Goal: Task Accomplishment & Management: Manage account settings

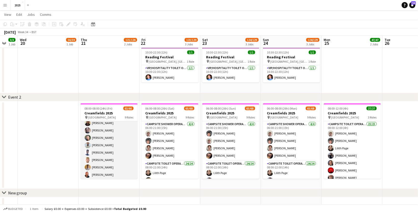
scroll to position [481, 0]
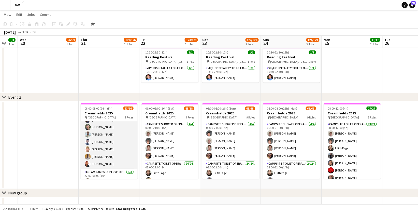
click at [108, 145] on app-card-role "Campsite Toilet Operative 23/23 22:00-08:00 (10h) [PERSON_NAME] [PERSON_NAME] […" at bounding box center [109, 79] width 57 height 180
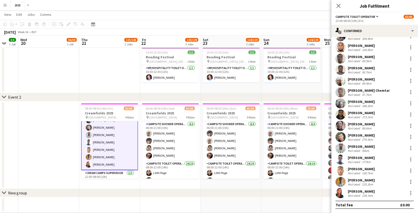
scroll to position [109, 0]
click at [364, 172] on div "100.7km" at bounding box center [367, 174] width 13 height 4
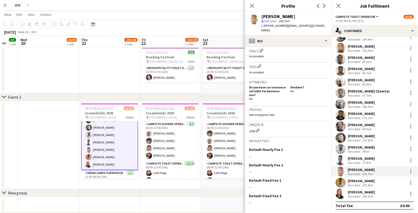
scroll to position [181, 0]
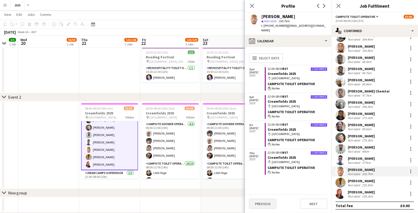
click at [268, 204] on button "Previous" at bounding box center [262, 203] width 27 height 10
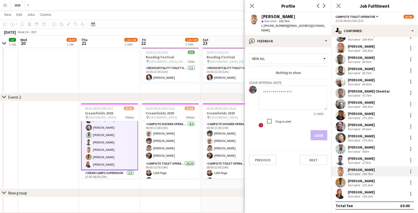
click at [286, 89] on textarea at bounding box center [293, 98] width 69 height 24
drag, startPoint x: 299, startPoint y: 93, endPoint x: 245, endPoint y: 86, distance: 54.8
click at [245, 86] on body "Menu Boards Boards Boards All jobs Status Workforce Workforce My Workforce Recr…" at bounding box center [209, 132] width 418 height 443
type textarea "**********"
click at [324, 133] on button "Save" at bounding box center [319, 135] width 17 height 10
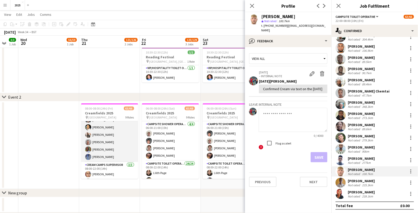
scroll to position [140, 0]
click at [110, 145] on app-card-role "Campsite Toilet Operative 23/23 08:00-22:00 (14h) Lilith Page Ismail Brown Mers…" at bounding box center [109, 71] width 57 height 181
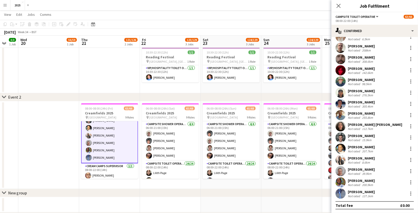
scroll to position [109, 0]
click at [364, 183] on div "200.9km" at bounding box center [367, 185] width 13 height 4
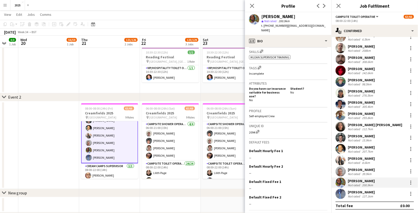
scroll to position [181, 0]
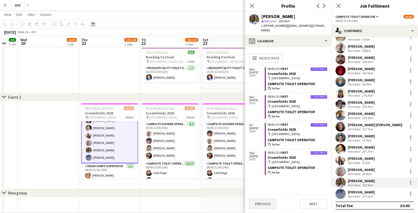
click at [264, 203] on button "Previous" at bounding box center [262, 203] width 27 height 10
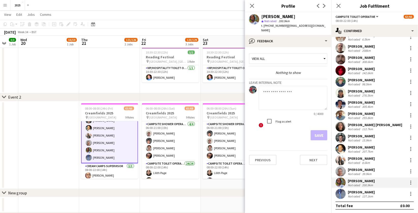
click at [279, 87] on textarea at bounding box center [293, 98] width 69 height 24
paste textarea "**********"
type textarea "**********"
click at [318, 131] on button "Save" at bounding box center [319, 135] width 17 height 10
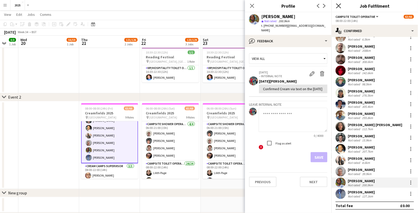
click at [340, 6] on icon "Close pop-in" at bounding box center [338, 5] width 5 height 5
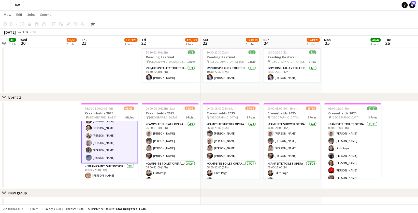
click at [6, 4] on app-icon "Menu" at bounding box center [5, 5] width 4 height 4
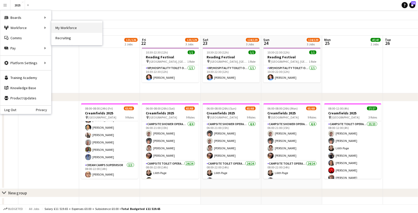
click at [62, 31] on link "My Workforce" at bounding box center [76, 28] width 51 height 10
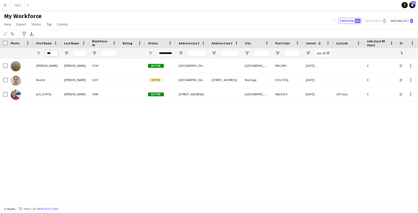
drag, startPoint x: 54, startPoint y: 54, endPoint x: -7, endPoint y: 33, distance: 64.4
click at [0, 33] on html "Menu Boards Boards Boards All jobs Status Workforce Workforce My Workforce Recr…" at bounding box center [209, 106] width 418 height 213
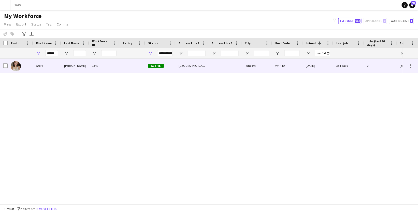
drag, startPoint x: -7, startPoint y: 33, endPoint x: 33, endPoint y: 68, distance: 53.5
click at [33, 68] on div "Arora" at bounding box center [47, 66] width 28 height 14
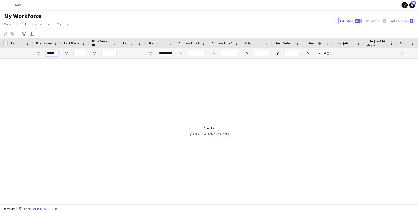
drag, startPoint x: 56, startPoint y: 53, endPoint x: 30, endPoint y: 54, distance: 26.2
click at [30, 54] on div "******" at bounding box center [353, 53] width 706 height 10
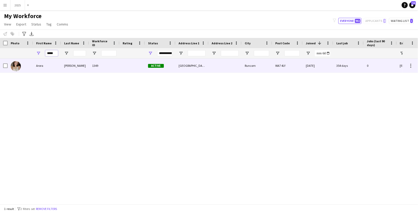
type input "*****"
click at [24, 65] on div at bounding box center [20, 66] width 25 height 14
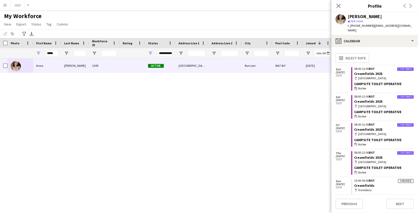
click at [351, 203] on button "Previous" at bounding box center [349, 203] width 27 height 10
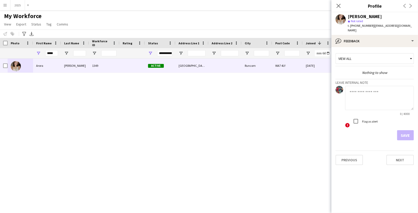
click at [366, 96] on textarea at bounding box center [379, 98] width 69 height 24
paste textarea "**********"
type textarea "**********"
click at [405, 130] on button "Save" at bounding box center [405, 135] width 17 height 10
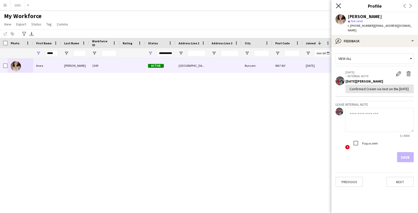
click at [338, 5] on icon at bounding box center [338, 5] width 5 height 5
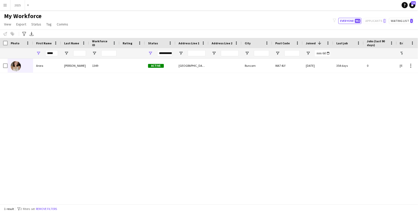
click at [4, 6] on app-icon "Menu" at bounding box center [5, 5] width 4 height 4
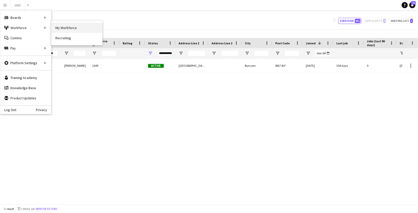
click at [71, 28] on link "My Workforce" at bounding box center [76, 28] width 51 height 10
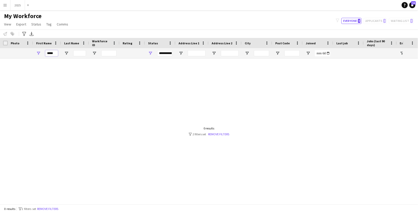
drag, startPoint x: 56, startPoint y: 52, endPoint x: -7, endPoint y: 52, distance: 62.6
click at [0, 52] on html "Menu Boards Boards Boards All jobs Status Workforce Workforce My Workforce Recr…" at bounding box center [209, 106] width 418 height 213
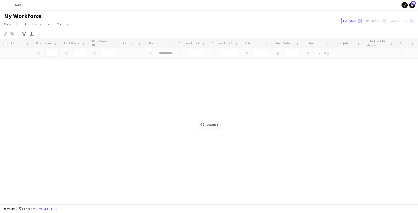
type input "*****"
type input "**********"
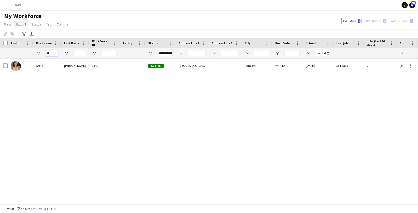
type input "*"
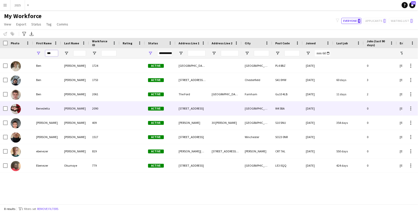
type input "***"
click at [67, 107] on div "[PERSON_NAME]" at bounding box center [75, 108] width 28 height 14
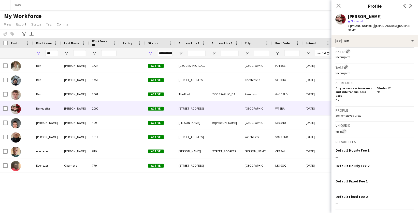
scroll to position [181, 0]
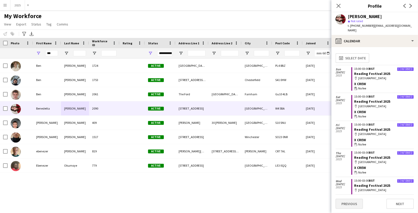
click at [352, 205] on button "Previous" at bounding box center [349, 203] width 27 height 10
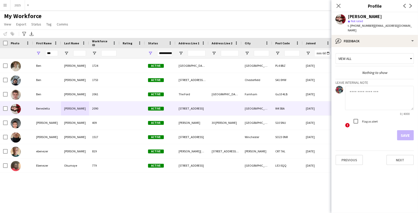
click at [369, 87] on textarea at bounding box center [379, 98] width 69 height 24
paste textarea "**********"
drag, startPoint x: 379, startPoint y: 88, endPoint x: 368, endPoint y: 88, distance: 11.7
click at [367, 88] on textarea "**********" at bounding box center [379, 98] width 69 height 24
click at [367, 87] on textarea "**********" at bounding box center [379, 98] width 69 height 24
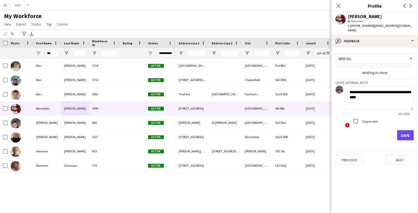
drag, startPoint x: 374, startPoint y: 96, endPoint x: 335, endPoint y: 84, distance: 40.3
click at [335, 84] on app-crew-profile-feedback-tab "**********" at bounding box center [375, 130] width 87 height 166
type textarea "**********"
click at [408, 130] on button "Save" at bounding box center [405, 135] width 17 height 10
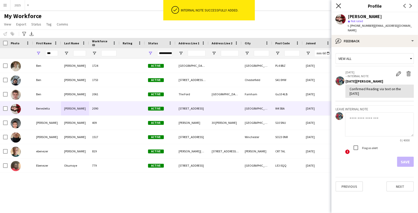
click at [337, 5] on icon "Close pop-in" at bounding box center [338, 5] width 5 height 5
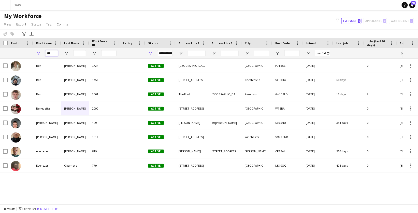
drag, startPoint x: 54, startPoint y: 52, endPoint x: -7, endPoint y: 48, distance: 60.7
click at [0, 48] on html "Menu Boards Boards Boards All jobs Status Workforce Workforce My Workforce Recr…" at bounding box center [209, 106] width 418 height 213
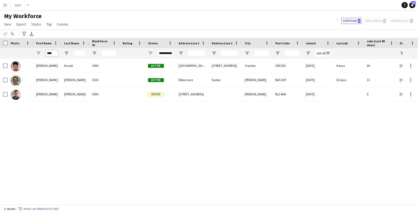
type input "****"
drag, startPoint x: -7, startPoint y: 48, endPoint x: 67, endPoint y: 64, distance: 75.6
click at [67, 64] on div "Amadi" at bounding box center [75, 66] width 28 height 14
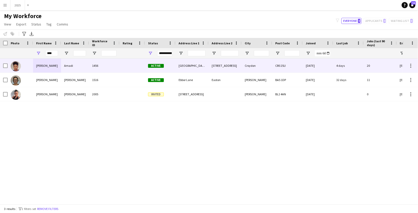
click at [225, 67] on div "Flat 12, 386 croydon" at bounding box center [225, 66] width 33 height 14
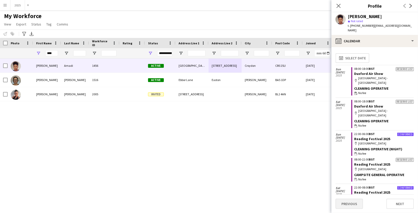
click at [350, 200] on button "Previous" at bounding box center [349, 203] width 27 height 10
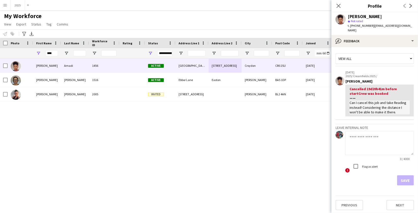
click at [362, 138] on textarea at bounding box center [379, 143] width 69 height 24
paste textarea "**********"
type textarea "**********"
click at [409, 175] on button "Save" at bounding box center [405, 180] width 17 height 10
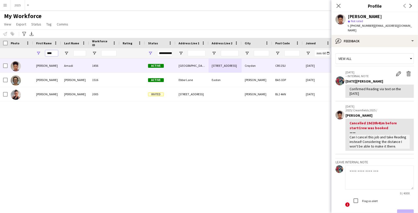
drag, startPoint x: 55, startPoint y: 54, endPoint x: 35, endPoint y: 51, distance: 19.5
click at [35, 51] on div "****" at bounding box center [47, 53] width 28 height 10
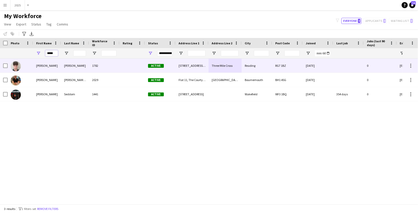
type input "*****"
click at [82, 67] on div "Chester" at bounding box center [75, 66] width 28 height 14
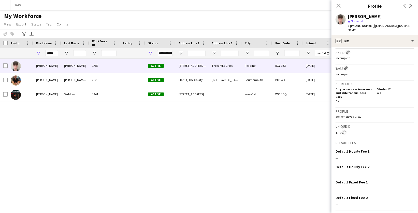
scroll to position [180, 0]
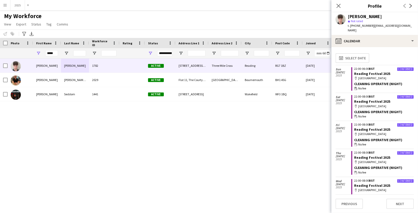
click at [355, 202] on button "Previous" at bounding box center [349, 203] width 27 height 10
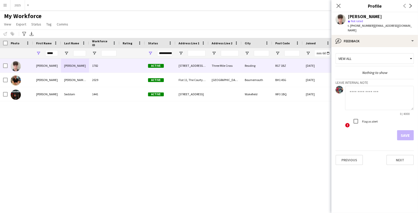
click at [370, 87] on textarea at bounding box center [379, 98] width 69 height 24
paste textarea "**********"
drag, startPoint x: 395, startPoint y: 87, endPoint x: 389, endPoint y: 87, distance: 6.1
click at [389, 87] on textarea "**********" at bounding box center [379, 98] width 69 height 24
type textarea "**********"
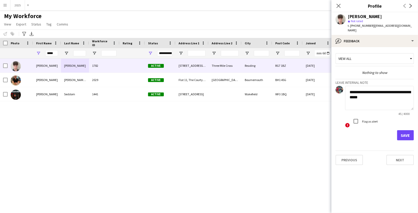
click at [404, 130] on button "Save" at bounding box center [405, 135] width 17 height 10
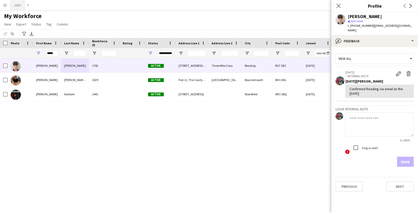
click at [18, 5] on button "2025 Close" at bounding box center [17, 5] width 15 height 10
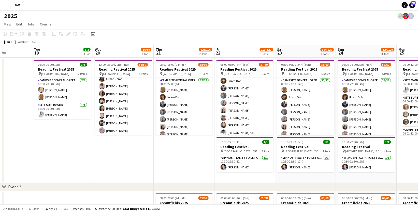
scroll to position [382, 0]
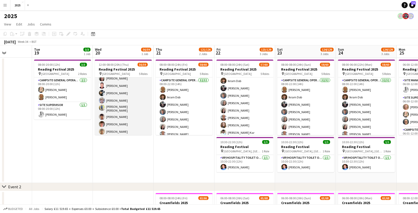
click at [122, 109] on app-card-role "Cleaning Operative (NIGHT) 1A 15/16 22:00-08:00 (10h) Mya Brown-George Iyasu Am…" at bounding box center [123, 87] width 57 height 130
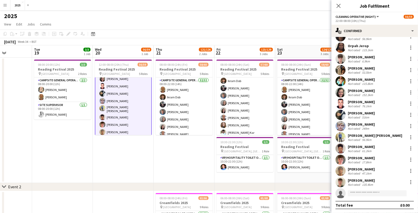
scroll to position [31, 0]
click at [361, 124] on div "[PERSON_NAME]" at bounding box center [361, 124] width 27 height 5
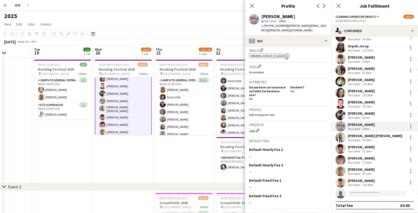
scroll to position [182, 0]
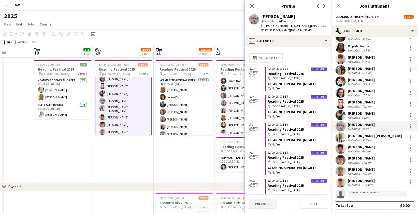
click at [267, 203] on button "Previous" at bounding box center [262, 203] width 27 height 10
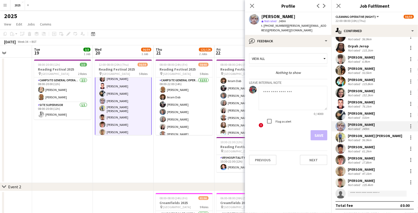
click at [282, 91] on textarea at bounding box center [293, 98] width 69 height 24
paste textarea "**********"
drag, startPoint x: 309, startPoint y: 88, endPoint x: 303, endPoint y: 88, distance: 6.6
click at [303, 88] on textarea "**********" at bounding box center [293, 98] width 69 height 24
type textarea "**********"
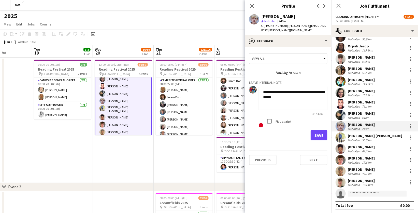
click at [321, 130] on button "Save" at bounding box center [319, 135] width 17 height 10
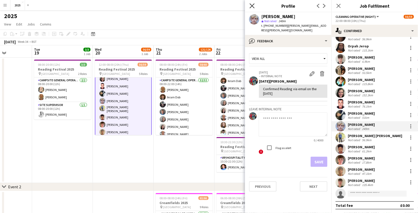
click at [251, 5] on icon at bounding box center [252, 5] width 5 height 5
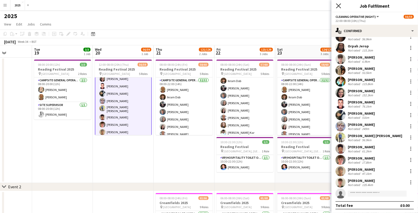
click at [337, 7] on icon at bounding box center [338, 5] width 5 height 5
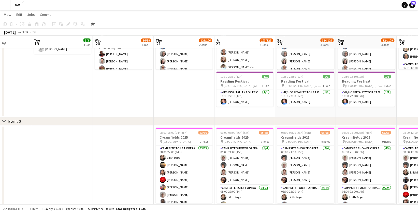
scroll to position [67, 0]
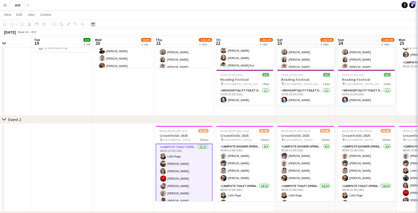
scroll to position [426, 0]
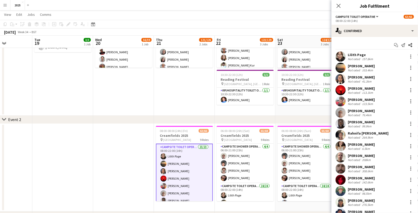
click at [369, 82] on div "41.3km" at bounding box center [366, 81] width 11 height 4
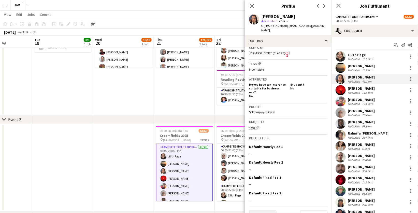
scroll to position [186, 0]
click at [269, 210] on button "Previous" at bounding box center [262, 215] width 27 height 10
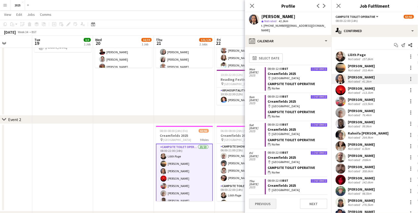
click at [269, 201] on button "Previous" at bounding box center [262, 203] width 27 height 10
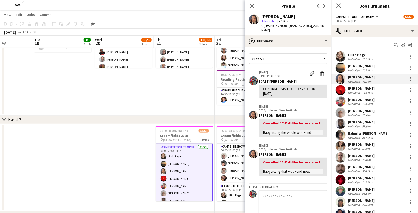
click at [339, 6] on icon at bounding box center [338, 5] width 5 height 5
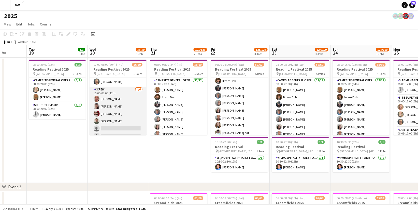
scroll to position [282, 0]
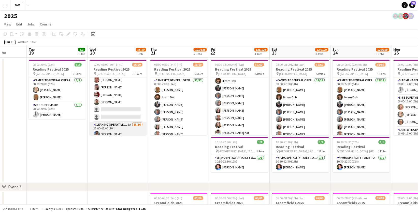
click at [130, 122] on app-card-role "Cleaning Operative (NIGHT) 1A 15/16 22:00-08:00 (10h) Mya Brown-George Iyasu Am…" at bounding box center [118, 187] width 57 height 130
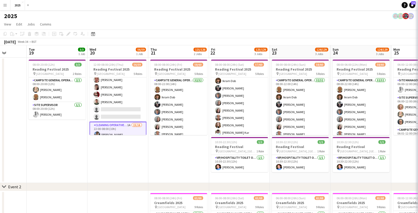
scroll to position [0, 155]
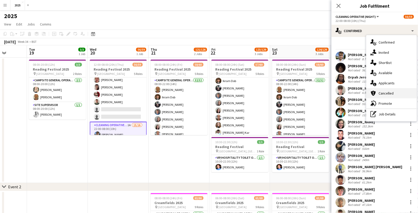
click at [378, 88] on div "cancellation Cancelled" at bounding box center [391, 93] width 50 height 10
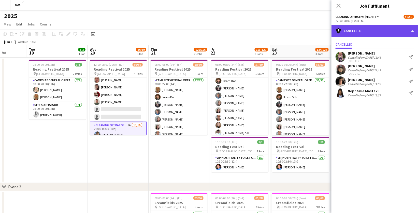
click at [365, 30] on div "cancellation Cancelled" at bounding box center [375, 31] width 87 height 12
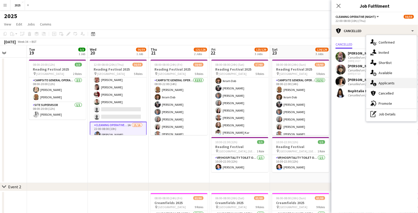
click at [380, 80] on div "single-neutral-actions-information Applicants" at bounding box center [391, 83] width 50 height 10
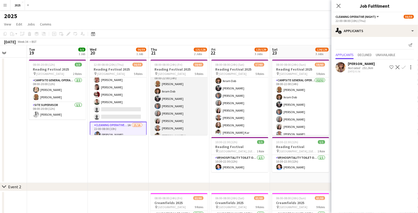
scroll to position [6, 0]
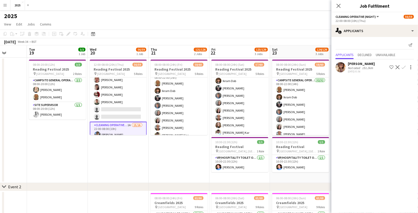
click at [356, 67] on div "Not rated" at bounding box center [354, 68] width 13 height 4
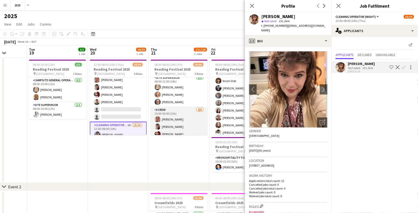
scroll to position [228, 0]
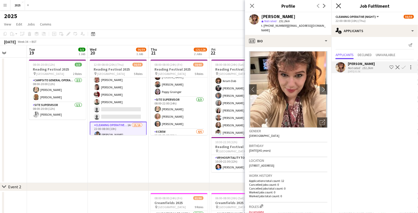
click at [340, 5] on icon "Close pop-in" at bounding box center [338, 5] width 5 height 5
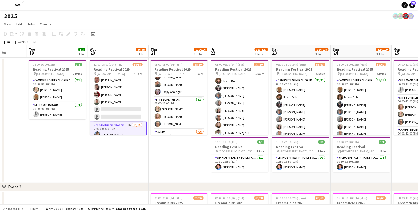
click at [6, 7] on app-icon "Menu" at bounding box center [5, 5] width 4 height 4
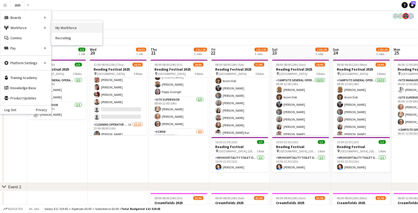
click at [63, 29] on link "My Workforce" at bounding box center [76, 28] width 51 height 10
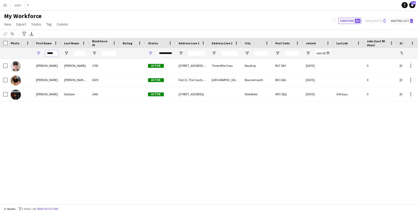
drag, startPoint x: 56, startPoint y: 53, endPoint x: -5, endPoint y: 53, distance: 61.1
click at [0, 53] on html "Menu Boards Boards Boards All jobs Status Workforce Workforce My Workforce Recr…" at bounding box center [209, 106] width 418 height 213
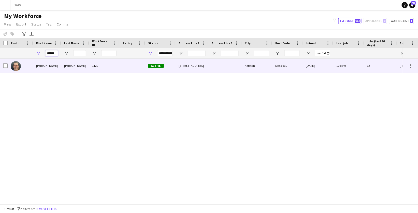
type input "******"
click at [25, 68] on div at bounding box center [20, 66] width 25 height 14
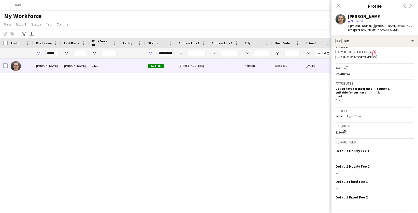
scroll to position [187, 0]
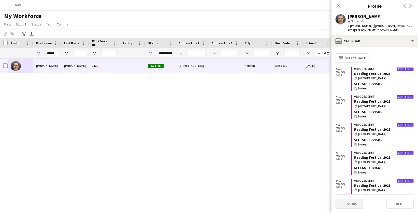
click at [351, 202] on button "Previous" at bounding box center [349, 203] width 27 height 10
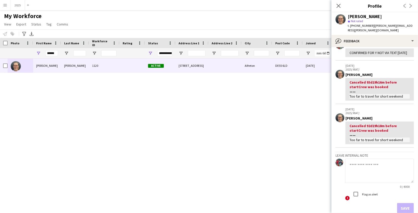
scroll to position [36, 0]
click at [359, 173] on textarea at bounding box center [379, 171] width 69 height 24
paste textarea "**********"
drag, startPoint x: 395, startPoint y: 163, endPoint x: 389, endPoint y: 163, distance: 6.4
click at [389, 163] on textarea "**********" at bounding box center [379, 171] width 69 height 24
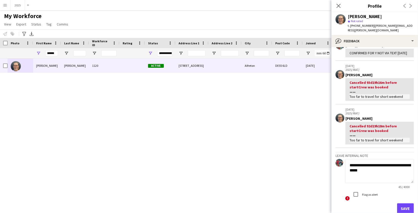
type textarea "**********"
click at [406, 203] on button "Save" at bounding box center [405, 208] width 17 height 10
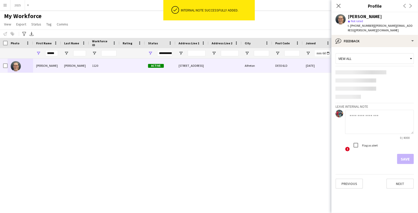
scroll to position [0, 0]
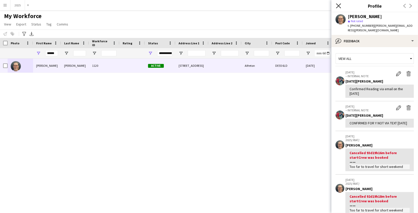
click at [339, 5] on icon at bounding box center [338, 5] width 5 height 5
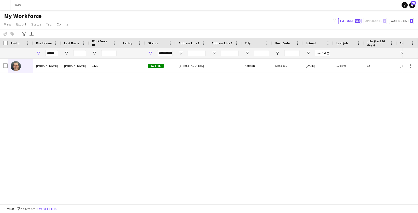
click at [7, 6] on button "Menu" at bounding box center [5, 5] width 10 height 10
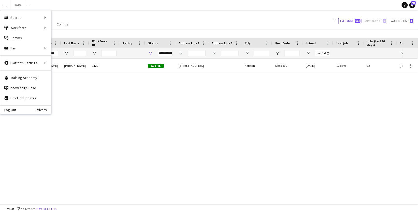
click at [105, 7] on app-navbar "Menu Boards Boards Boards All jobs Status Workforce Workforce My Workforce Recr…" at bounding box center [209, 5] width 418 height 10
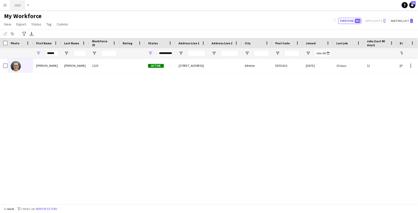
click at [18, 6] on button "2025 Close" at bounding box center [17, 5] width 15 height 10
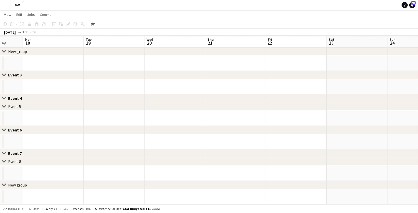
scroll to position [48, 0]
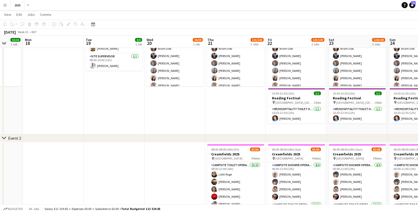
click at [5, 4] on app-icon "Menu" at bounding box center [5, 5] width 4 height 4
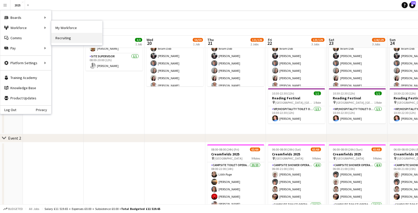
click at [68, 38] on link "Recruiting" at bounding box center [76, 38] width 51 height 10
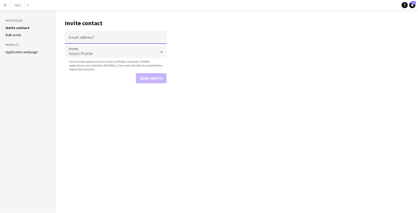
click at [77, 37] on input "Email address" at bounding box center [116, 37] width 102 height 13
paste input "**********"
type input "**********"
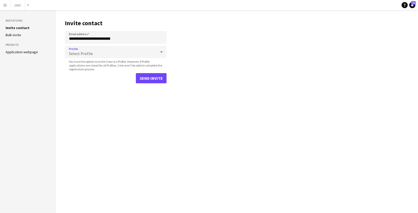
click at [78, 51] on span "Select Profile" at bounding box center [81, 53] width 24 height 5
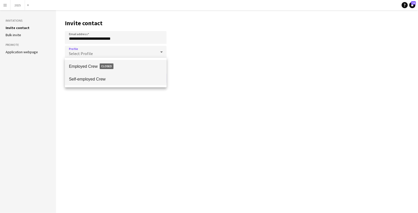
click at [87, 80] on span "Self-employed Crew" at bounding box center [116, 79] width 94 height 5
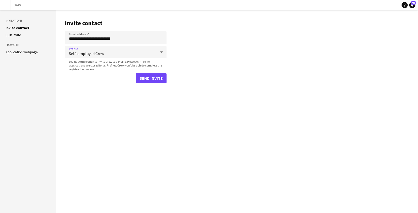
click at [152, 79] on button "Send invite" at bounding box center [151, 78] width 31 height 10
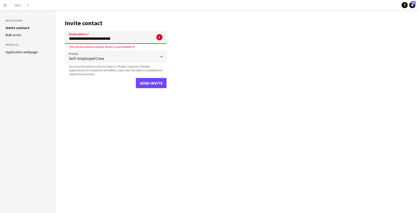
click at [7, 4] on button "Menu" at bounding box center [5, 5] width 10 height 10
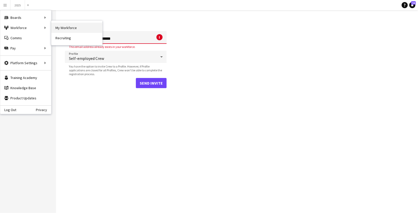
click at [67, 26] on link "My Workforce" at bounding box center [76, 28] width 51 height 10
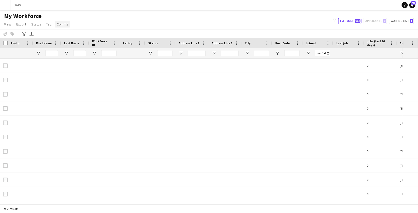
type input "******"
type input "**********"
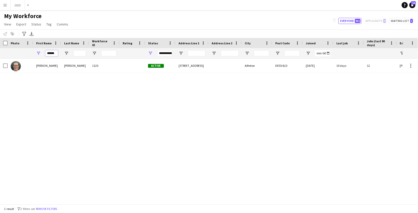
drag, startPoint x: 56, startPoint y: 52, endPoint x: 10, endPoint y: 48, distance: 46.2
click at [10, 48] on div "******" at bounding box center [353, 53] width 706 height 10
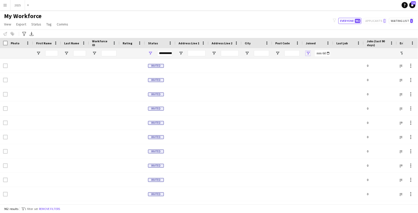
click at [309, 53] on span "Open Filter Menu" at bounding box center [308, 53] width 5 height 5
click at [316, 43] on div "Joined" at bounding box center [315, 43] width 18 height 8
click at [316, 43] on span at bounding box center [319, 43] width 6 height 5
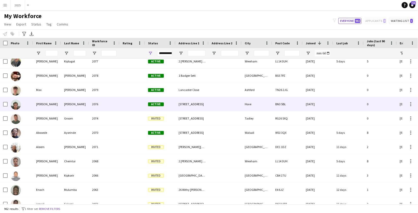
scroll to position [246, 0]
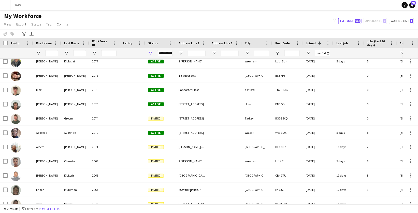
click at [4, 6] on app-icon "Menu" at bounding box center [5, 5] width 4 height 4
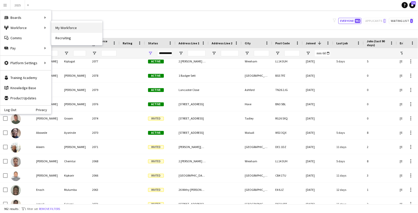
click at [73, 30] on link "My Workforce" at bounding box center [76, 28] width 51 height 10
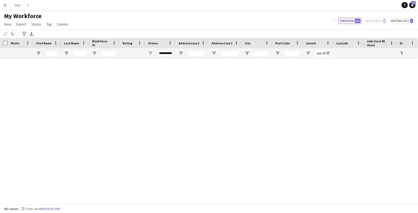
type input "**********"
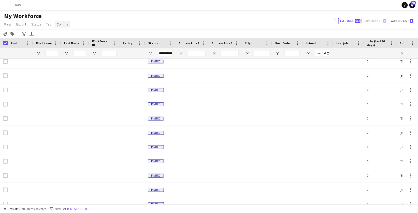
click at [60, 22] on span "Comms" at bounding box center [62, 24] width 11 height 5
click at [65, 39] on link "Send notification" at bounding box center [72, 35] width 36 height 11
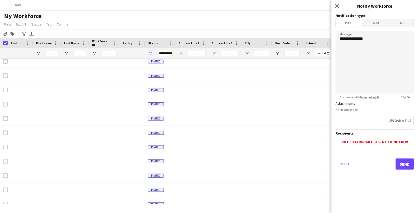
click at [379, 22] on span "Email" at bounding box center [375, 23] width 27 height 8
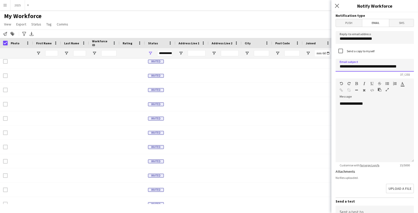
type input "**********"
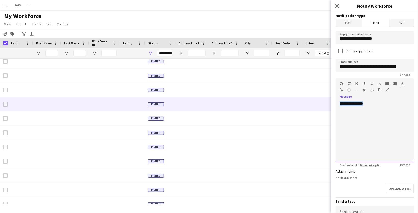
drag, startPoint x: 380, startPoint y: 102, endPoint x: 298, endPoint y: 99, distance: 81.7
click at [298, 99] on body "Menu Boards Boards Boards All jobs Status Workforce Workforce My Workforce Recr…" at bounding box center [209, 106] width 418 height 213
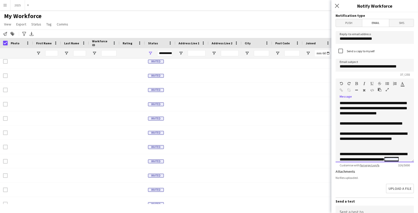
scroll to position [6, 0]
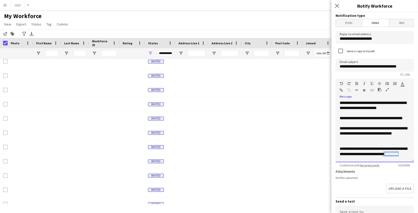
drag, startPoint x: 363, startPoint y: 158, endPoint x: 340, endPoint y: 159, distance: 22.9
click at [340, 159] on div "**********" at bounding box center [375, 154] width 70 height 16
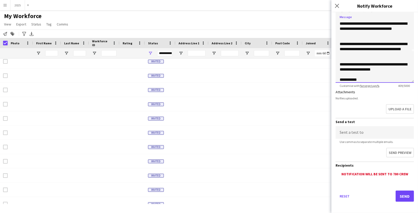
scroll to position [79, 0]
click at [403, 194] on button "Send" at bounding box center [405, 195] width 18 height 11
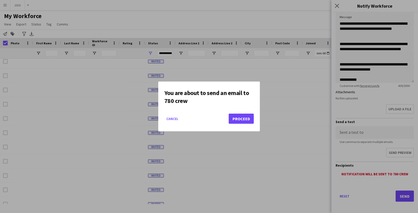
click at [251, 119] on button "Proceed" at bounding box center [241, 118] width 25 height 10
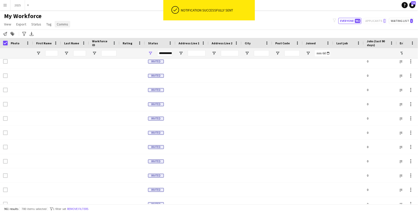
click at [64, 24] on span "Comms" at bounding box center [62, 24] width 11 height 5
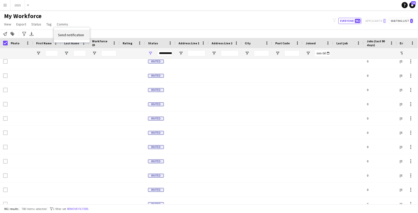
click at [70, 35] on span "Send notification" at bounding box center [71, 35] width 26 height 5
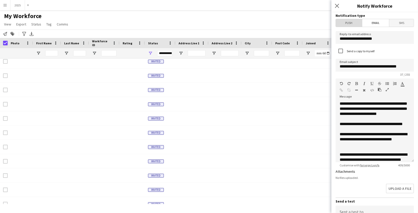
click at [360, 22] on span "Push" at bounding box center [349, 23] width 26 height 8
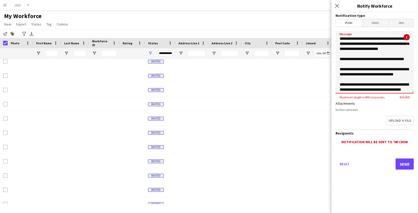
scroll to position [0, 0]
drag, startPoint x: 409, startPoint y: 50, endPoint x: 317, endPoint y: 38, distance: 93.2
click at [317, 38] on body "Menu Boards Boards Boards All jobs Status Workforce Workforce My Workforce Recr…" at bounding box center [209, 106] width 418 height 213
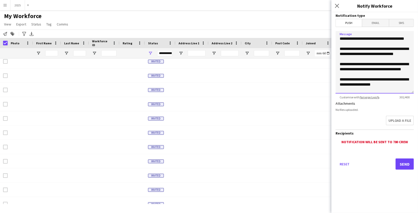
type textarea "**********"
click at [404, 162] on button "Send" at bounding box center [405, 163] width 18 height 11
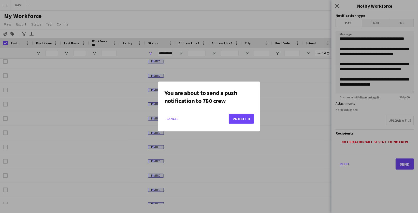
click at [242, 119] on button "Proceed" at bounding box center [241, 118] width 25 height 10
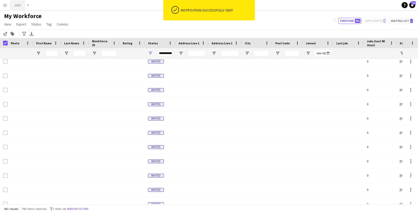
click at [17, 8] on button "2025 Close" at bounding box center [17, 5] width 15 height 10
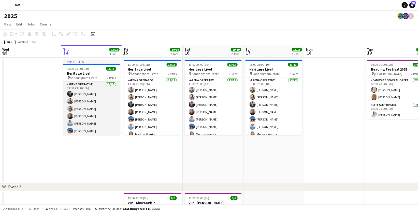
click at [99, 88] on app-card-role "Arena Operative 12/12 13:00-23:00 (10h) Louise Bates Richard Lockwood Jennie Be…" at bounding box center [91, 130] width 57 height 98
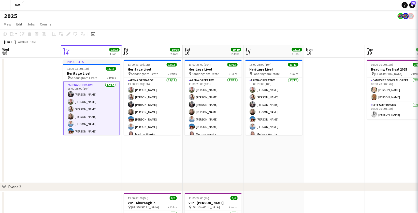
scroll to position [0, 121]
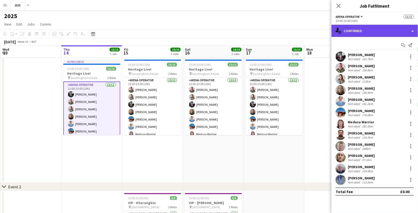
click at [383, 32] on div "single-neutral-actions-check-2 Confirmed" at bounding box center [375, 31] width 87 height 12
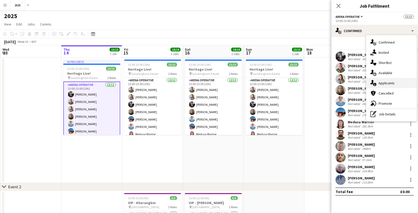
click at [387, 83] on div "single-neutral-actions-information Applicants" at bounding box center [391, 83] width 50 height 10
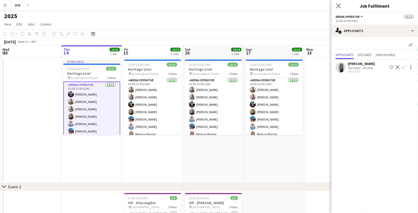
click at [341, 4] on icon "Close pop-in" at bounding box center [338, 5] width 5 height 5
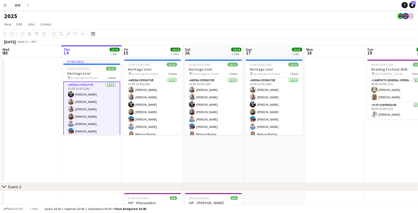
click at [330, 101] on app-date-cell at bounding box center [335, 120] width 61 height 125
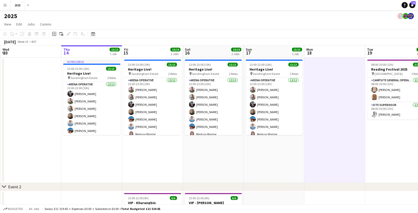
click at [6, 6] on app-icon "Menu" at bounding box center [5, 5] width 4 height 4
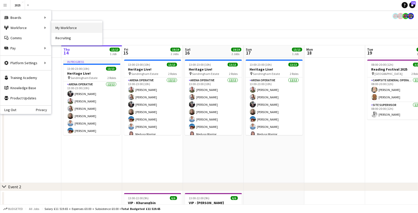
click at [63, 29] on link "My Workforce" at bounding box center [76, 28] width 51 height 10
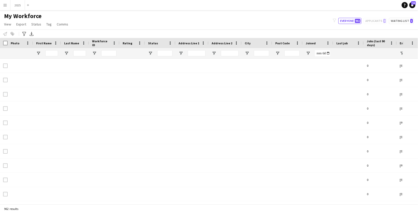
type input "**********"
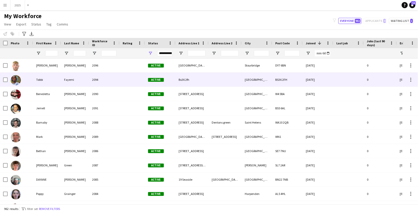
scroll to position [47, 0]
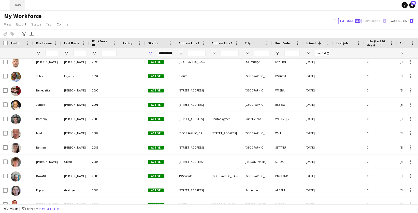
click at [15, 7] on button "2025 Close" at bounding box center [17, 5] width 15 height 10
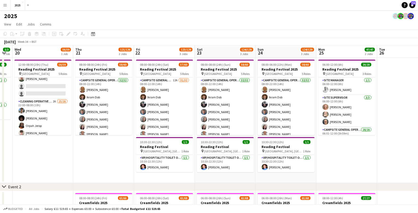
scroll to position [306, 0]
click at [5, 6] on app-icon "Menu" at bounding box center [5, 5] width 4 height 4
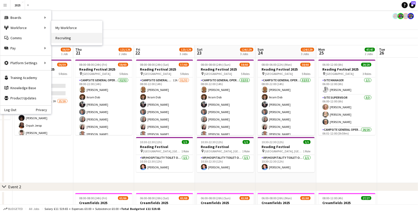
click at [66, 36] on link "Recruiting" at bounding box center [76, 38] width 51 height 10
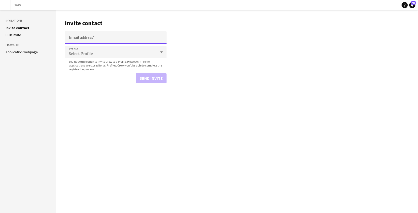
click at [78, 33] on input "Email address" at bounding box center [116, 37] width 102 height 13
paste input "**********"
type input "**********"
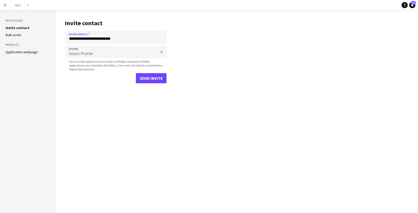
click at [82, 50] on div "Select Profile" at bounding box center [111, 52] width 92 height 12
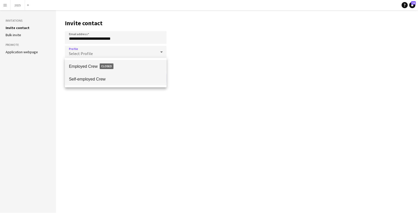
click at [81, 82] on mat-option "Self-employed Crew" at bounding box center [116, 79] width 102 height 13
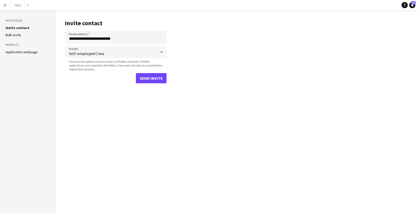
click at [146, 82] on main "**********" at bounding box center [237, 111] width 362 height 203
click at [151, 76] on button "Send invite" at bounding box center [151, 78] width 31 height 10
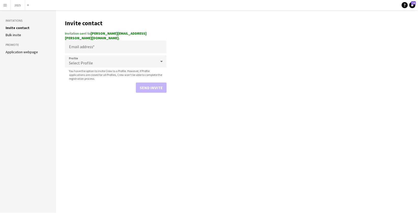
click at [6, 5] on app-icon "Menu" at bounding box center [5, 5] width 4 height 4
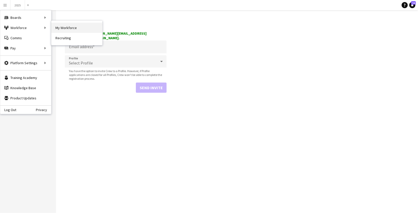
click at [65, 26] on link "My Workforce" at bounding box center [76, 28] width 51 height 10
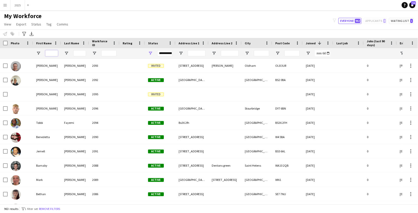
click at [54, 51] on input "First Name Filter Input" at bounding box center [51, 53] width 13 height 6
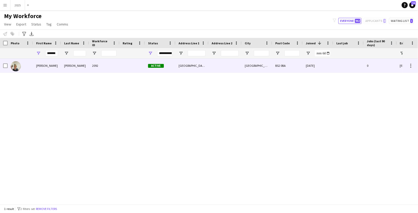
drag, startPoint x: 57, startPoint y: 62, endPoint x: 67, endPoint y: 67, distance: 11.4
click at [67, 67] on div "[PERSON_NAME]" at bounding box center [75, 66] width 28 height 14
click at [281, 66] on div "BS2 0BA" at bounding box center [287, 66] width 31 height 14
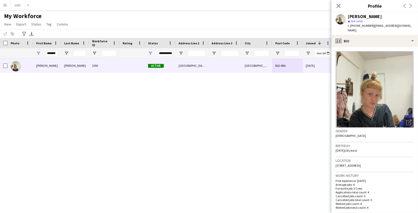
drag, startPoint x: 378, startPoint y: 159, endPoint x: 336, endPoint y: 160, distance: 42.2
click at [336, 160] on div "Location Redcross Street, Bristol, BS2 0BA" at bounding box center [375, 164] width 78 height 15
copy span "Redcross Street, Bristol, BS2 0BA"
drag, startPoint x: 371, startPoint y: 25, endPoint x: 354, endPoint y: 25, distance: 16.3
click at [354, 25] on div "t. +447389832254 | katrinaholmes96@gmail.com" at bounding box center [381, 27] width 66 height 9
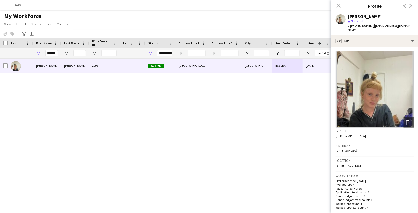
copy span "7389832254"
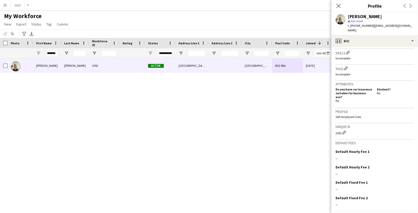
scroll to position [180, 0]
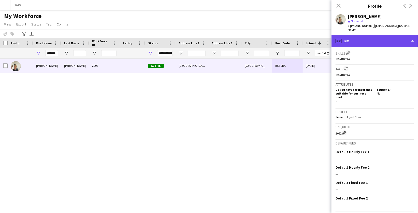
click at [393, 35] on div "profile Bio" at bounding box center [375, 41] width 87 height 12
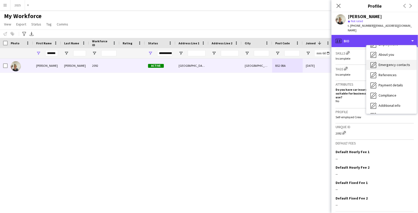
scroll to position [29, 0]
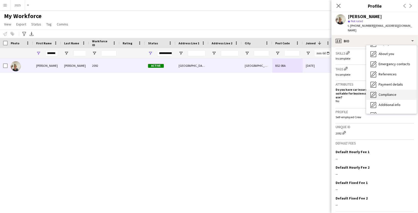
click at [391, 92] on span "Compliance" at bounding box center [388, 94] width 18 height 5
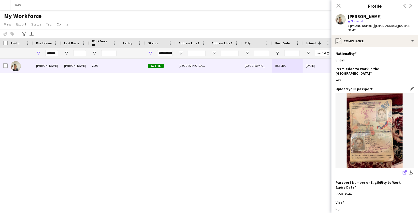
click at [405, 170] on icon "share-external-link-1" at bounding box center [405, 172] width 4 height 4
drag, startPoint x: 354, startPoint y: 182, endPoint x: 334, endPoint y: 182, distance: 19.8
click at [334, 182] on app-section-data-types "Nationality Edit this field British Permission to Work in the UK Edit this fiel…" at bounding box center [375, 130] width 87 height 166
copy div "555054544"
click at [405, 170] on icon "share-external-link-1" at bounding box center [405, 172] width 4 height 4
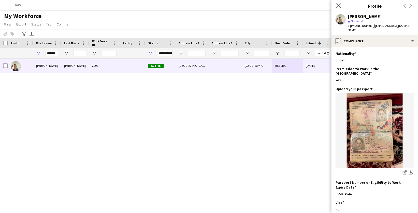
click at [339, 7] on icon "Close pop-in" at bounding box center [338, 5] width 5 height 5
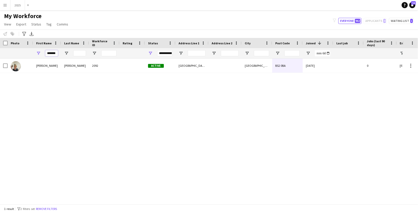
drag, startPoint x: 57, startPoint y: 54, endPoint x: 28, endPoint y: 53, distance: 29.0
click at [28, 53] on div "*******" at bounding box center [353, 53] width 706 height 10
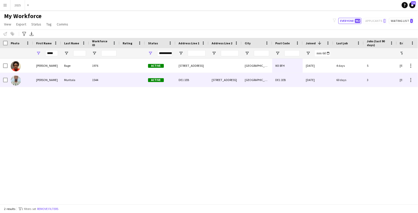
click at [56, 79] on div "Yusuf" at bounding box center [47, 80] width 28 height 14
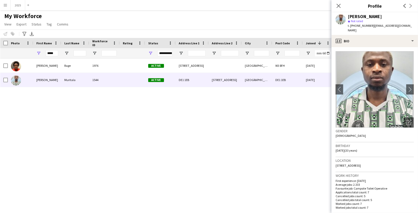
scroll to position [6, 0]
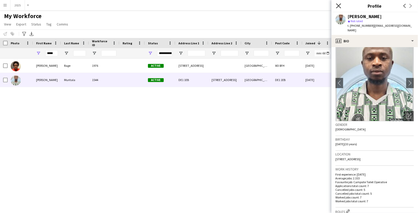
click at [338, 5] on icon "Close pop-in" at bounding box center [338, 5] width 5 height 5
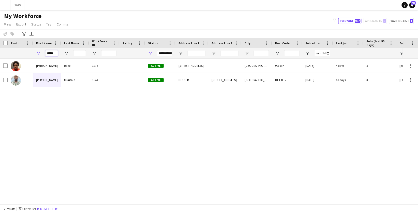
drag, startPoint x: 56, startPoint y: 53, endPoint x: -12, endPoint y: 51, distance: 68.5
click at [0, 51] on html "Menu Boards Boards Boards All jobs Status Workforce Workforce My Workforce Recr…" at bounding box center [209, 106] width 418 height 213
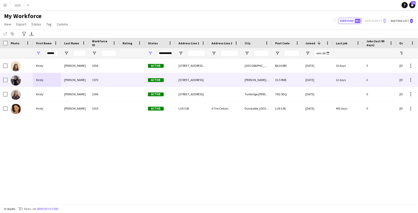
click at [62, 82] on div "Barker" at bounding box center [75, 80] width 28 height 14
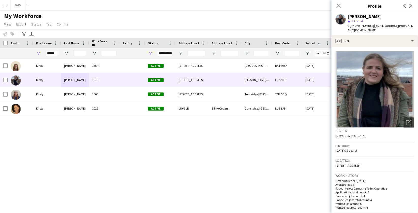
drag, startPoint x: 397, startPoint y: 160, endPoint x: 339, endPoint y: 160, distance: 58.5
click at [340, 160] on div "Location 53 Egmont Street, Ashton-under-Lyne, OL5 9NB" at bounding box center [375, 164] width 78 height 15
copy span "Egmont Street, Ashton-under-Lyne, OL5 9NB"
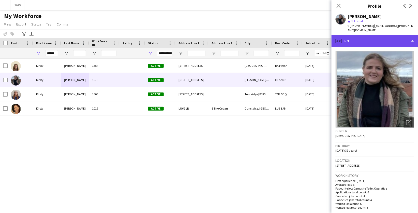
click at [363, 38] on div "profile Bio" at bounding box center [375, 41] width 87 height 12
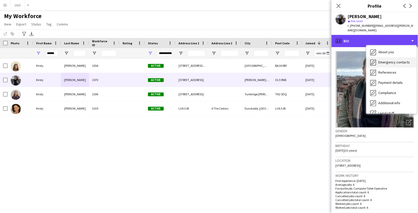
scroll to position [34, 0]
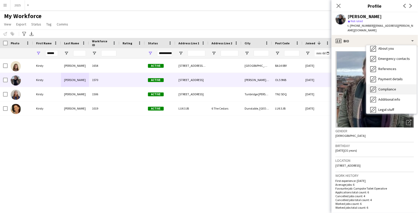
click at [383, 87] on span "Compliance" at bounding box center [388, 89] width 18 height 5
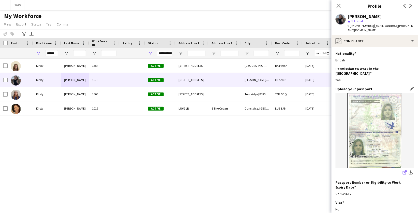
click at [405, 170] on icon "share-external-link-1" at bounding box center [405, 172] width 4 height 4
drag, startPoint x: 354, startPoint y: 181, endPoint x: 334, endPoint y: 181, distance: 19.8
click at [334, 181] on app-section-data-types "Nationality Edit this field British Permission to Work in the UK Edit this fiel…" at bounding box center [375, 130] width 87 height 166
copy div "527679612"
click at [339, 7] on icon "Close pop-in" at bounding box center [338, 5] width 5 height 5
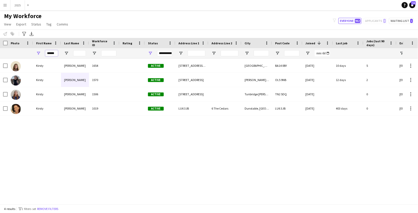
drag, startPoint x: 56, startPoint y: 54, endPoint x: 30, endPoint y: 53, distance: 26.0
click at [30, 54] on div "******" at bounding box center [353, 53] width 706 height 10
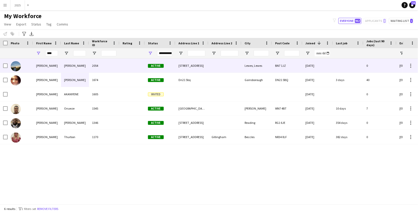
drag, startPoint x: 66, startPoint y: 62, endPoint x: 75, endPoint y: 78, distance: 18.3
click at [75, 78] on div "Hunt" at bounding box center [75, 80] width 28 height 14
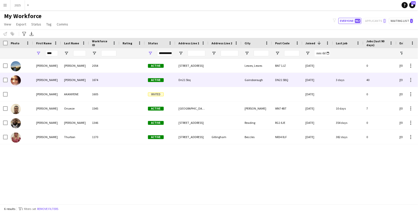
click at [285, 80] on div "DN21 5BQ" at bounding box center [287, 80] width 31 height 14
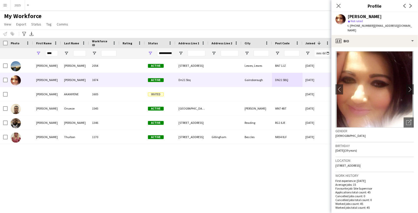
drag, startPoint x: 385, startPoint y: 160, endPoint x: 350, endPoint y: 160, distance: 34.9
click at [350, 160] on div "Location Dn21 5bq, Gainsborough, DN21 5BQ" at bounding box center [375, 164] width 78 height 15
copy span "ainsborough, DN21 5BQ"
click at [339, 7] on icon "Close pop-in" at bounding box center [338, 5] width 5 height 5
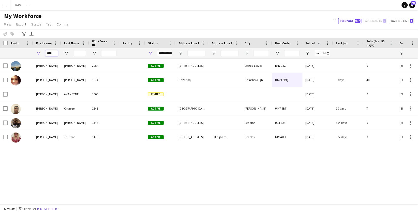
drag, startPoint x: 56, startPoint y: 53, endPoint x: 14, endPoint y: 52, distance: 42.0
click at [14, 52] on div "****" at bounding box center [353, 53] width 706 height 10
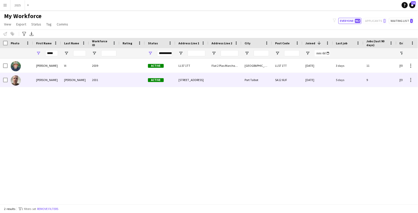
drag, startPoint x: 46, startPoint y: 62, endPoint x: 49, endPoint y: 81, distance: 19.0
click at [49, 81] on div "Jason" at bounding box center [47, 80] width 28 height 14
click at [294, 80] on div "SA12 6UF" at bounding box center [287, 80] width 31 height 14
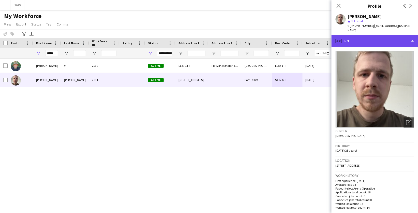
click at [388, 35] on div "profile Bio" at bounding box center [375, 41] width 87 height 12
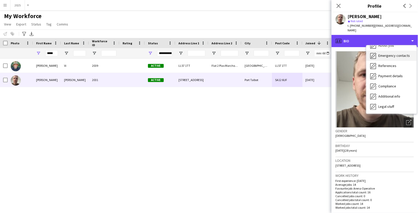
scroll to position [38, 0]
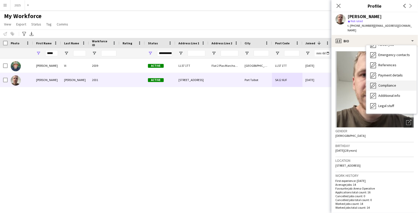
click at [391, 83] on div "Compliance Compliance" at bounding box center [392, 85] width 50 height 10
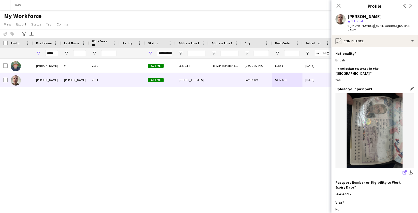
click at [405, 170] on icon "share-external-link-1" at bounding box center [405, 172] width 4 height 4
drag, startPoint x: 56, startPoint y: 54, endPoint x: 10, endPoint y: 42, distance: 47.2
click at [10, 45] on div "Workforce Details Photo First Name 1" at bounding box center [353, 48] width 706 height 21
type input "******"
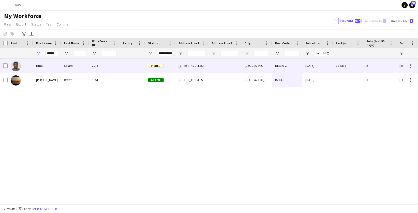
click at [92, 71] on div "2073" at bounding box center [104, 66] width 31 height 14
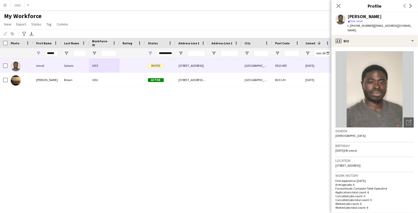
drag, startPoint x: 381, startPoint y: 160, endPoint x: 336, endPoint y: 160, distance: 44.5
click at [336, 160] on div "Location 5 Pear Tree Road, Derby, DE23 6PZ" at bounding box center [375, 164] width 78 height 15
copy span "5 Pear Tree Road, Derby, DE23 6PZ"
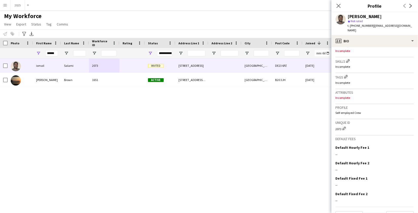
scroll to position [172, 0]
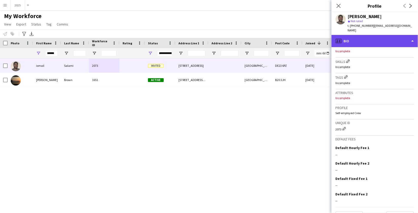
click at [364, 41] on div "profile Bio" at bounding box center [375, 41] width 87 height 12
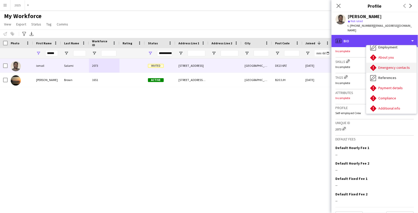
scroll to position [26, 0]
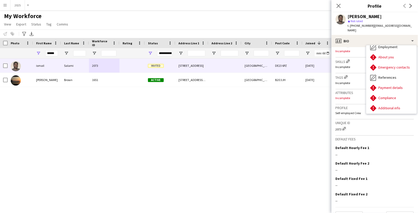
click at [408, 20] on app-profile-header "ismail Salami star Not rated t. +447777213830 | enblakthy@gmail.com" at bounding box center [375, 23] width 87 height 23
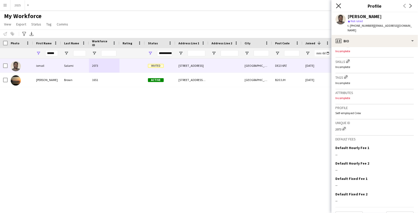
click at [340, 7] on icon at bounding box center [338, 5] width 5 height 5
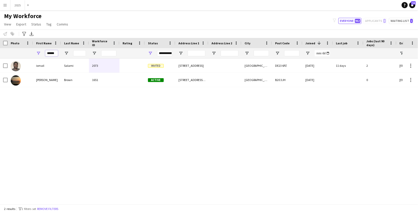
drag, startPoint x: 56, startPoint y: 54, endPoint x: 32, endPoint y: 54, distance: 24.7
click at [32, 54] on div "******" at bounding box center [353, 53] width 706 height 10
click at [5, 5] on app-icon "Menu" at bounding box center [5, 5] width 4 height 4
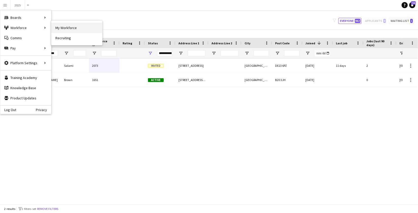
click at [65, 27] on link "My Workforce" at bounding box center [76, 28] width 51 height 10
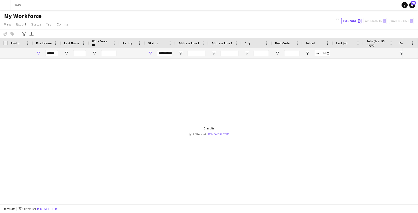
type input "******"
type input "**********"
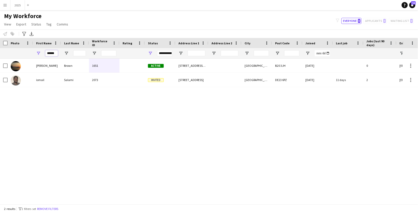
drag, startPoint x: 57, startPoint y: 55, endPoint x: 14, endPoint y: 55, distance: 42.5
click at [14, 55] on div "******" at bounding box center [353, 53] width 706 height 10
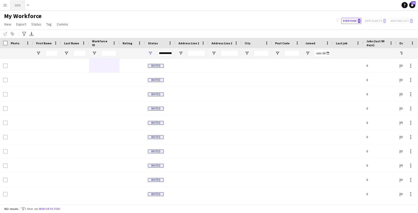
click at [18, 6] on button "2025 Close" at bounding box center [17, 5] width 15 height 10
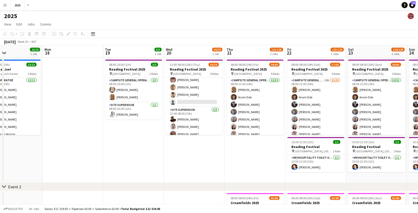
click at [5, 5] on app-icon "Menu" at bounding box center [5, 5] width 4 height 4
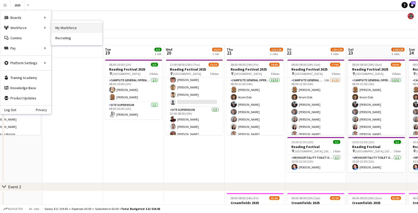
click at [71, 26] on link "My Workforce" at bounding box center [76, 28] width 51 height 10
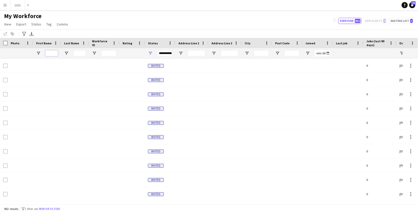
click at [52, 53] on input "First Name Filter Input" at bounding box center [51, 53] width 13 height 6
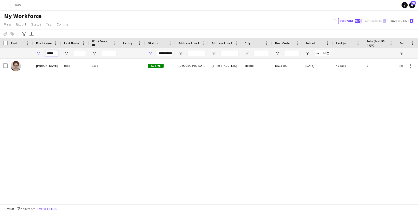
type input "*****"
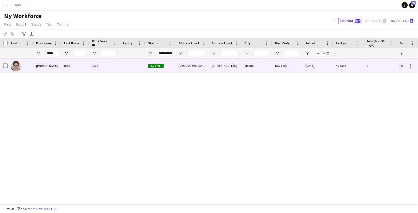
click at [93, 68] on div "1838" at bounding box center [104, 66] width 31 height 14
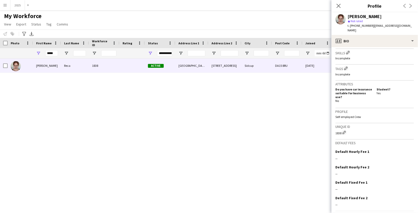
scroll to position [180, 0]
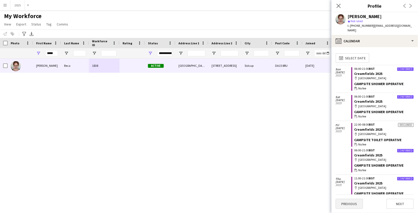
click at [357, 204] on button "Previous" at bounding box center [349, 203] width 27 height 10
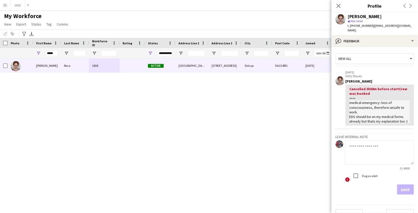
click at [367, 145] on textarea at bounding box center [380, 152] width 69 height 24
type textarea "**********"
click at [406, 184] on button "Save" at bounding box center [405, 189] width 17 height 10
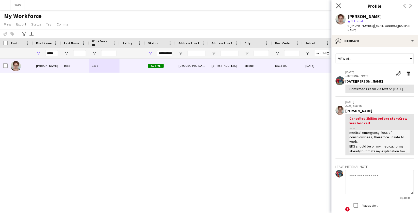
click at [338, 6] on icon "Close pop-in" at bounding box center [338, 5] width 5 height 5
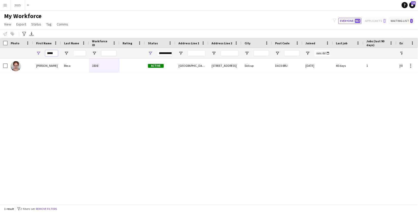
drag, startPoint x: 57, startPoint y: 54, endPoint x: 18, endPoint y: 52, distance: 39.2
click at [18, 52] on div "*****" at bounding box center [353, 53] width 706 height 10
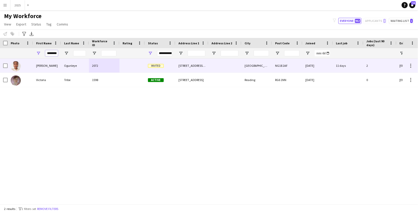
type input "********"
drag, startPoint x: 63, startPoint y: 62, endPoint x: 66, endPoint y: 67, distance: 5.1
click at [66, 67] on div "Ogunleye" at bounding box center [75, 66] width 28 height 14
click at [282, 70] on div "NG18 2AF" at bounding box center [287, 66] width 31 height 14
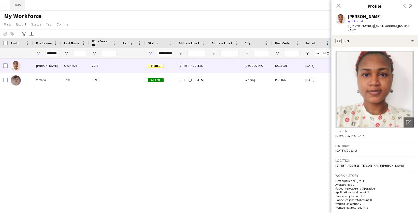
click at [19, 6] on button "2025 Close" at bounding box center [17, 5] width 15 height 10
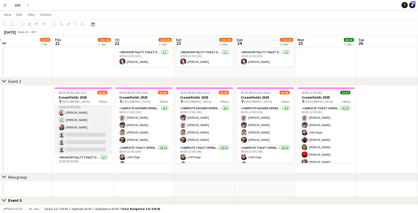
scroll to position [264, 0]
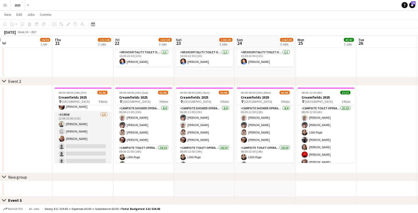
click at [88, 143] on app-card-role "X Crew 3/6 12:00-23:00 (11h) Katrina Holmes user Laura Cain Jessie Cole single-…" at bounding box center [83, 139] width 57 height 54
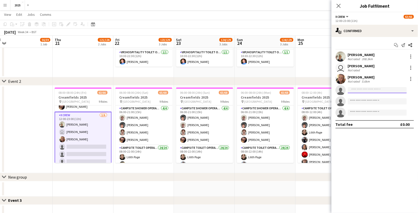
click at [372, 91] on input at bounding box center [377, 90] width 59 height 6
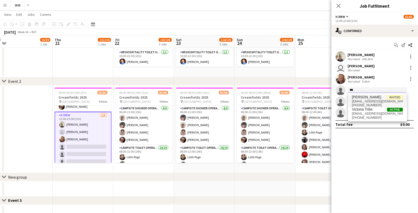
type input "***"
click at [377, 101] on span "[EMAIL_ADDRESS][DOMAIN_NAME]" at bounding box center [377, 101] width 51 height 4
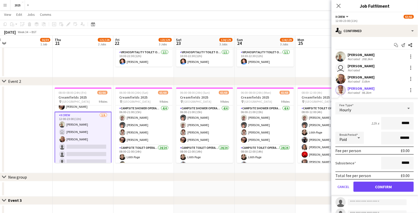
click at [369, 186] on button "Confirm" at bounding box center [384, 186] width 60 height 10
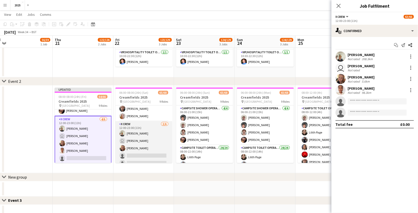
scroll to position [300, 0]
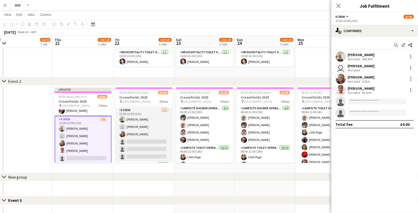
click at [158, 136] on app-card-role "X Crew 3/6 12:00-23:00 (11h) Katrina Holmes user Laura Cain Jessie Cole single-…" at bounding box center [144, 134] width 57 height 54
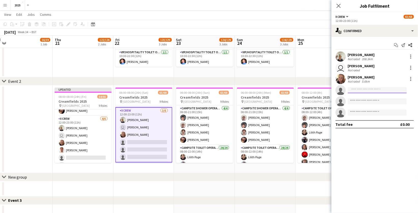
click at [365, 91] on input at bounding box center [377, 90] width 59 height 6
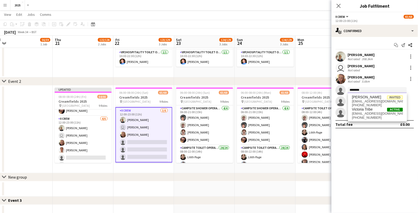
type input "********"
drag, startPoint x: 365, startPoint y: 90, endPoint x: 379, endPoint y: 101, distance: 17.3
click at [379, 101] on span "[EMAIL_ADDRESS][DOMAIN_NAME]" at bounding box center [377, 101] width 51 height 4
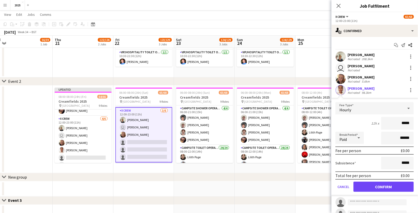
click at [367, 182] on button "Confirm" at bounding box center [384, 186] width 60 height 10
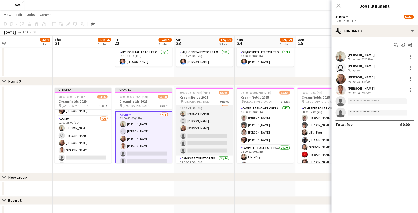
scroll to position [308, 0]
click at [209, 132] on app-card-role "X Crew 3/6 12:00-23:00 (11h) Katrina Holmes user Laura Cain Jessie Cole single-…" at bounding box center [204, 126] width 57 height 54
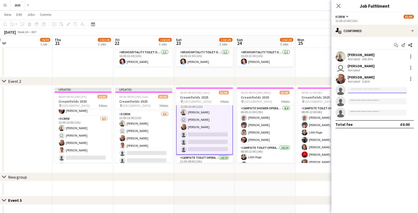
click at [376, 89] on input at bounding box center [377, 90] width 59 height 6
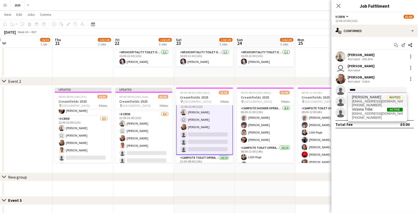
type input "*****"
click at [379, 103] on span "[EMAIL_ADDRESS][DOMAIN_NAME]" at bounding box center [377, 101] width 51 height 4
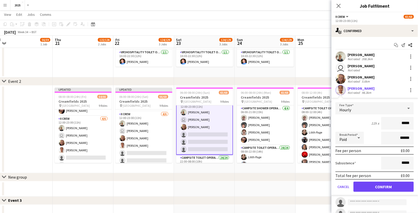
click at [368, 189] on button "Confirm" at bounding box center [384, 186] width 60 height 10
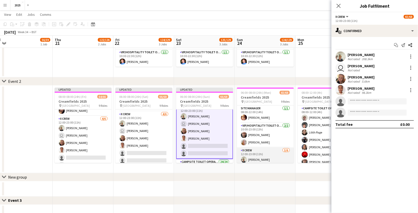
scroll to position [308, 0]
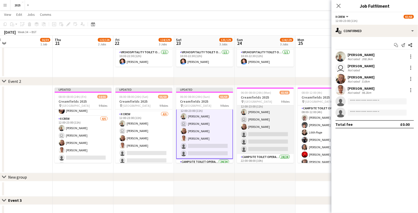
click at [261, 131] on app-card-role "X Crew 3/6 12:00-23:00 (11h) Katrina Holmes user Laura Cain Jessie Cole single-…" at bounding box center [265, 127] width 57 height 54
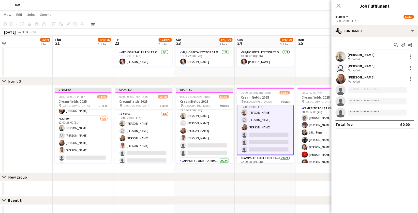
scroll to position [0, 130]
click at [378, 91] on input at bounding box center [377, 90] width 59 height 6
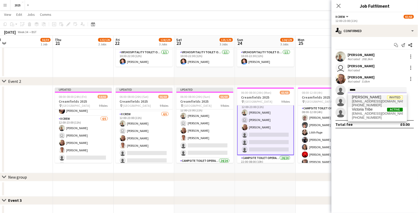
type input "*****"
click at [381, 99] on span "[PERSON_NAME]" at bounding box center [366, 97] width 29 height 4
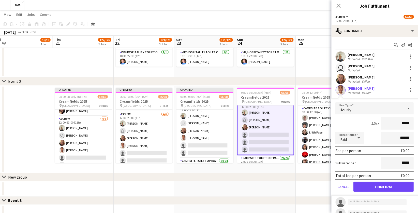
click at [370, 184] on button "Confirm" at bounding box center [384, 186] width 60 height 10
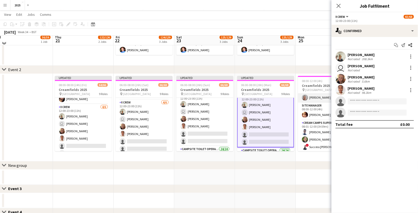
scroll to position [114, 0]
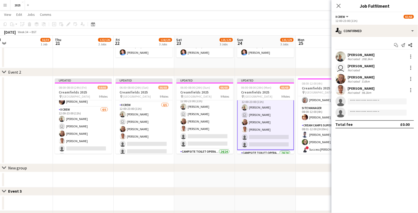
click at [314, 160] on app-date-cell "08:00-12:00 (4h) 27/27 Creamfields 2025 pin Daresbury Park 3 Roles Campsite Toi…" at bounding box center [326, 120] width 61 height 88
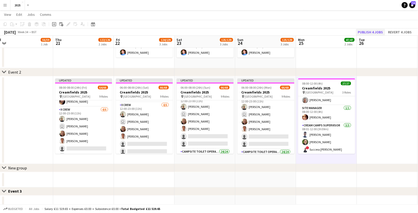
click at [373, 33] on button "Publish 4 jobs" at bounding box center [370, 32] width 29 height 7
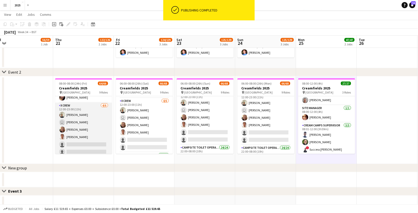
click at [89, 132] on app-card-role "X Crew [DATE] 12:00-23:00 (11h) [PERSON_NAME] user [PERSON_NAME] [PERSON_NAME] …" at bounding box center [83, 130] width 57 height 54
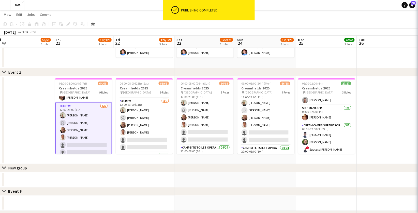
scroll to position [0, 129]
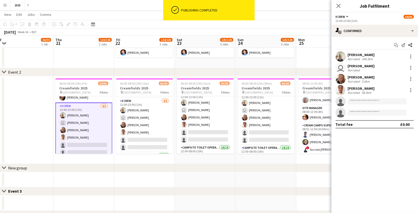
click at [367, 91] on div "98.3km" at bounding box center [366, 93] width 11 height 4
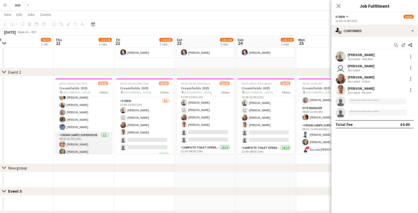
scroll to position [118, 0]
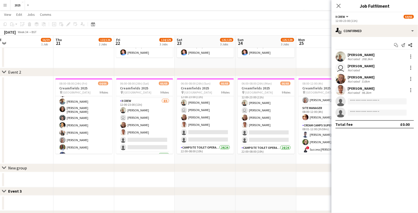
click at [360, 88] on div "[PERSON_NAME]" at bounding box center [361, 88] width 27 height 5
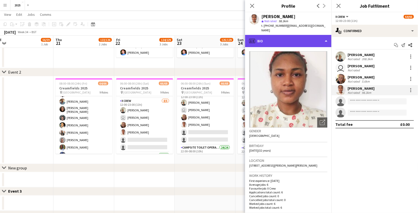
click at [304, 35] on div "profile Bio" at bounding box center [288, 41] width 87 height 12
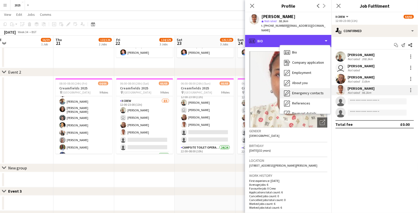
scroll to position [24, 0]
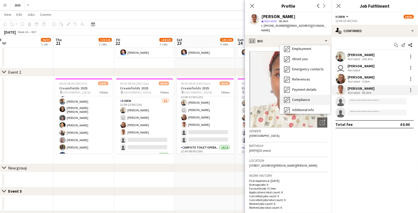
click at [303, 97] on span "Compliance" at bounding box center [301, 99] width 18 height 5
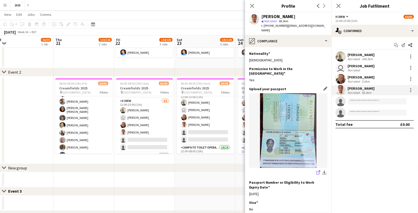
click at [317, 170] on icon "share-external-link-1" at bounding box center [319, 172] width 4 height 4
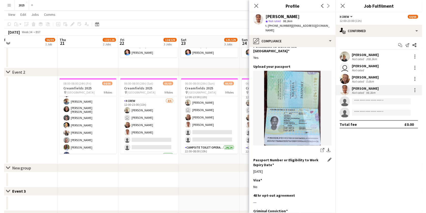
scroll to position [31, 0]
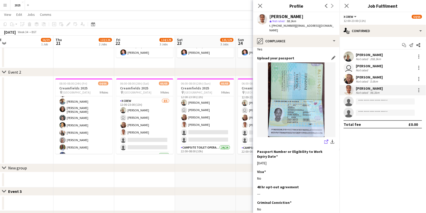
click at [326, 139] on icon "share-external-link-1" at bounding box center [326, 141] width 4 height 4
click at [260, 7] on icon "Close pop-in" at bounding box center [260, 5] width 5 height 5
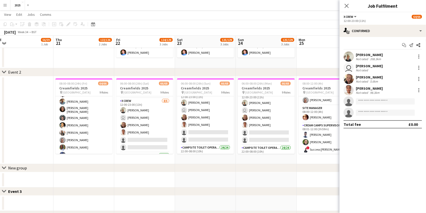
click at [377, 91] on div "98.3km" at bounding box center [374, 93] width 11 height 4
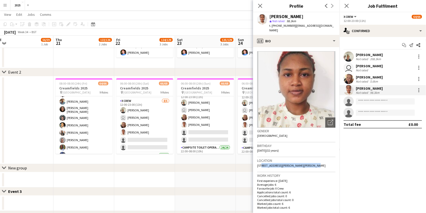
drag, startPoint x: 313, startPoint y: 159, endPoint x: 261, endPoint y: 159, distance: 51.4
click at [261, 159] on div "Location 22 Woodhouse Road, Mansfield, NG18 2AF" at bounding box center [296, 164] width 78 height 15
copy span "Woodhouse Road, Mansfield, NG18 2AF"
drag, startPoint x: 292, startPoint y: 25, endPoint x: 277, endPoint y: 25, distance: 15.0
click at [277, 25] on span "t. +447424665086" at bounding box center [282, 26] width 26 height 4
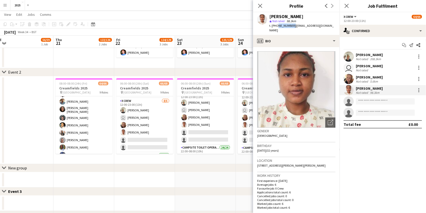
copy span "7424665086"
click at [347, 6] on icon "Close pop-in" at bounding box center [346, 5] width 5 height 5
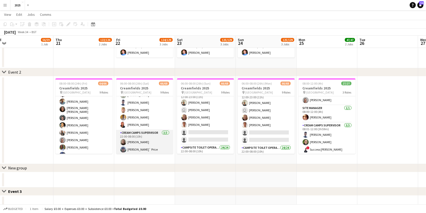
scroll to position [507, 0]
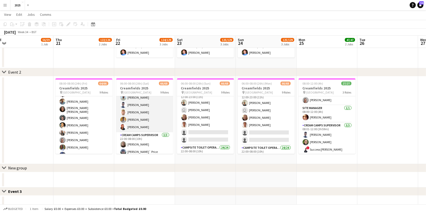
click at [139, 109] on app-card-role "Campsite Toilet Operative 24/24 22:00-08:00 (10h) [PERSON_NAME] [PERSON_NAME] […" at bounding box center [144, 38] width 57 height 187
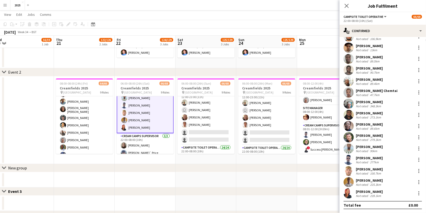
scroll to position [121, 0]
click at [372, 170] on div "[PERSON_NAME]" at bounding box center [369, 169] width 27 height 5
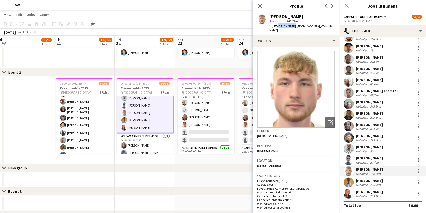
drag, startPoint x: 291, startPoint y: 26, endPoint x: 277, endPoint y: 26, distance: 14.5
click at [277, 26] on span "t. +447850569896" at bounding box center [282, 26] width 26 height 4
copy span "7850569896"
drag, startPoint x: 318, startPoint y: 159, endPoint x: 257, endPoint y: 159, distance: 60.6
click at [257, 159] on div "Location Mill house, Enville Road, Stourbridge, DY7 6BN" at bounding box center [296, 164] width 78 height 15
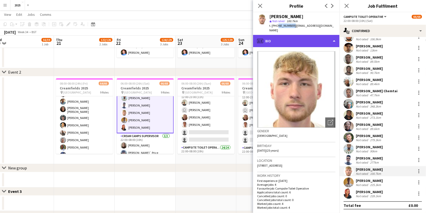
click at [325, 35] on div "profile Bio" at bounding box center [296, 41] width 87 height 12
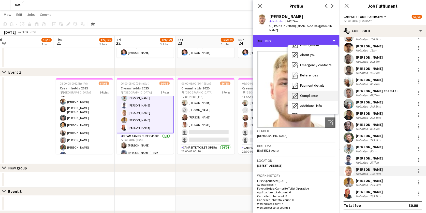
scroll to position [28, 0]
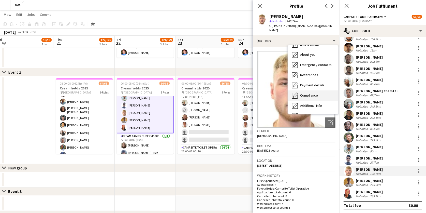
click at [311, 93] on span "Compliance" at bounding box center [309, 95] width 18 height 5
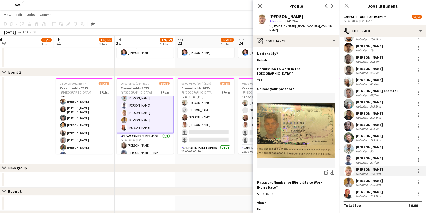
drag, startPoint x: 280, startPoint y: 182, endPoint x: 256, endPoint y: 182, distance: 24.4
click at [256, 182] on app-section-data-types "Nationality Edit this field British Permission to Work in the UK Edit this fiel…" at bounding box center [296, 130] width 87 height 166
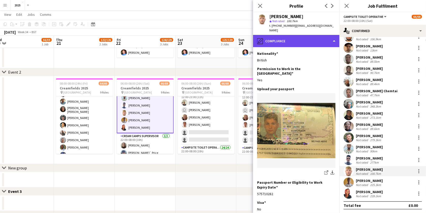
click at [282, 37] on div "pencil4 Compliance" at bounding box center [296, 41] width 87 height 12
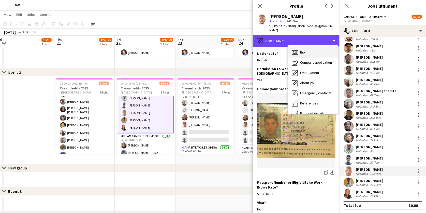
scroll to position [0, 0]
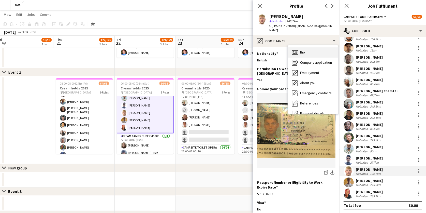
click at [307, 47] on div "Bio Bio" at bounding box center [313, 52] width 50 height 10
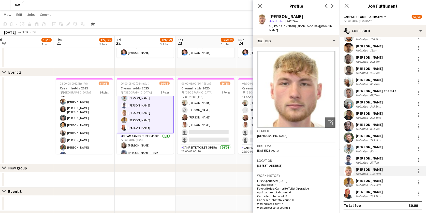
click at [374, 192] on div "[PERSON_NAME]" at bounding box center [369, 191] width 27 height 5
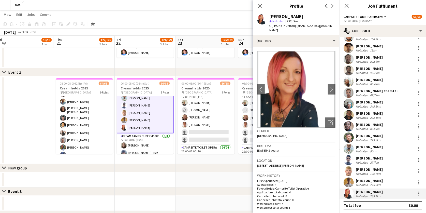
drag, startPoint x: 327, startPoint y: 160, endPoint x: 269, endPoint y: 160, distance: 58.0
click at [269, 160] on div "Location BA51RX, Garslade Farm, Godney Road, Wells, BA5 1RX" at bounding box center [296, 164] width 78 height 15
drag, startPoint x: 292, startPoint y: 26, endPoint x: 276, endPoint y: 26, distance: 15.8
click at [276, 26] on span "t. +447716542877" at bounding box center [282, 26] width 26 height 4
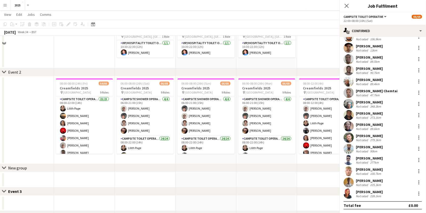
scroll to position [48, 0]
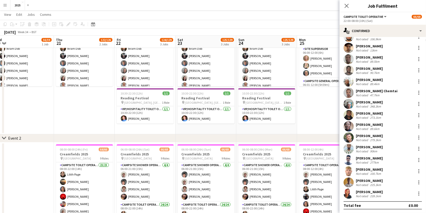
click at [364, 194] on div "Not rated" at bounding box center [362, 196] width 13 height 4
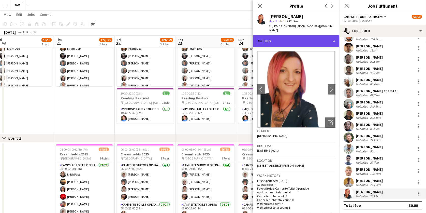
click at [301, 39] on div "profile Bio" at bounding box center [296, 41] width 87 height 12
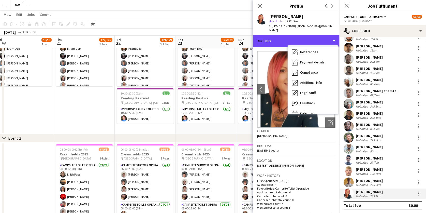
scroll to position [51, 0]
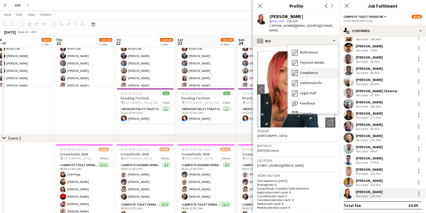
click at [312, 70] on span "Compliance" at bounding box center [309, 72] width 18 height 5
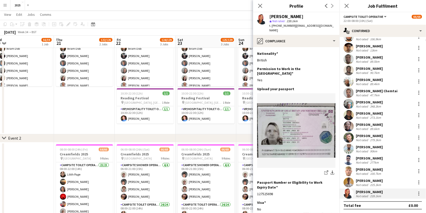
drag, startPoint x: 279, startPoint y: 184, endPoint x: 255, endPoint y: 183, distance: 23.9
click at [255, 183] on app-section-data-types "Nationality Edit this field British Permission to Work in the UK Edit this fiel…" at bounding box center [296, 130] width 87 height 166
click at [325, 170] on icon "share-external-link-1" at bounding box center [326, 172] width 4 height 4
click at [261, 6] on icon "Close pop-in" at bounding box center [260, 5] width 5 height 5
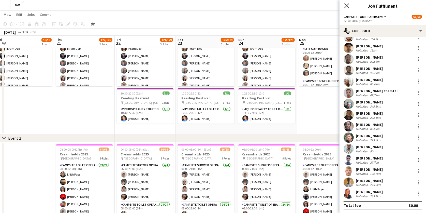
click at [345, 7] on icon at bounding box center [346, 5] width 5 height 5
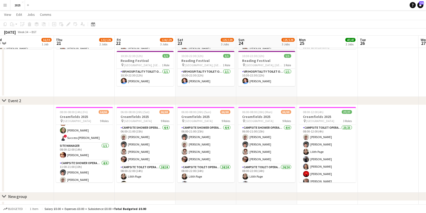
scroll to position [153, 0]
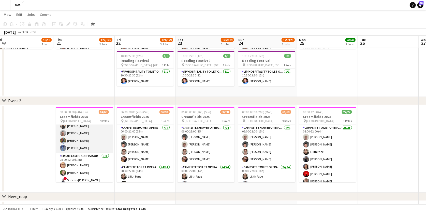
click at [84, 139] on app-card-role "Campsite Toilet Operative 23/23 08:00-22:00 (14h) Lilith Page Ismail Brown Mers…" at bounding box center [84, 62] width 57 height 181
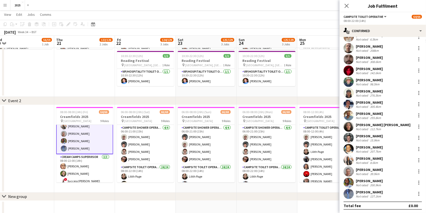
scroll to position [109, 0]
click at [375, 181] on div "[PERSON_NAME]" at bounding box center [369, 180] width 27 height 5
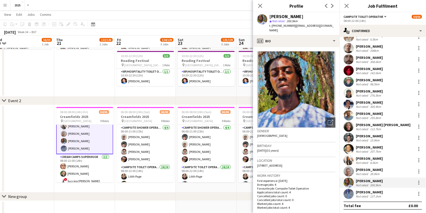
drag, startPoint x: 292, startPoint y: 26, endPoint x: 277, endPoint y: 27, distance: 15.6
click at [277, 27] on div "t. +447908956180 | tfayemi@icloud.com" at bounding box center [302, 27] width 66 height 9
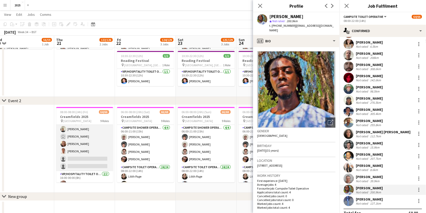
scroll to position [282, 0]
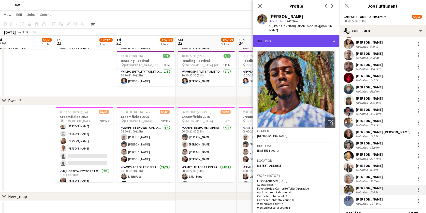
click at [311, 38] on div "profile Bio" at bounding box center [296, 41] width 87 height 12
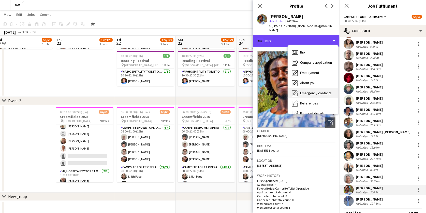
scroll to position [27, 0]
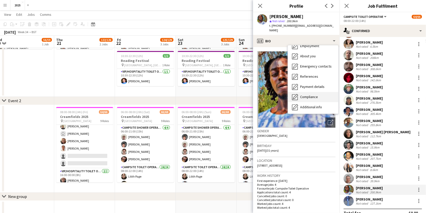
click at [312, 94] on span "Compliance" at bounding box center [309, 96] width 18 height 5
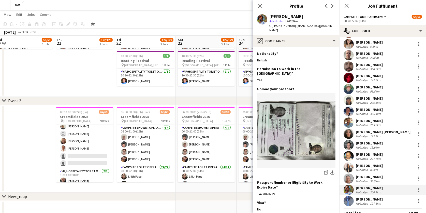
drag, startPoint x: 277, startPoint y: 183, endPoint x: 255, endPoint y: 183, distance: 22.1
click at [255, 183] on app-section-data-types "Nationality Edit this field British Permission to Work in the UK Edit this fiel…" at bounding box center [296, 130] width 87 height 166
click at [327, 170] on icon "share-external-link-1" at bounding box center [326, 172] width 4 height 4
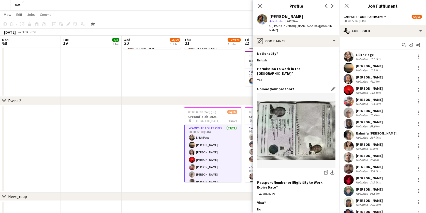
scroll to position [102, 0]
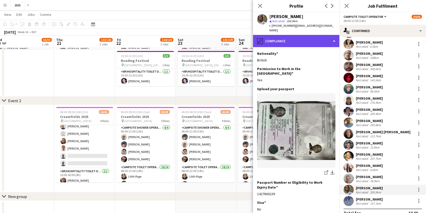
click at [282, 36] on div "pencil4 Compliance" at bounding box center [296, 41] width 87 height 12
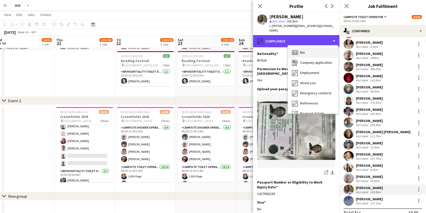
scroll to position [0, 0]
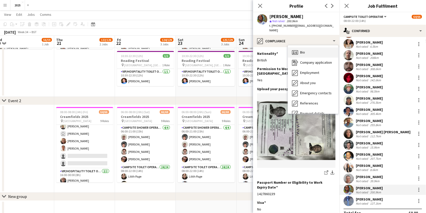
click at [305, 48] on div "Bio Bio" at bounding box center [313, 52] width 50 height 10
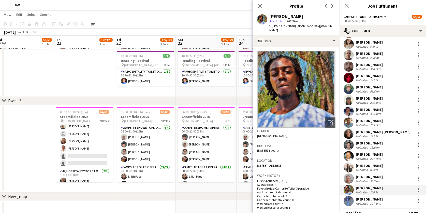
drag, startPoint x: 293, startPoint y: 159, endPoint x: 269, endPoint y: 160, distance: 23.7
click at [269, 160] on div "Location [STREET_ADDRESS]" at bounding box center [296, 164] width 78 height 15
copy span "[GEOGRAPHIC_DATA], BS36 2FH"
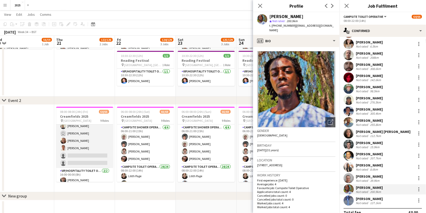
click at [82, 130] on app-card-role "X Crew [DATE] 12:00-23:00 (11h) [PERSON_NAME] user [PERSON_NAME] [PERSON_NAME] …" at bounding box center [84, 141] width 57 height 54
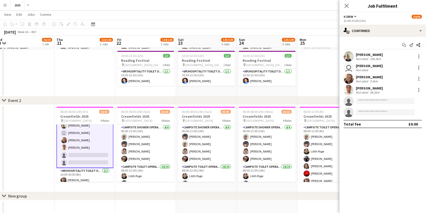
click at [377, 64] on div "user [PERSON_NAME] Not rated" at bounding box center [383, 68] width 87 height 10
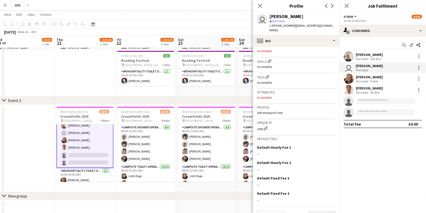
scroll to position [172, 0]
click at [318, 212] on button "Next" at bounding box center [321, 217] width 27 height 10
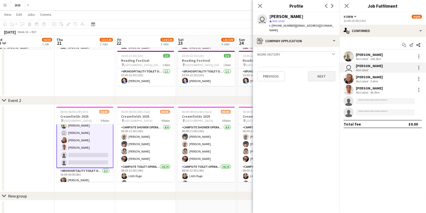
click at [323, 73] on button "Next" at bounding box center [321, 76] width 27 height 10
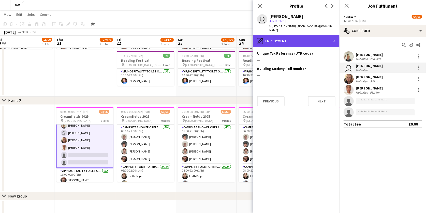
click at [309, 37] on div "pencil4 Employment" at bounding box center [296, 41] width 87 height 12
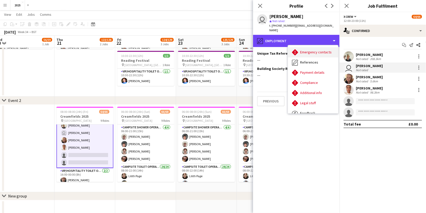
scroll to position [39, 0]
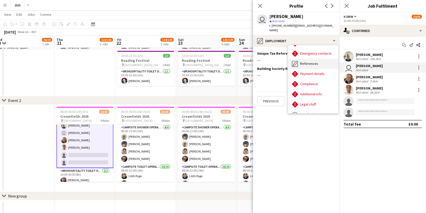
click at [315, 61] on span "References" at bounding box center [309, 63] width 18 height 5
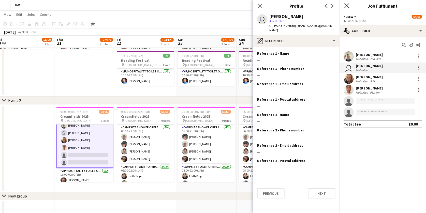
click at [348, 6] on icon "Close pop-in" at bounding box center [346, 5] width 5 height 5
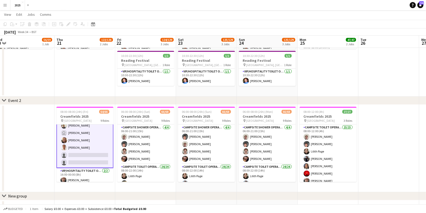
click at [89, 131] on app-card-role "X Crew [DATE] 12:00-23:00 (11h) [PERSON_NAME] user [PERSON_NAME] [PERSON_NAME] …" at bounding box center [84, 140] width 57 height 55
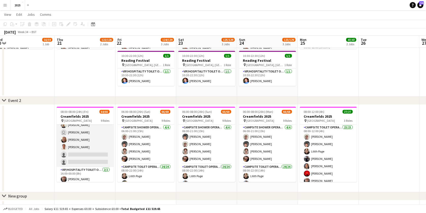
click at [78, 131] on app-card-role "X Crew [DATE] 12:00-23:00 (11h) [PERSON_NAME] user [PERSON_NAME] [PERSON_NAME] …" at bounding box center [85, 140] width 57 height 54
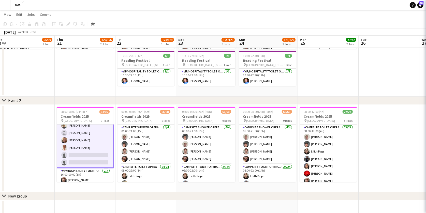
scroll to position [0, 127]
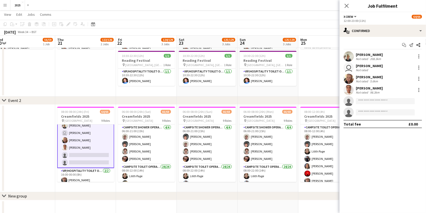
click at [368, 68] on div "Not rated" at bounding box center [362, 70] width 13 height 4
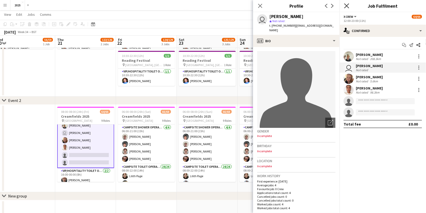
click at [348, 4] on icon "Close pop-in" at bounding box center [346, 5] width 5 height 5
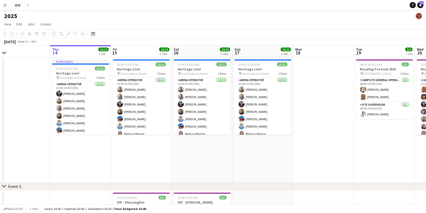
scroll to position [0, 131]
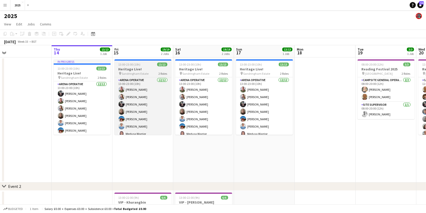
click at [135, 70] on h3 "Heritage Live!" at bounding box center [143, 69] width 57 height 5
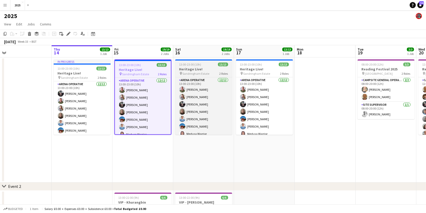
click at [196, 63] on span "13:00-23:00 (10h)" at bounding box center [190, 65] width 22 height 4
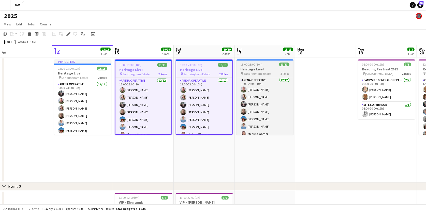
click at [260, 67] on h3 "Heritage Live!" at bounding box center [265, 69] width 57 height 5
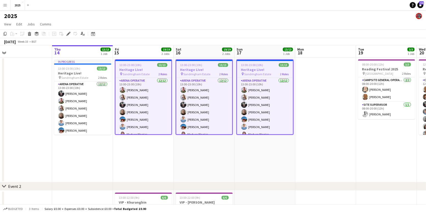
scroll to position [0, 130]
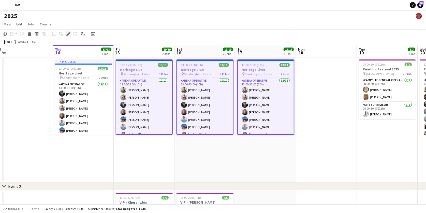
click at [69, 33] on icon at bounding box center [68, 34] width 3 height 3
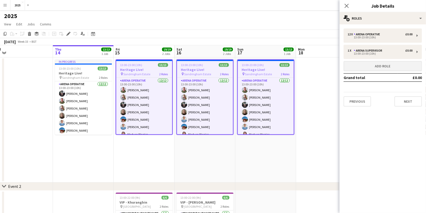
click at [380, 66] on button "Add role" at bounding box center [383, 66] width 78 height 10
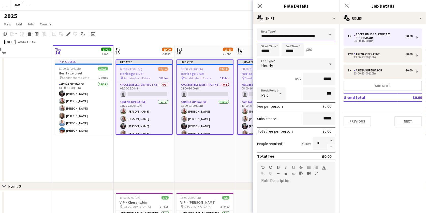
click at [321, 39] on input "**********" at bounding box center [296, 35] width 78 height 13
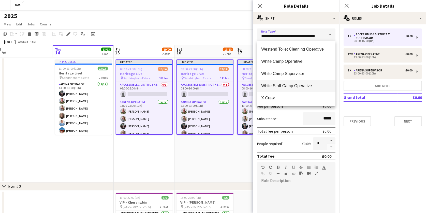
scroll to position [1295, 0]
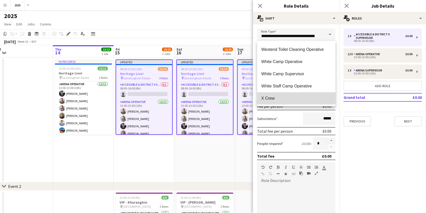
click at [293, 96] on span "X Crew" at bounding box center [296, 98] width 70 height 5
type input "******"
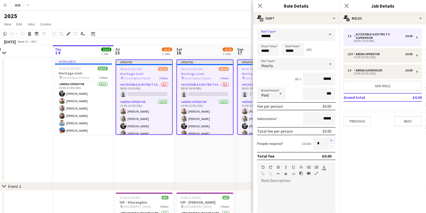
click at [331, 140] on button "button" at bounding box center [332, 140] width 8 height 7
type input "*"
drag, startPoint x: 274, startPoint y: 51, endPoint x: 216, endPoint y: 51, distance: 58.5
type input "*****"
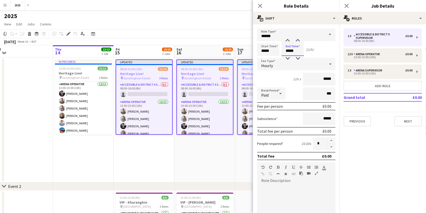
type input "*****"
click at [261, 4] on icon "Close pop-in" at bounding box center [260, 5] width 5 height 5
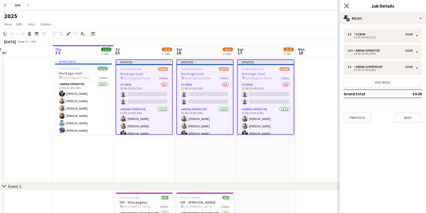
click at [346, 7] on icon "Close pop-in" at bounding box center [346, 5] width 5 height 5
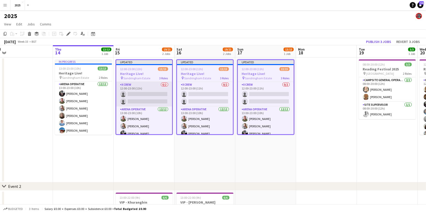
click at [143, 94] on app-card-role "X Crew 0/2 12:00-23:00 (11h) single-neutral-actions single-neutral-actions" at bounding box center [144, 94] width 56 height 25
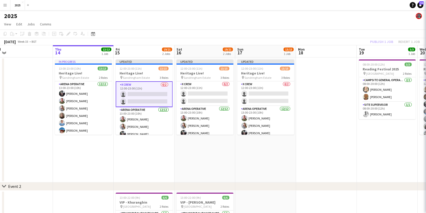
scroll to position [0, 129]
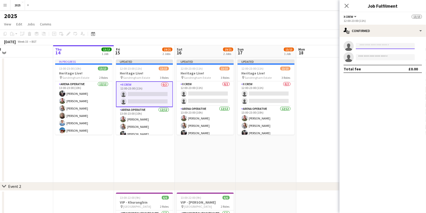
click at [364, 47] on input at bounding box center [385, 46] width 59 height 6
type input "***"
click at [373, 57] on span "[EMAIL_ADDRESS][DOMAIN_NAME]" at bounding box center [385, 57] width 51 height 4
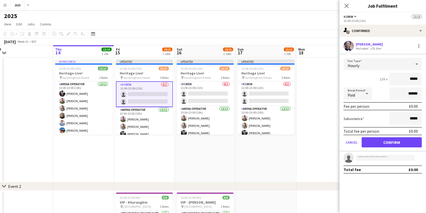
click at [375, 140] on button "Confirm" at bounding box center [392, 142] width 60 height 10
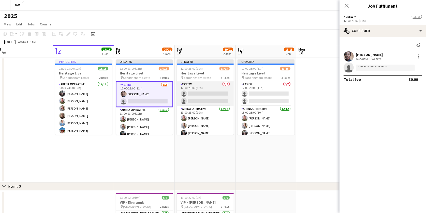
click at [222, 94] on app-card-role "X Crew 0/2 12:00-23:00 (11h) single-neutral-actions single-neutral-actions" at bounding box center [205, 93] width 57 height 25
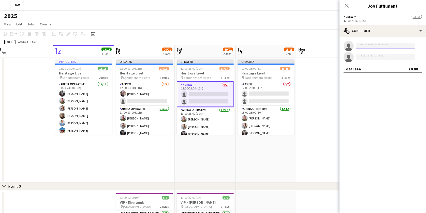
click at [377, 44] on input at bounding box center [385, 46] width 59 height 6
type input "****"
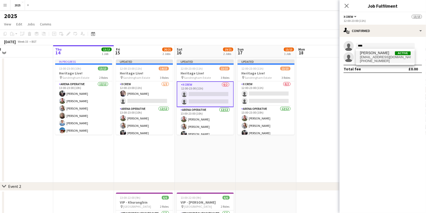
click at [383, 55] on span "[EMAIL_ADDRESS][DOMAIN_NAME]" at bounding box center [385, 57] width 51 height 4
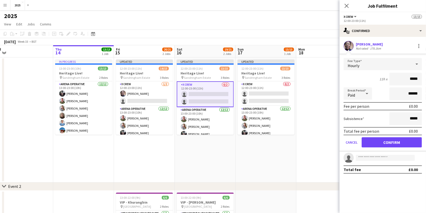
click at [373, 142] on button "Confirm" at bounding box center [392, 142] width 60 height 10
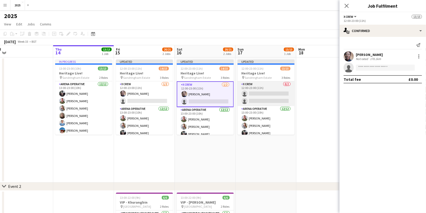
click at [275, 93] on app-card-role "X Crew 0/2 12:00-23:00 (11h) single-neutral-actions single-neutral-actions" at bounding box center [266, 93] width 57 height 25
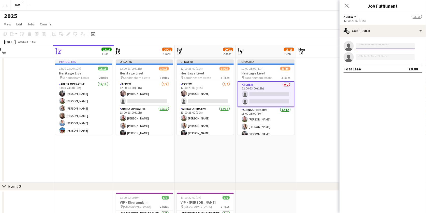
click at [368, 46] on input at bounding box center [385, 46] width 59 height 6
type input "***"
click at [374, 54] on span "[PERSON_NAME]" at bounding box center [374, 53] width 29 height 4
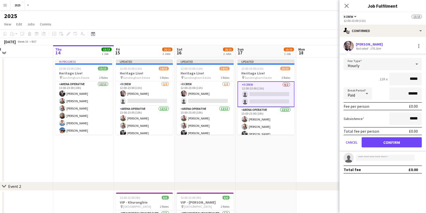
click at [371, 136] on form "Fee Type Hourly 11h x ***** Break Period Paid ****** Fee per person £0.00 Subsi…" at bounding box center [383, 105] width 87 height 94
click at [371, 139] on button "Confirm" at bounding box center [392, 142] width 60 height 10
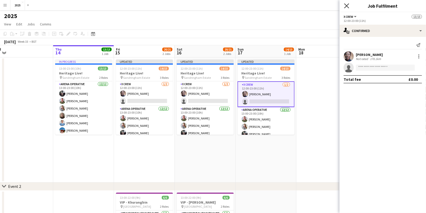
click at [345, 8] on icon "Close pop-in" at bounding box center [346, 5] width 5 height 5
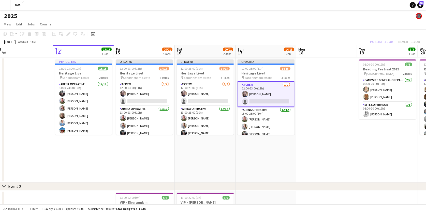
click at [325, 80] on app-date-cell at bounding box center [326, 120] width 61 height 125
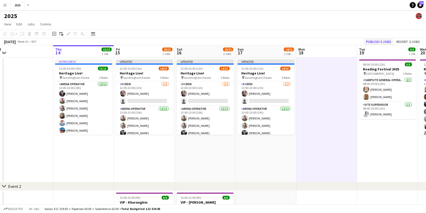
click at [371, 41] on button "Publish 3 jobs" at bounding box center [378, 41] width 29 height 7
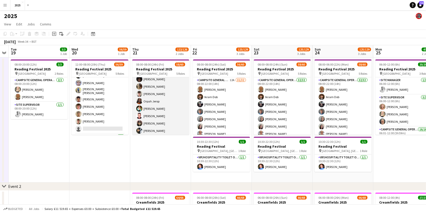
scroll to position [351, 0]
click at [147, 88] on app-card-role "Cleaning Operative (NIGHT) 16/16 22:00-08:00 (10h) [PERSON_NAME]-[PERSON_NAME] …" at bounding box center [160, 125] width 57 height 130
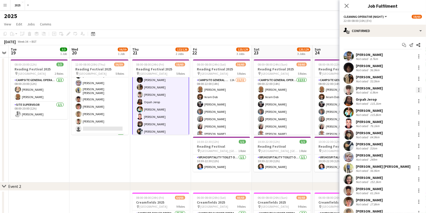
click at [419, 88] on div at bounding box center [419, 88] width 1 height 1
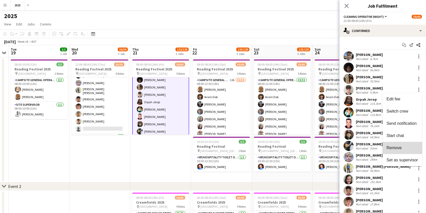
click at [399, 146] on span "Remove" at bounding box center [394, 148] width 15 height 4
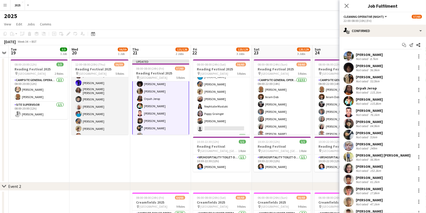
scroll to position [161, 0]
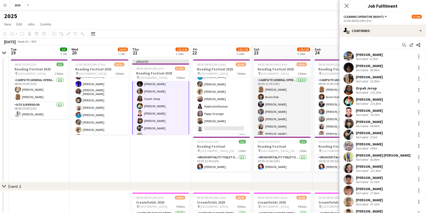
click at [272, 96] on app-card-role "Campsite General Operative 32/32 08:00-22:00 (14h) [PERSON_NAME] [PERSON_NAME] …" at bounding box center [282, 201] width 57 height 248
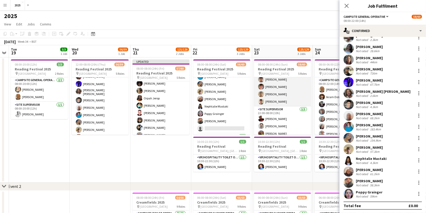
scroll to position [435, 0]
click at [283, 86] on app-card-role "Cleaning Operative (NIGHT) 16/16 22:00-08:00 (10h) [PERSON_NAME]-[PERSON_NAME] …" at bounding box center [282, 42] width 57 height 130
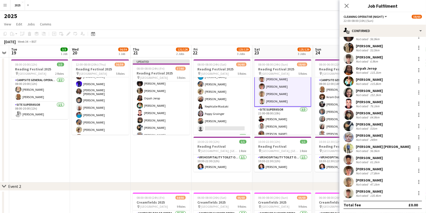
scroll to position [31, 0]
click at [418, 60] on div at bounding box center [419, 59] width 6 height 6
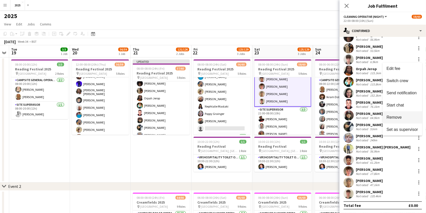
click at [408, 119] on span "Remove" at bounding box center [403, 117] width 32 height 5
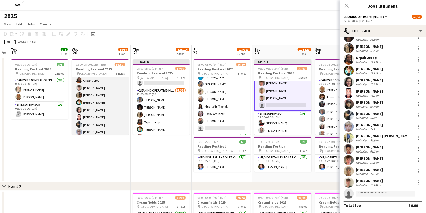
scroll to position [338, 0]
click at [95, 96] on app-card-role "Cleaning Operative (NIGHT) 2A 15/16 22:00-08:00 (10h) [PERSON_NAME]-[PERSON_NAM…" at bounding box center [100, 130] width 57 height 130
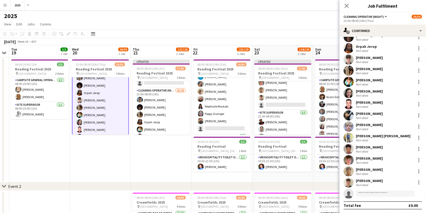
scroll to position [0, 112]
click at [419, 62] on div at bounding box center [419, 59] width 6 height 6
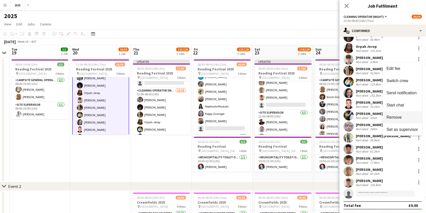
click at [403, 117] on span "Remove" at bounding box center [403, 117] width 32 height 5
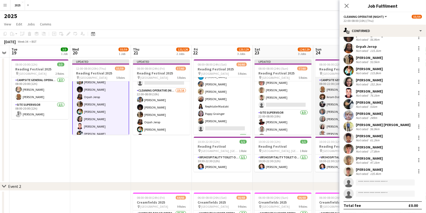
click at [331, 115] on app-card-role "Campsite General Operative 32/32 08:00-22:00 (14h) [PERSON_NAME] [PERSON_NAME] …" at bounding box center [344, 201] width 57 height 248
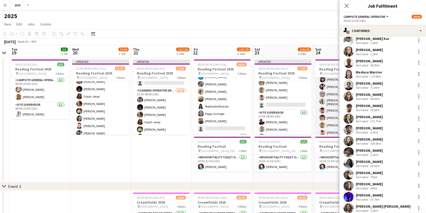
scroll to position [435, 0]
click at [330, 113] on app-card-role "Cleaning Operative (NIGHT) 16/16 22:00-06:00 (8h) [PERSON_NAME]-[PERSON_NAME] […" at bounding box center [344, 74] width 57 height 130
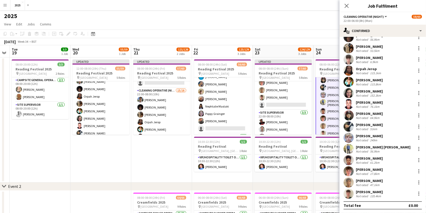
scroll to position [19, 0]
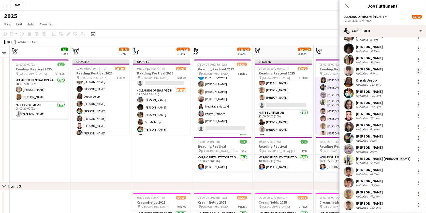
click at [419, 71] on div at bounding box center [419, 70] width 1 height 1
click at [404, 124] on button "Remove" at bounding box center [403, 129] width 40 height 12
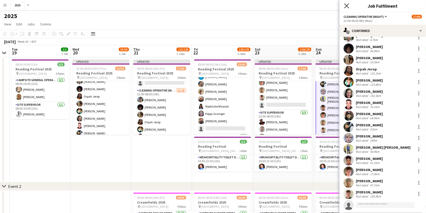
click at [347, 6] on icon at bounding box center [346, 5] width 5 height 5
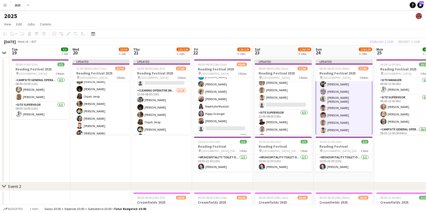
click at [389, 164] on app-date-cell "06:00-12:00 (6h) 20/20 Reading Festival 2025 pin Richfield Avenue 3 Roles Site …" at bounding box center [405, 120] width 61 height 125
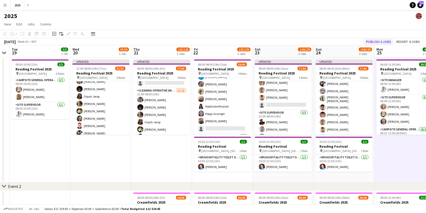
click at [376, 40] on button "Publish 4 jobs" at bounding box center [378, 41] width 29 height 7
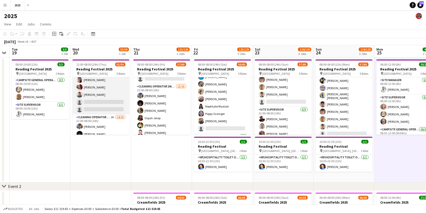
scroll to position [292, 0]
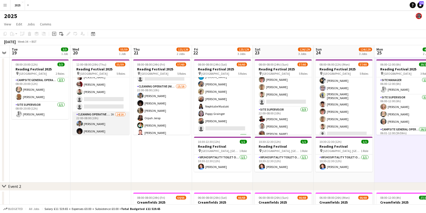
click at [112, 112] on app-card-role "Cleaning Operative (NIGHT) 2A 14/16 22:00-08:00 (10h) [PERSON_NAME]-[PERSON_NAM…" at bounding box center [101, 177] width 57 height 130
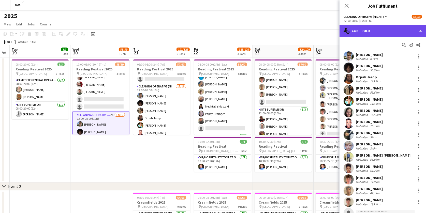
click at [388, 32] on div "single-neutral-actions-check-2 Confirmed" at bounding box center [383, 31] width 87 height 12
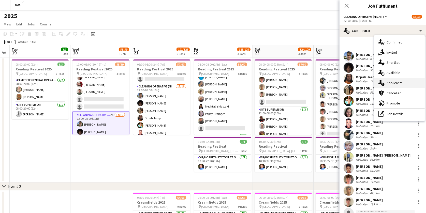
click at [393, 81] on div "single-neutral-actions-information Applicants" at bounding box center [400, 83] width 50 height 10
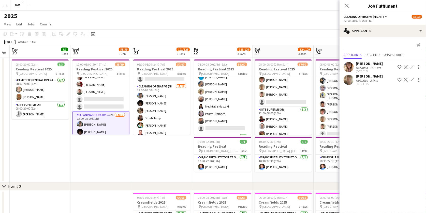
click at [379, 78] on div "[PERSON_NAME] Not rated 2.9km [DATE] 17:05 Shortlist crew Decline Confirm" at bounding box center [383, 80] width 87 height 12
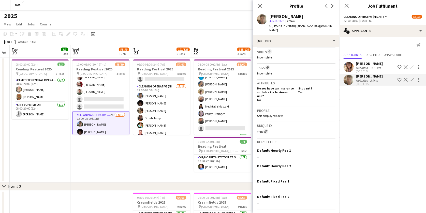
scroll to position [169, 0]
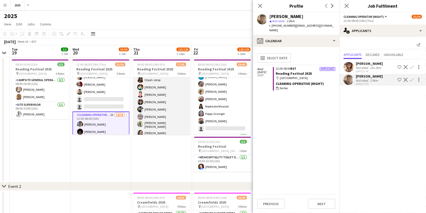
scroll to position [363, 0]
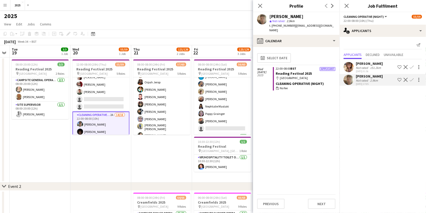
click at [413, 79] on app-icon "Confirm" at bounding box center [412, 80] width 4 height 4
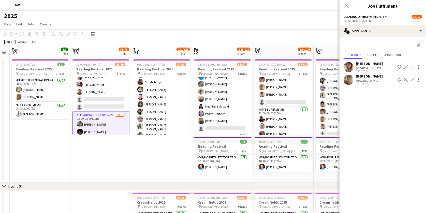
click at [411, 79] on app-icon "Confirm" at bounding box center [412, 80] width 4 height 4
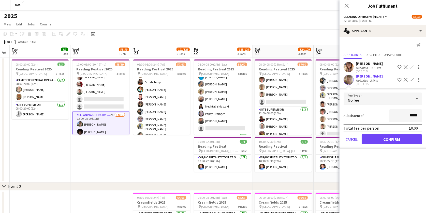
click at [386, 135] on button "Confirm" at bounding box center [392, 139] width 60 height 10
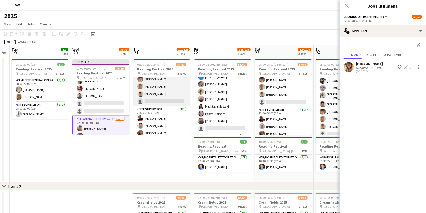
scroll to position [434, 0]
click at [176, 96] on app-card-role "Cleaning Operative (NIGHT) 15/16 22:00-08:00 (10h) [PERSON_NAME]-[PERSON_NAME] …" at bounding box center [161, 42] width 57 height 130
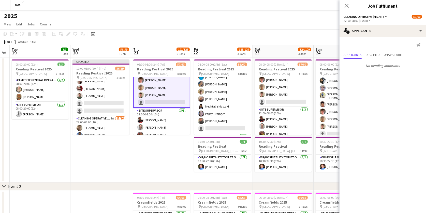
click at [176, 98] on app-card-role "Cleaning Operative (NIGHT) 15/16 22:00-08:00 (10h) [PERSON_NAME]-[PERSON_NAME] …" at bounding box center [161, 42] width 57 height 131
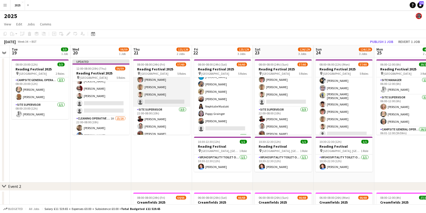
click at [176, 98] on app-card-role "Cleaning Operative (NIGHT) 15/16 22:00-08:00 (10h) [PERSON_NAME]-[PERSON_NAME] …" at bounding box center [161, 42] width 57 height 130
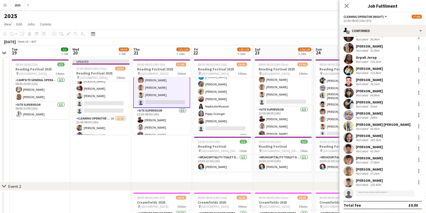
scroll to position [31, 0]
click at [387, 193] on input at bounding box center [385, 194] width 59 height 6
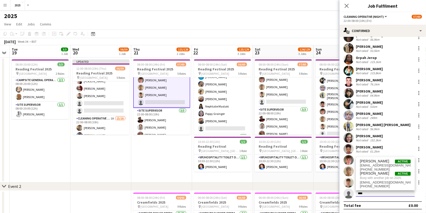
type input "****"
drag, startPoint x: 387, startPoint y: 193, endPoint x: 383, endPoint y: 169, distance: 24.5
click at [383, 169] on span "[PHONE_NUMBER]" at bounding box center [385, 170] width 51 height 4
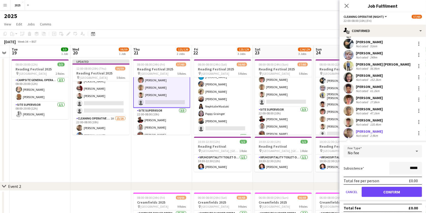
click at [378, 187] on button "Confirm" at bounding box center [392, 192] width 60 height 10
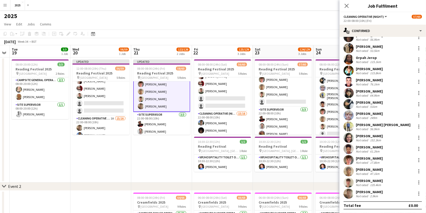
scroll to position [289, 0]
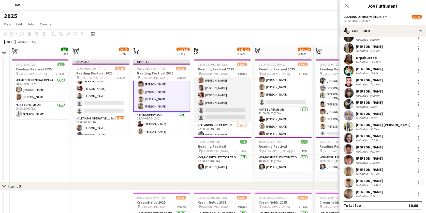
click at [228, 107] on app-card-role "X Crew [DATE] 15:00-03:00 (12h) [PERSON_NAME] [PERSON_NAME] [PERSON_NAME] [PERS…" at bounding box center [222, 95] width 57 height 54
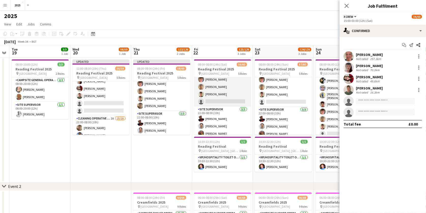
scroll to position [435, 0]
click at [220, 97] on app-card-role "Cleaning Operative (NIGHT) 15/16 22:00-08:00 (10h) [PERSON_NAME]-[PERSON_NAME] …" at bounding box center [222, 42] width 57 height 130
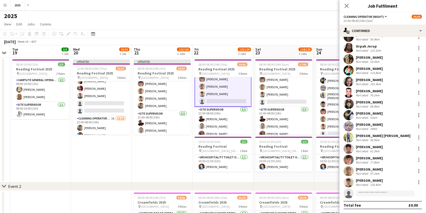
scroll to position [31, 0]
click at [371, 194] on input at bounding box center [385, 194] width 59 height 6
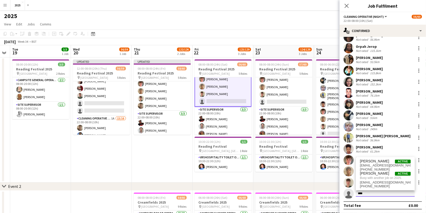
type input "****"
drag, startPoint x: 371, startPoint y: 194, endPoint x: 375, endPoint y: 167, distance: 26.9
click at [375, 168] on span "[PHONE_NUMBER]" at bounding box center [385, 170] width 51 height 4
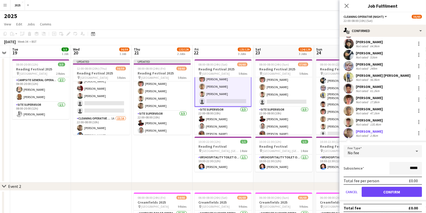
click at [377, 188] on button "Confirm" at bounding box center [392, 192] width 60 height 10
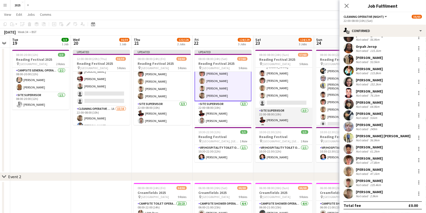
scroll to position [423, 0]
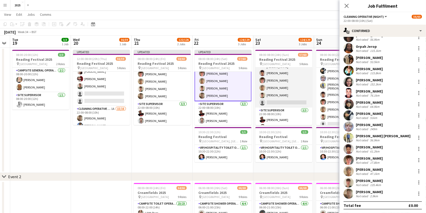
click at [290, 99] on app-card-role "Cleaning Operative (NIGHT) 1A 15/16 22:00-08:00 (10h) [PERSON_NAME]-[PERSON_NAM…" at bounding box center [283, 43] width 57 height 130
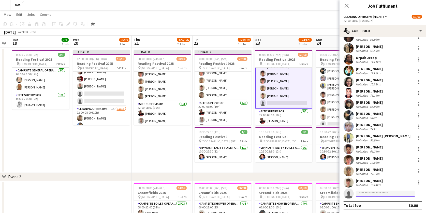
click at [372, 193] on input at bounding box center [385, 194] width 59 height 6
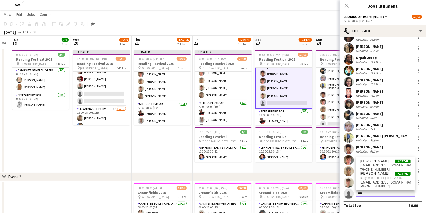
type input "****"
drag, startPoint x: 372, startPoint y: 193, endPoint x: 375, endPoint y: 168, distance: 25.1
click at [375, 168] on span "[PHONE_NUMBER]" at bounding box center [385, 170] width 51 height 4
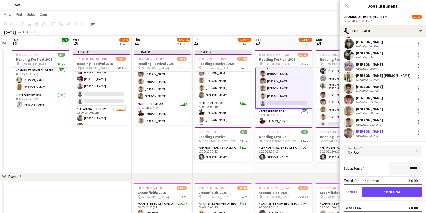
click at [377, 188] on button "Confirm" at bounding box center [392, 192] width 60 height 10
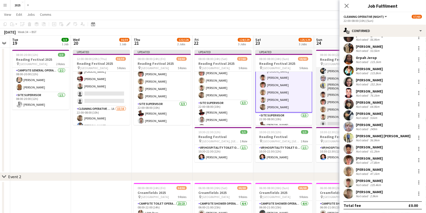
click at [332, 119] on app-card-role "Cleaning Operative (NIGHT) 1A 15/16 22:00-06:00 (8h) [PERSON_NAME]-[PERSON_NAME…" at bounding box center [344, 65] width 57 height 130
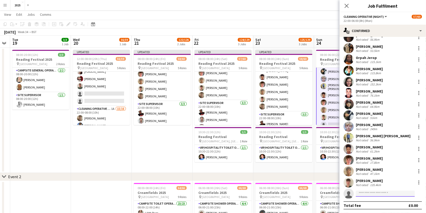
click at [371, 195] on input at bounding box center [385, 194] width 59 height 6
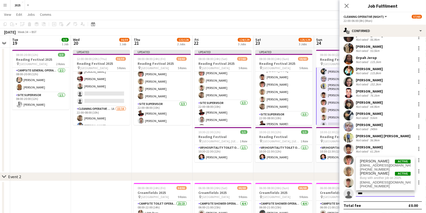
type input "****"
drag, startPoint x: 371, startPoint y: 194, endPoint x: 373, endPoint y: 168, distance: 26.3
click at [373, 168] on span "[PHONE_NUMBER]" at bounding box center [385, 170] width 51 height 4
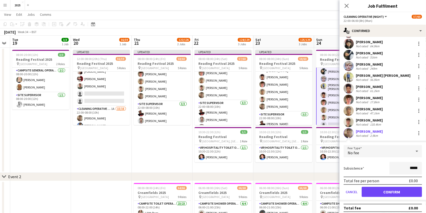
click at [375, 187] on button "Confirm" at bounding box center [392, 192] width 60 height 10
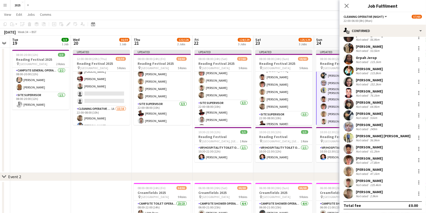
click at [286, 167] on app-date-cell "Updated 08:00-08:00 (24h) (Sun) 58/60 Reading Festival 2025 pin Richfield Avenu…" at bounding box center [283, 110] width 61 height 125
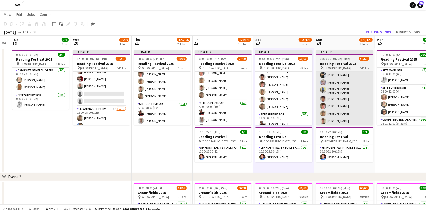
scroll to position [0, 111]
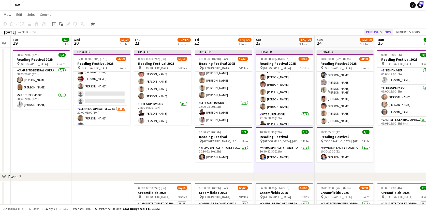
click at [388, 29] on button "Publish 5 jobs" at bounding box center [378, 32] width 29 height 7
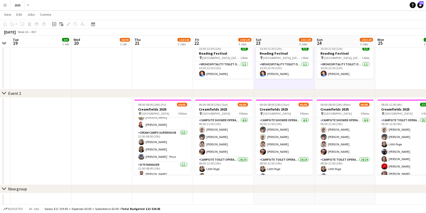
scroll to position [516, 0]
click at [4, 4] on app-icon "Menu" at bounding box center [5, 5] width 4 height 4
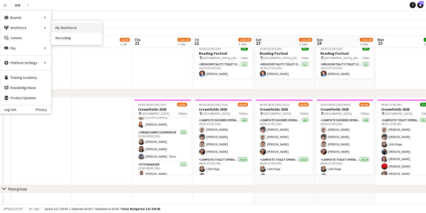
click at [65, 29] on link "My Workforce" at bounding box center [76, 28] width 51 height 10
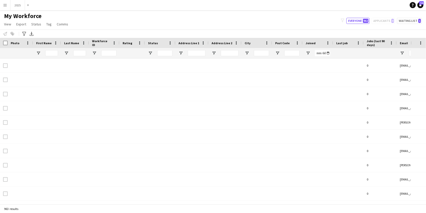
type input "********"
type input "**********"
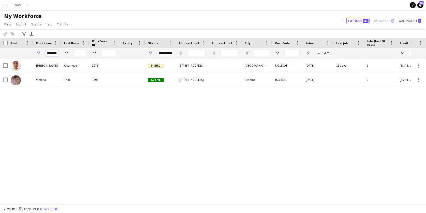
drag, startPoint x: 47, startPoint y: 52, endPoint x: 72, endPoint y: 52, distance: 24.4
click at [72, 52] on div "********" at bounding box center [353, 53] width 706 height 10
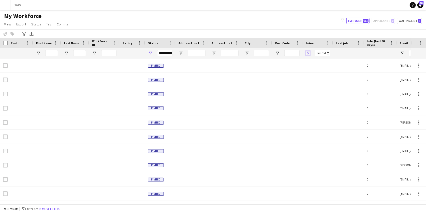
click at [308, 52] on span "Open Filter Menu" at bounding box center [308, 53] width 5 height 5
click at [313, 42] on span "Joined" at bounding box center [311, 43] width 10 height 4
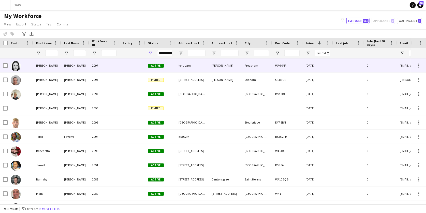
click at [86, 65] on div "[PERSON_NAME]" at bounding box center [75, 66] width 28 height 14
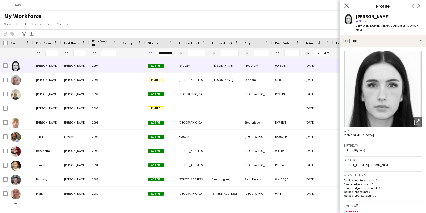
click at [346, 5] on icon at bounding box center [346, 5] width 5 height 5
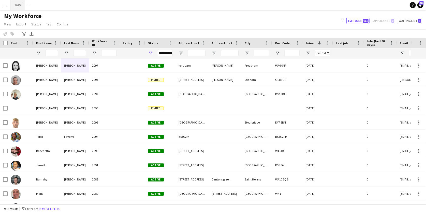
click at [20, 4] on button "2025 Close" at bounding box center [17, 5] width 15 height 10
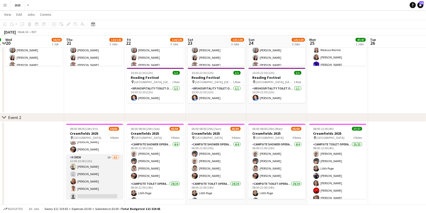
scroll to position [275, 0]
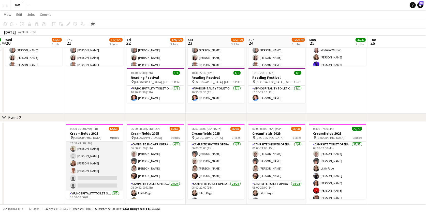
click at [87, 176] on app-card-role "X Crew 1A [DATE] 12:00-23:00 (11h) [PERSON_NAME] user [PERSON_NAME] [PERSON_NAM…" at bounding box center [94, 164] width 57 height 54
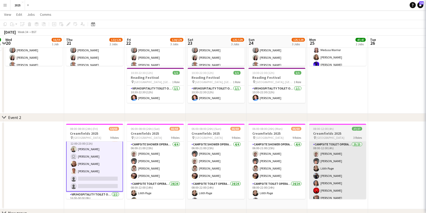
scroll to position [0, 118]
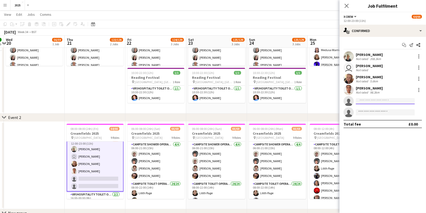
click at [388, 102] on input at bounding box center [385, 101] width 59 height 6
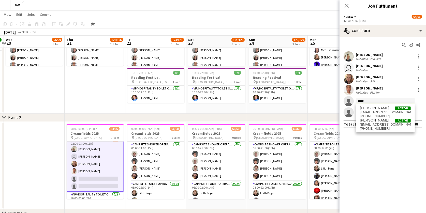
type input "*****"
drag, startPoint x: 388, startPoint y: 102, endPoint x: 386, endPoint y: 125, distance: 23.2
click at [386, 125] on span "[EMAIL_ADDRESS][DOMAIN_NAME]" at bounding box center [385, 125] width 51 height 4
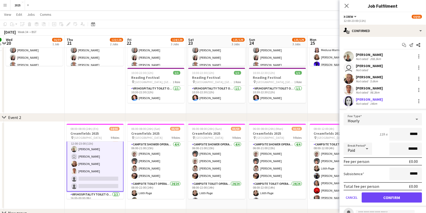
click at [375, 194] on button "Confirm" at bounding box center [392, 198] width 60 height 10
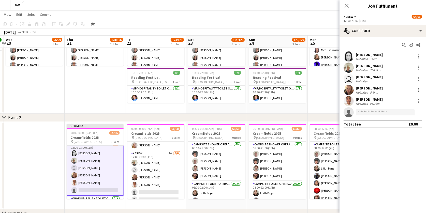
scroll to position [298, 0]
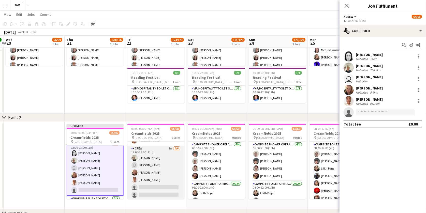
click at [152, 184] on app-card-role "X Crew 1A [DATE] 12:00-23:00 (11h) [PERSON_NAME] user [PERSON_NAME] [PERSON_NAM…" at bounding box center [155, 173] width 57 height 54
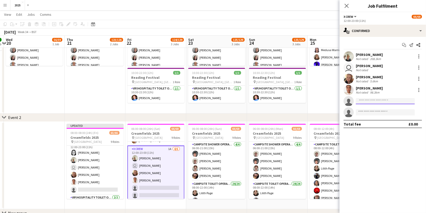
click at [401, 101] on input at bounding box center [385, 101] width 59 height 6
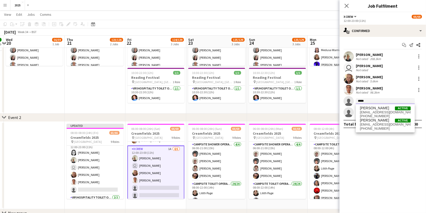
type input "*****"
drag, startPoint x: 401, startPoint y: 101, endPoint x: 381, endPoint y: 123, distance: 29.3
click at [381, 123] on span "[EMAIL_ADDRESS][DOMAIN_NAME]" at bounding box center [385, 125] width 51 height 4
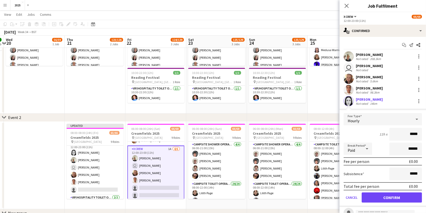
click at [374, 194] on button "Confirm" at bounding box center [392, 198] width 60 height 10
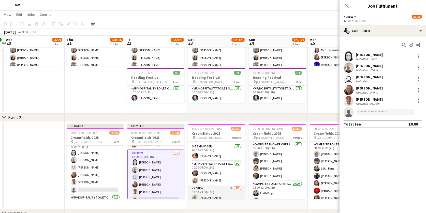
scroll to position [290, 0]
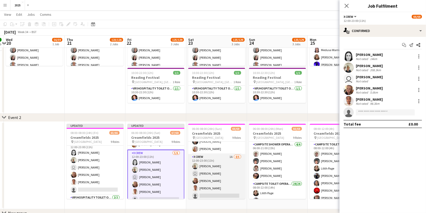
click at [218, 192] on app-card-role "X Crew 1A [DATE] 12:00-23:00 (11h) [PERSON_NAME] user [PERSON_NAME] [PERSON_NAM…" at bounding box center [216, 181] width 57 height 54
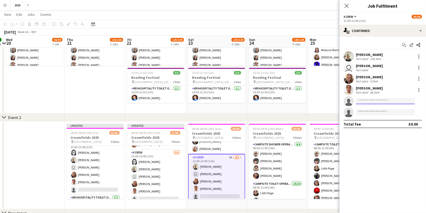
click at [381, 99] on input at bounding box center [385, 101] width 59 height 6
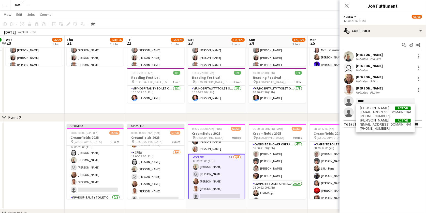
type input "*****"
drag, startPoint x: 381, startPoint y: 99, endPoint x: 380, endPoint y: 126, distance: 26.5
click at [380, 126] on span "[EMAIL_ADDRESS][DOMAIN_NAME]" at bounding box center [385, 125] width 51 height 4
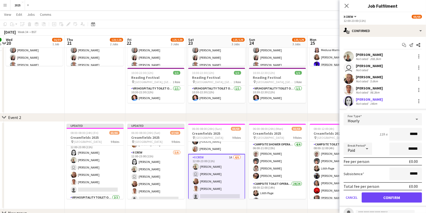
click at [371, 193] on button "Confirm" at bounding box center [392, 198] width 60 height 10
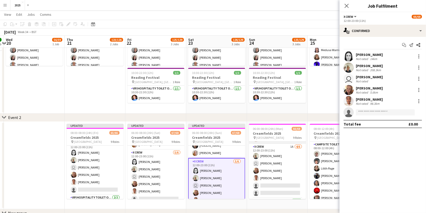
scroll to position [302, 0]
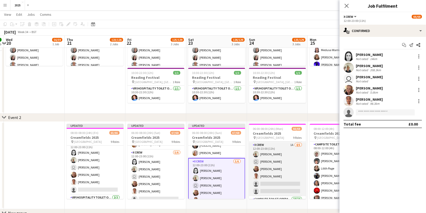
click at [271, 182] on app-card-role "X Crew 1A [DATE] 12:00-23:00 (11h) [PERSON_NAME] user [PERSON_NAME] [PERSON_NAM…" at bounding box center [277, 169] width 57 height 54
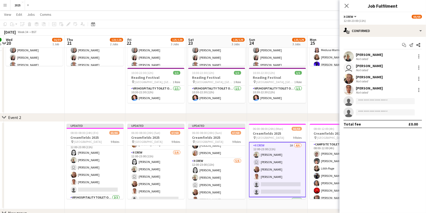
scroll to position [0, 118]
click at [376, 101] on input at bounding box center [385, 101] width 59 height 6
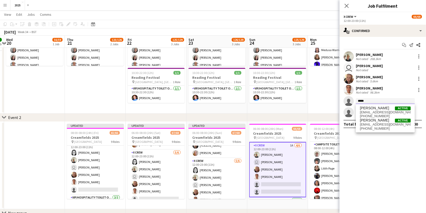
type input "*****"
drag, startPoint x: 376, startPoint y: 101, endPoint x: 377, endPoint y: 125, distance: 24.2
click at [377, 125] on span "[EMAIL_ADDRESS][DOMAIN_NAME]" at bounding box center [385, 125] width 51 height 4
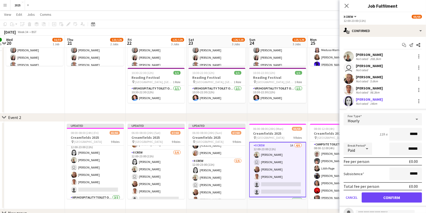
click at [377, 194] on button "Confirm" at bounding box center [392, 198] width 60 height 10
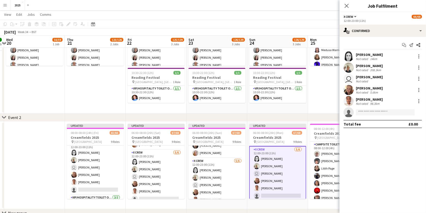
click at [326, 102] on app-date-cell "06:00-12:00 (6h) 20/20 Reading Festival 2025 pin Richfield Avenue 3 Roles Site …" at bounding box center [338, 51] width 61 height 125
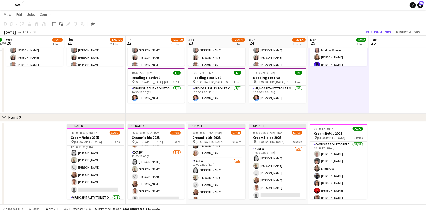
scroll to position [0, 117]
click at [379, 33] on button "Publish 4 jobs" at bounding box center [378, 32] width 29 height 7
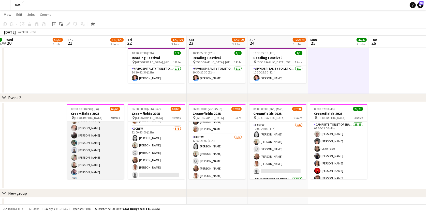
scroll to position [371, 0]
click at [90, 146] on app-card-role "Campsite Toilet Operative 23/23 22:00-08:00 (10h) [PERSON_NAME] [PERSON_NAME] […" at bounding box center [95, 190] width 57 height 180
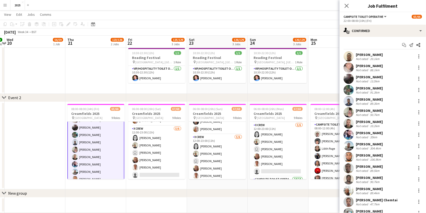
scroll to position [0, 0]
click at [419, 113] on div at bounding box center [419, 112] width 6 height 6
click at [403, 167] on button "Remove" at bounding box center [403, 170] width 40 height 12
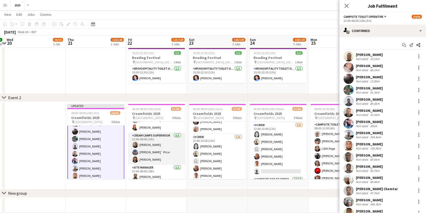
scroll to position [532, 0]
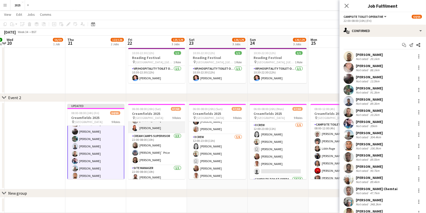
click at [162, 127] on app-card-role "Campsite Toilet Operative 24/24 22:00-08:00 (10h) [PERSON_NAME] [PERSON_NAME] […" at bounding box center [156, 39] width 57 height 187
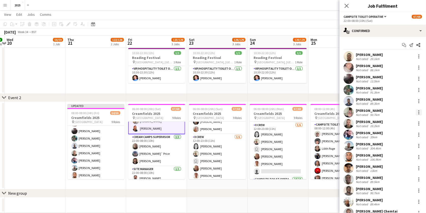
click at [420, 113] on div at bounding box center [419, 112] width 6 height 6
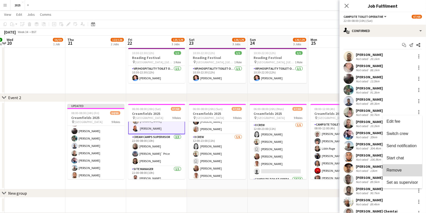
click at [402, 170] on span "Remove" at bounding box center [394, 170] width 15 height 4
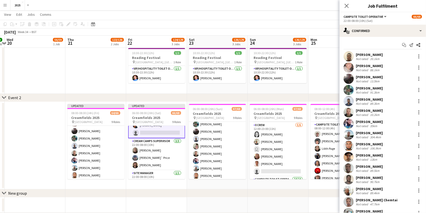
scroll to position [471, 0]
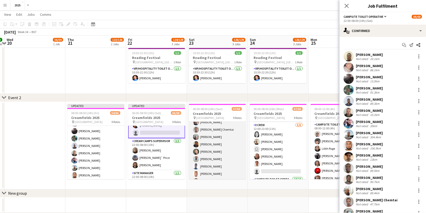
click at [227, 150] on app-card-role "Campsite Toilet Operative 24/24 22:00-08:00 (10h) [PERSON_NAME] [PERSON_NAME] […" at bounding box center [217, 100] width 57 height 187
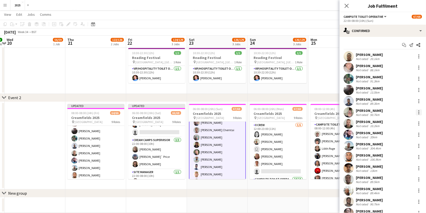
click at [419, 112] on div at bounding box center [419, 112] width 1 height 1
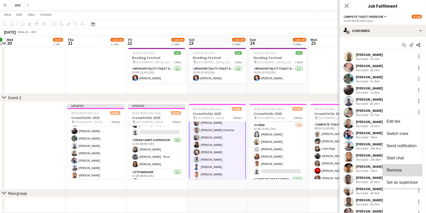
click at [400, 167] on button "Remove" at bounding box center [403, 170] width 40 height 12
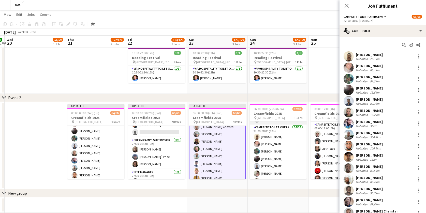
scroll to position [354, 0]
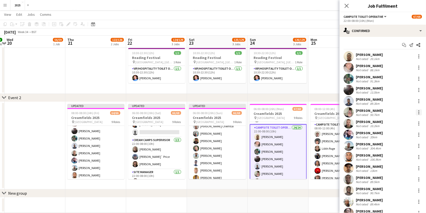
click at [420, 113] on div at bounding box center [419, 112] width 6 height 6
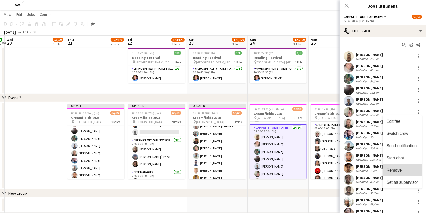
click at [400, 167] on button "Remove" at bounding box center [403, 170] width 40 height 12
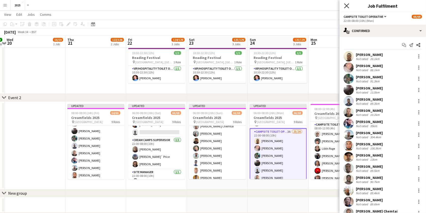
click at [348, 7] on icon at bounding box center [346, 5] width 5 height 5
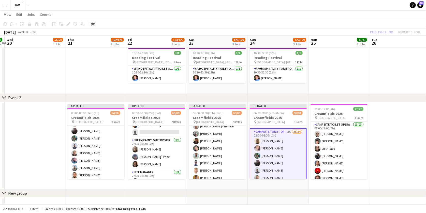
click at [382, 131] on app-date-cell at bounding box center [399, 146] width 61 height 88
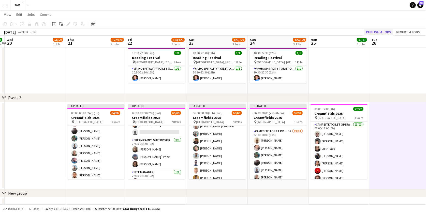
click at [379, 31] on button "Publish 4 jobs" at bounding box center [378, 32] width 29 height 7
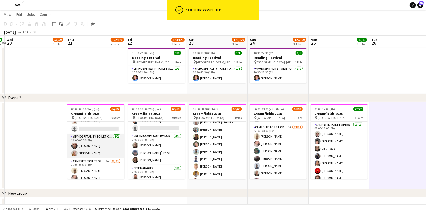
scroll to position [291, 0]
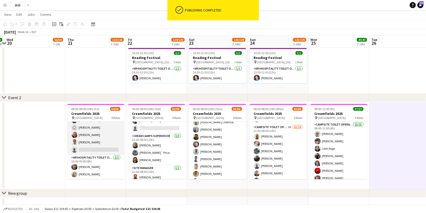
click at [99, 141] on app-card-role "X Crew [DATE] 12:00-23:00 (11h) [PERSON_NAME] [PERSON_NAME] user [PERSON_NAME] …" at bounding box center [95, 128] width 57 height 54
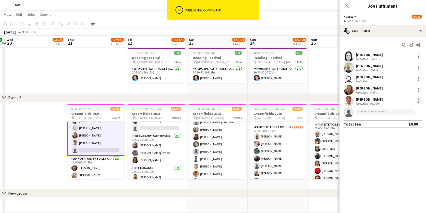
click at [420, 101] on div at bounding box center [419, 101] width 6 height 6
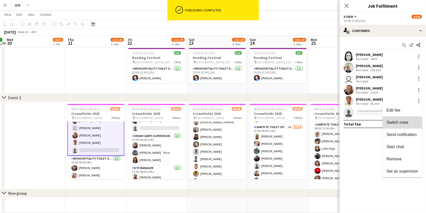
click at [408, 124] on span "Switch crew" at bounding box center [398, 122] width 22 height 4
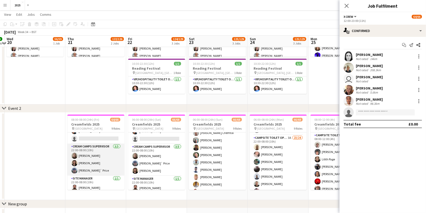
scroll to position [518, 0]
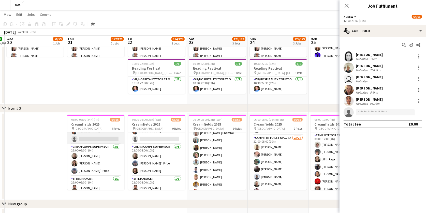
click at [107, 135] on app-card-role "Campsite Toilet Operative 3A 22/23 22:00-08:00 (10h) [PERSON_NAME] [PERSON_NAME…" at bounding box center [95, 54] width 57 height 180
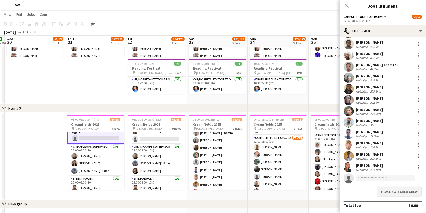
scroll to position [124, 0]
click at [381, 192] on button "Place switched crew" at bounding box center [399, 192] width 45 height 10
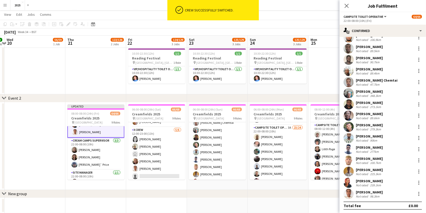
scroll to position [300, 0]
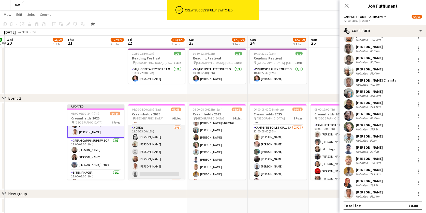
click at [165, 163] on app-card-role "X Crew [DATE] 12:00-23:00 (11h) [PERSON_NAME] [PERSON_NAME] user [PERSON_NAME] …" at bounding box center [156, 152] width 57 height 54
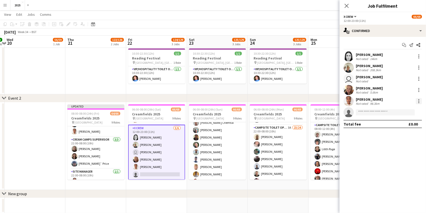
click at [420, 101] on div at bounding box center [419, 101] width 6 height 6
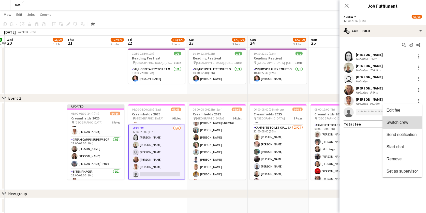
click at [405, 123] on span "Switch crew" at bounding box center [398, 122] width 22 height 4
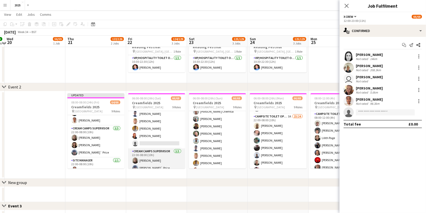
scroll to position [506, 0]
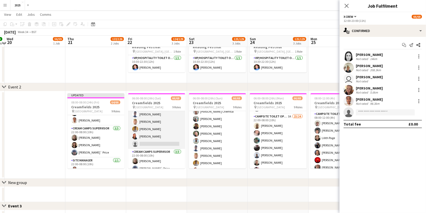
click at [163, 139] on app-card-role "Campsite Toilet Operative 4A 23/24 22:00-08:00 (10h) [PERSON_NAME] [PERSON_NAME…" at bounding box center [156, 55] width 57 height 187
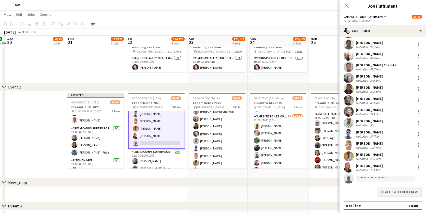
scroll to position [135, 0]
click at [385, 192] on button "Place switched crew" at bounding box center [399, 192] width 45 height 10
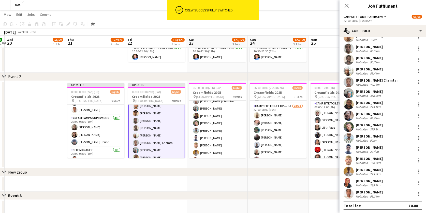
scroll to position [423, 0]
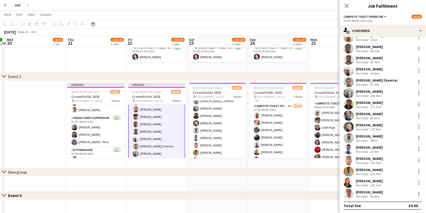
click at [152, 114] on app-card-role "Campsite Toilet Operative 24/24 22:00-08:00 (10h) [PERSON_NAME] [PERSON_NAME] […" at bounding box center [156, 132] width 57 height 188
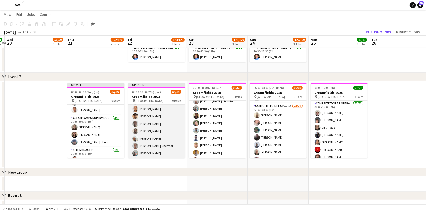
click at [152, 114] on app-card-role "Campsite Toilet Operative 24/24 22:00-08:00 (10h) [PERSON_NAME] [PERSON_NAME] […" at bounding box center [156, 131] width 57 height 187
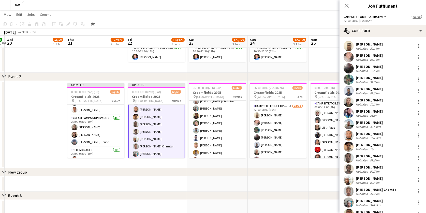
scroll to position [11, 0]
click at [419, 146] on div at bounding box center [419, 146] width 1 height 1
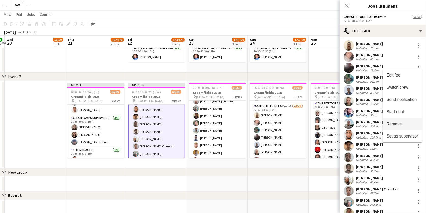
click at [399, 123] on span "Remove" at bounding box center [394, 124] width 15 height 4
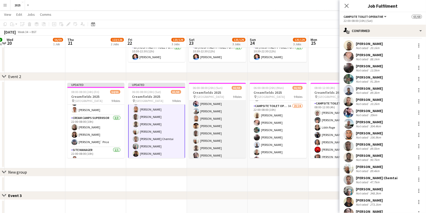
scroll to position [404, 0]
click at [219, 129] on app-card-role "Campsite Toilet Operative 2A 23/24 22:00-08:00 (10h) [PERSON_NAME] [PERSON_NAME…" at bounding box center [217, 146] width 57 height 187
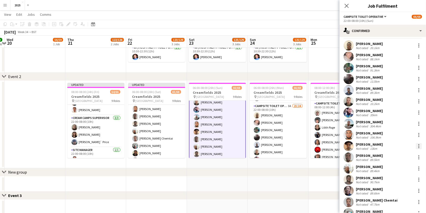
click at [420, 144] on div at bounding box center [419, 146] width 6 height 6
click at [397, 124] on span "Remove" at bounding box center [394, 124] width 15 height 4
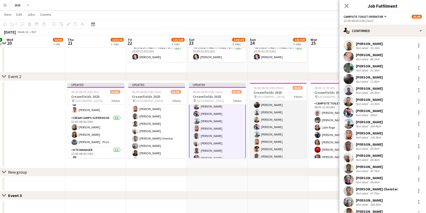
scroll to position [392, 0]
click at [277, 141] on app-card-role "Campsite Toilet Operative 3A 23/24 22:00-08:00 (10h) [PERSON_NAME] [PERSON_NAME…" at bounding box center [278, 158] width 57 height 187
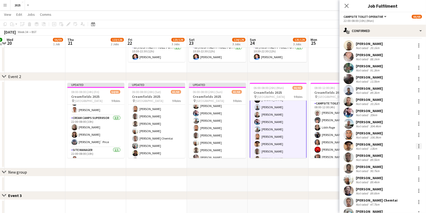
click at [419, 146] on div at bounding box center [419, 146] width 1 height 1
click at [398, 127] on button "Remove" at bounding box center [403, 124] width 40 height 12
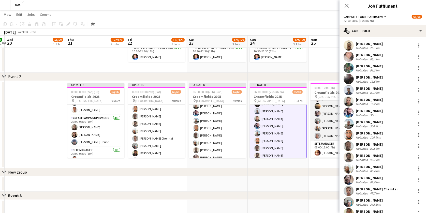
scroll to position [139, 0]
click at [322, 168] on div "chevron-right New group" at bounding box center [213, 172] width 426 height 8
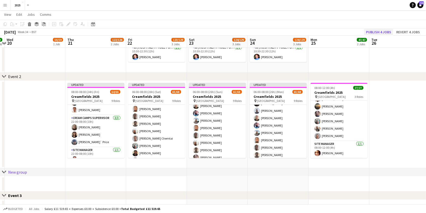
click at [378, 31] on button "Publish 4 jobs" at bounding box center [378, 32] width 29 height 7
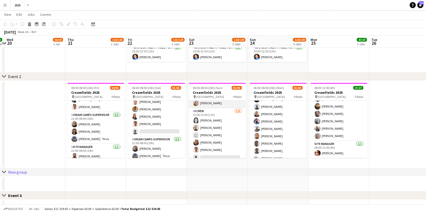
scroll to position [299, 0]
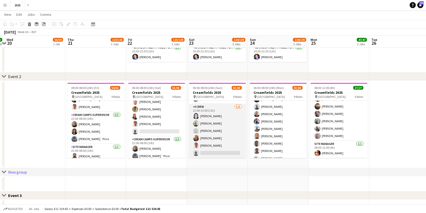
click at [214, 142] on app-card-role "X Crew [DATE] 12:00-23:00 (11h) [PERSON_NAME] [PERSON_NAME] user [PERSON_NAME] …" at bounding box center [217, 131] width 57 height 54
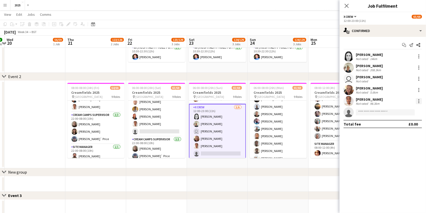
click at [419, 101] on div at bounding box center [419, 101] width 1 height 1
click at [403, 125] on span "Switch crew" at bounding box center [398, 122] width 22 height 4
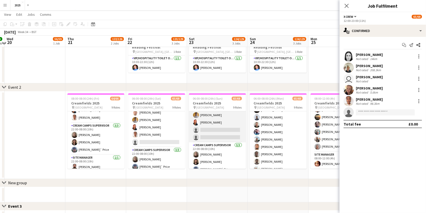
scroll to position [514, 0]
click at [229, 126] on app-card-role "Campsite Toilet Operative 2A 22/24 22:00-08:00 (10h) [PERSON_NAME] [PERSON_NAME…" at bounding box center [217, 48] width 57 height 187
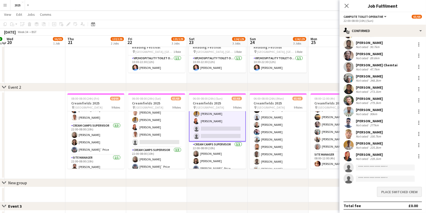
click at [390, 190] on button "Place switched crew" at bounding box center [399, 192] width 45 height 10
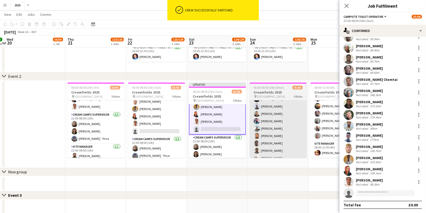
scroll to position [120, 0]
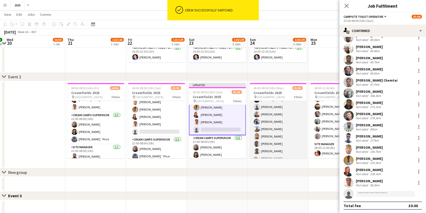
click at [277, 131] on app-card-role "Campsite Toilet Operative 3A 22/24 22:00-08:00 (10h) [PERSON_NAME] [PERSON_NAME…" at bounding box center [278, 158] width 57 height 187
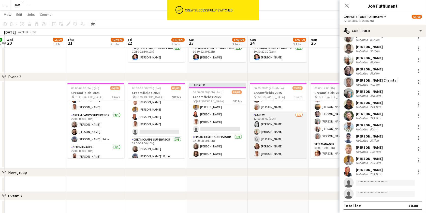
scroll to position [299, 0]
click at [276, 142] on app-card-role "X Crew [DATE] 12:00-23:00 (11h) [PERSON_NAME] [PERSON_NAME] user [PERSON_NAME] …" at bounding box center [278, 131] width 57 height 54
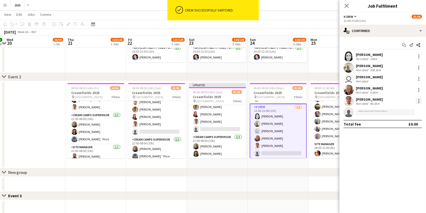
click at [419, 101] on div at bounding box center [419, 101] width 1 height 1
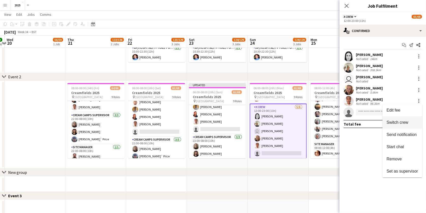
click at [408, 123] on span "Switch crew" at bounding box center [398, 122] width 22 height 4
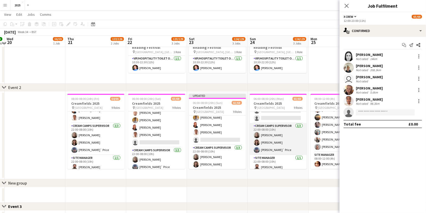
scroll to position [516, 0]
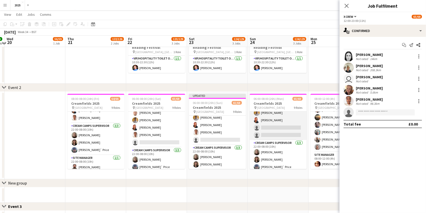
click at [276, 122] on app-card-role "Campsite Toilet Operative 3A 22/24 22:00-08:00 (10h) [PERSON_NAME] [PERSON_NAME…" at bounding box center [278, 46] width 57 height 187
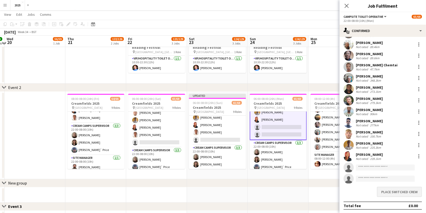
scroll to position [135, 0]
click at [388, 193] on button "Place switched crew" at bounding box center [399, 192] width 45 height 10
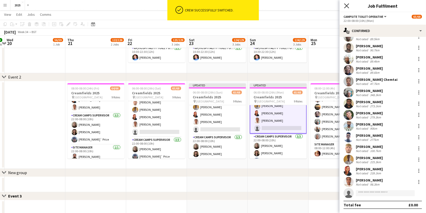
scroll to position [120, 0]
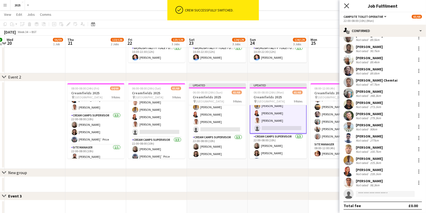
click at [346, 5] on icon at bounding box center [346, 5] width 5 height 5
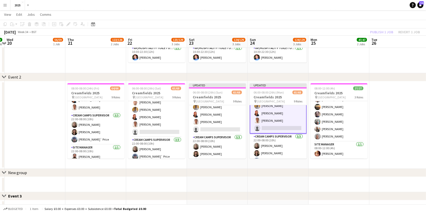
click at [383, 106] on app-date-cell at bounding box center [399, 125] width 61 height 88
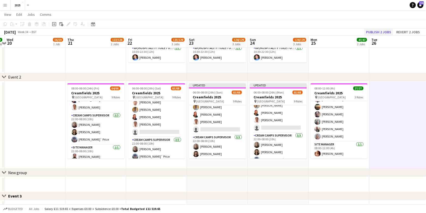
click at [380, 34] on button "Publish 2 jobs" at bounding box center [378, 32] width 29 height 7
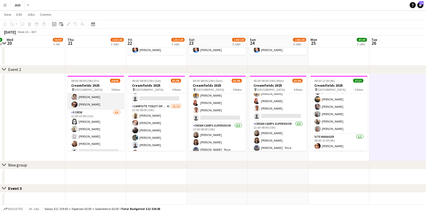
scroll to position [255, 0]
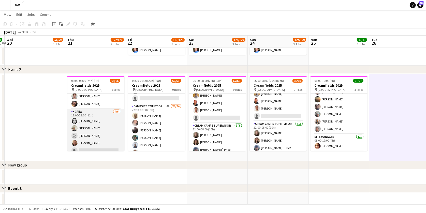
click at [87, 148] on app-card-role "X Crew [DATE] 12:00-23:00 (11h) [PERSON_NAME] [PERSON_NAME] user [PERSON_NAME] …" at bounding box center [95, 136] width 57 height 54
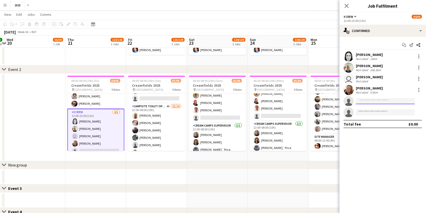
click at [374, 101] on input at bounding box center [385, 101] width 59 height 6
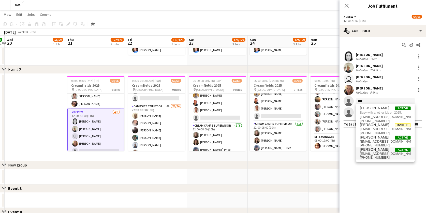
type input "****"
click at [380, 153] on span "[EMAIL_ADDRESS][DOMAIN_NAME]" at bounding box center [385, 154] width 51 height 4
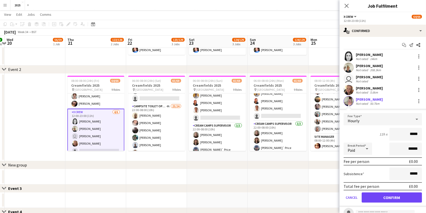
click at [372, 197] on button "Confirm" at bounding box center [392, 198] width 60 height 10
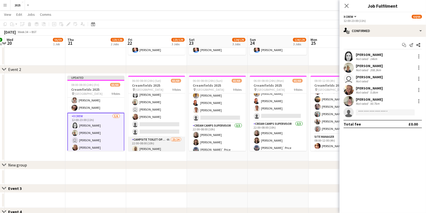
scroll to position [313, 0]
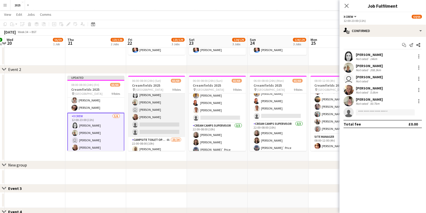
click at [168, 122] on app-card-role "X Crew [DATE] 12:00-23:00 (11h) [PERSON_NAME] [PERSON_NAME] user [PERSON_NAME] …" at bounding box center [156, 110] width 57 height 54
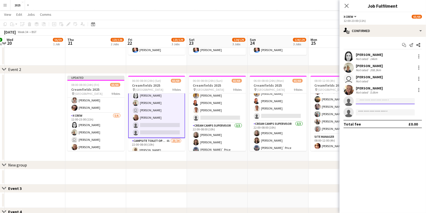
click at [386, 99] on input at bounding box center [385, 101] width 59 height 6
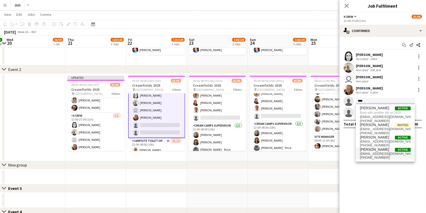
type input "****"
click at [385, 150] on span "[PERSON_NAME] Active" at bounding box center [385, 150] width 51 height 4
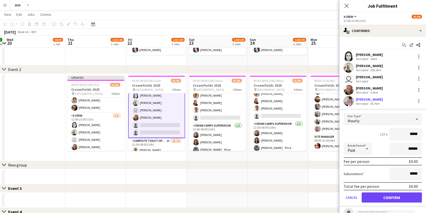
click at [378, 198] on button "Confirm" at bounding box center [392, 198] width 60 height 10
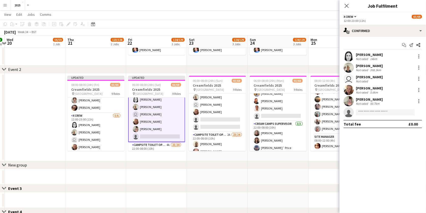
scroll to position [316, 0]
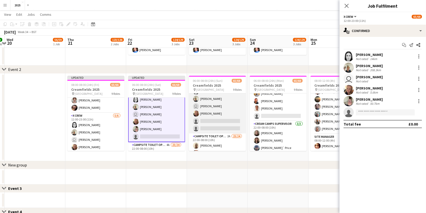
click at [212, 118] on app-card-role "X Crew [DATE] 12:00-23:00 (11h) [PERSON_NAME] [PERSON_NAME] user [PERSON_NAME] …" at bounding box center [217, 106] width 57 height 54
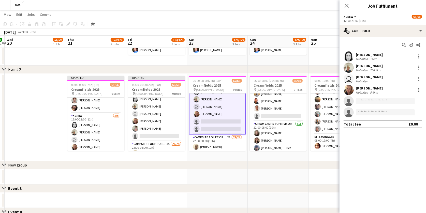
click at [384, 101] on input at bounding box center [385, 101] width 59 height 6
type input "*"
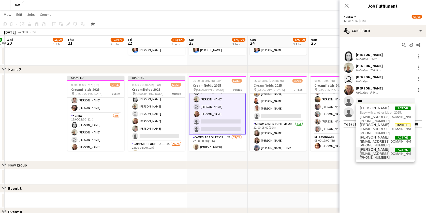
type input "****"
click at [386, 153] on span "[EMAIL_ADDRESS][DOMAIN_NAME]" at bounding box center [385, 154] width 51 height 4
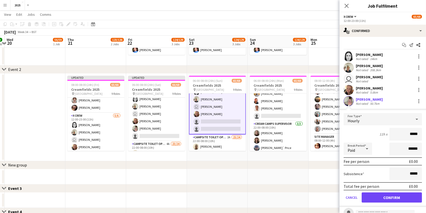
click at [378, 196] on button "Confirm" at bounding box center [392, 198] width 60 height 10
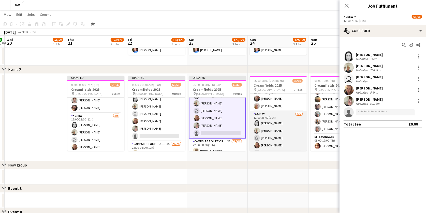
scroll to position [310, 0]
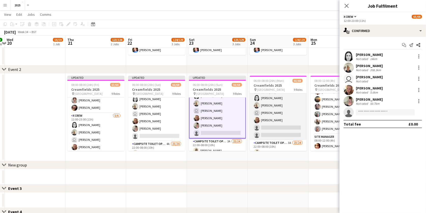
click at [282, 126] on app-card-role "X Crew [DATE] 12:00-23:00 (11h) [PERSON_NAME] [PERSON_NAME] user [PERSON_NAME] …" at bounding box center [278, 113] width 57 height 54
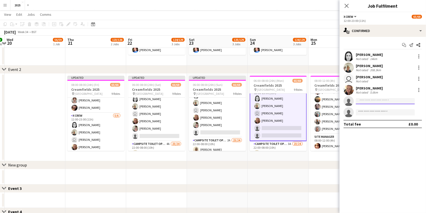
click at [380, 102] on input at bounding box center [385, 101] width 59 height 6
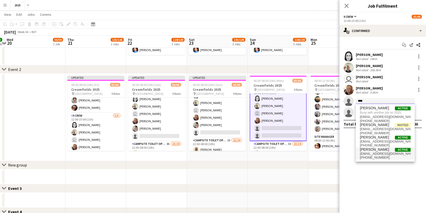
type input "****"
click at [377, 156] on span "[PHONE_NUMBER]" at bounding box center [385, 158] width 51 height 4
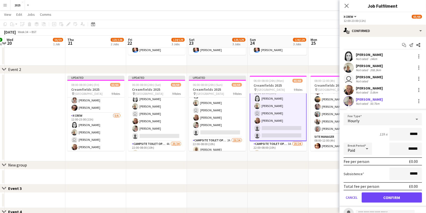
click at [372, 197] on button "Confirm" at bounding box center [392, 198] width 60 height 10
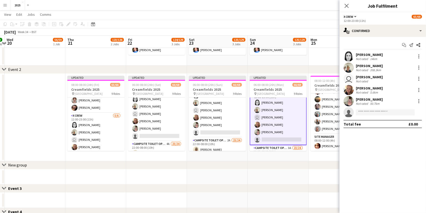
click at [328, 154] on app-date-cell "08:00-12:00 (4h) 27/27 Creamfields 2025 pin Daresbury Park 3 Roles Campsite Toi…" at bounding box center [339, 118] width 61 height 88
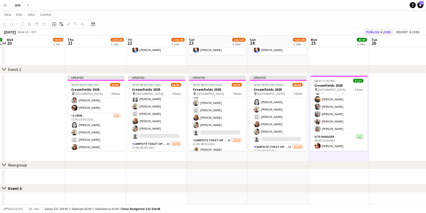
click at [385, 30] on button "Publish 4 jobs" at bounding box center [378, 32] width 29 height 7
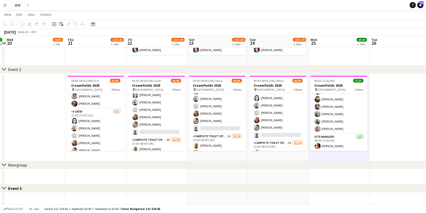
click at [404, 60] on app-date-cell at bounding box center [399, 2] width 61 height 125
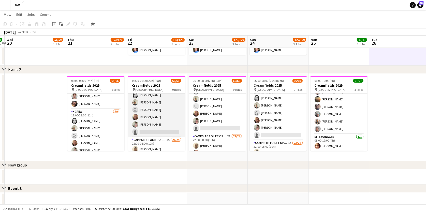
click at [157, 121] on app-card-role "X Crew [DATE] 12:00-23:00 (11h) [PERSON_NAME] [PERSON_NAME] user [PERSON_NAME] …" at bounding box center [156, 110] width 57 height 54
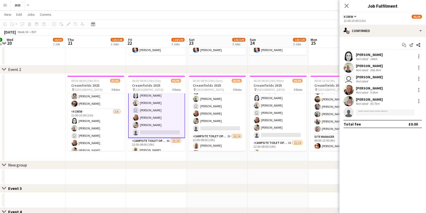
click at [384, 100] on div "[PERSON_NAME] Not rated 50.7km" at bounding box center [383, 101] width 87 height 10
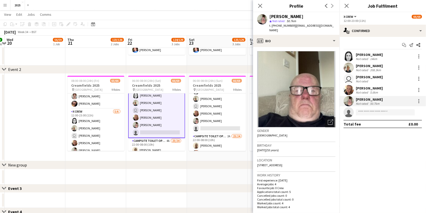
drag, startPoint x: 317, startPoint y: 160, endPoint x: 255, endPoint y: 160, distance: 62.6
click at [255, 160] on app-crew-profile-bio "Open photos pop-in Gender [DEMOGRAPHIC_DATA] Birthday [DEMOGRAPHIC_DATA] (53 ye…" at bounding box center [296, 130] width 87 height 166
copy span "[STREET_ADDRESS]"
click at [282, 163] on span "[STREET_ADDRESS]" at bounding box center [269, 165] width 25 height 4
drag, startPoint x: 321, startPoint y: 159, endPoint x: 262, endPoint y: 161, distance: 59.6
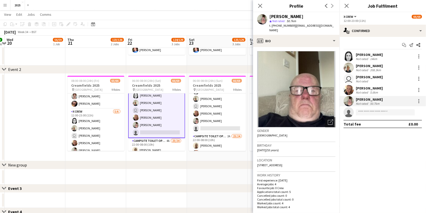
click at [262, 161] on div "Location [STREET_ADDRESS]" at bounding box center [296, 164] width 78 height 15
copy span "[STREET_ADDRESS]"
drag, startPoint x: 293, startPoint y: 26, endPoint x: 278, endPoint y: 26, distance: 15.5
click at [277, 26] on span "t. [PHONE_NUMBER]" at bounding box center [282, 26] width 26 height 4
copy span "7536443747"
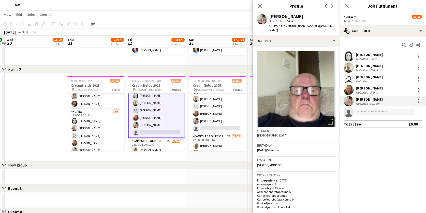
click at [264, 4] on app-icon "Close pop-in" at bounding box center [260, 5] width 7 height 7
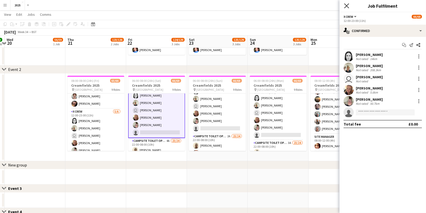
click at [348, 5] on icon "Close pop-in" at bounding box center [346, 5] width 5 height 5
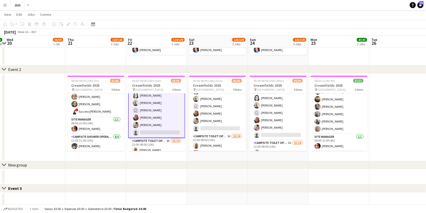
scroll to position [169, 0]
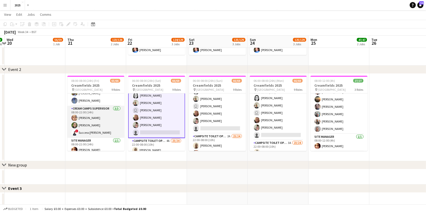
click at [93, 135] on app-card-role "Cream Camps Supervisor [DATE] 08:00-22:00 (14h) [PERSON_NAME] [PERSON_NAME] ! S…" at bounding box center [95, 122] width 57 height 32
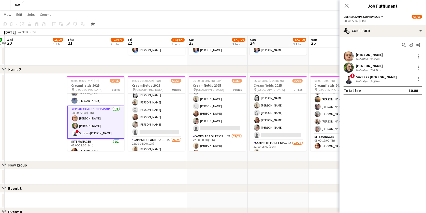
click at [379, 78] on div "Success [PERSON_NAME]" at bounding box center [376, 77] width 41 height 5
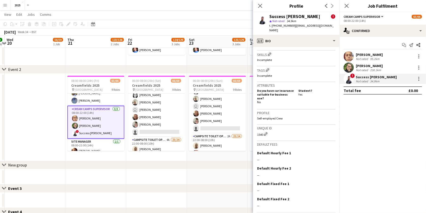
scroll to position [229, 0]
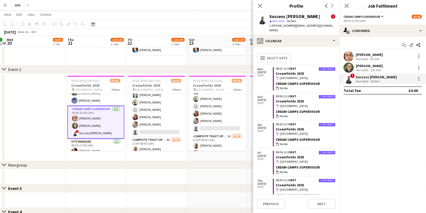
click at [278, 201] on button "Previous" at bounding box center [270, 204] width 27 height 10
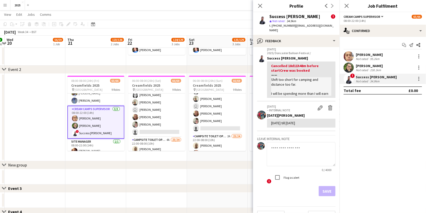
scroll to position [183, 0]
click at [286, 143] on textarea at bounding box center [301, 155] width 69 height 24
type textarea "**********"
click at [333, 187] on button "Save" at bounding box center [327, 192] width 17 height 10
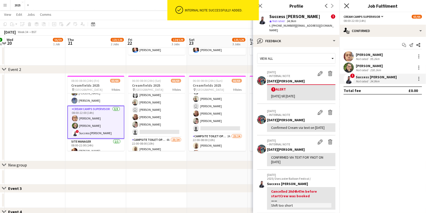
click at [347, 5] on icon "Close pop-in" at bounding box center [346, 5] width 5 height 5
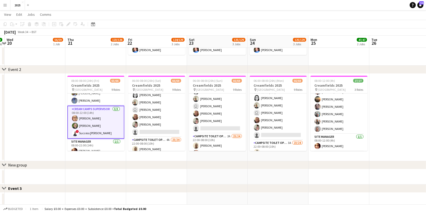
click at [387, 103] on app-date-cell at bounding box center [399, 118] width 61 height 88
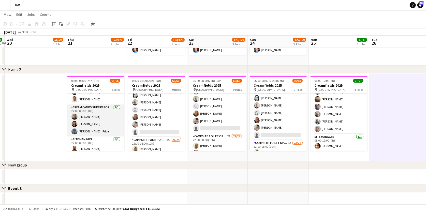
scroll to position [517, 0]
click at [94, 128] on app-card-role "Cream Camps Supervisor [DATE] 22:00-08:00 (10h) [PERSON_NAME] [PERSON_NAME] [PE…" at bounding box center [95, 121] width 57 height 32
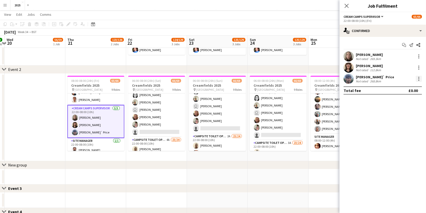
click at [420, 78] on div at bounding box center [419, 79] width 6 height 6
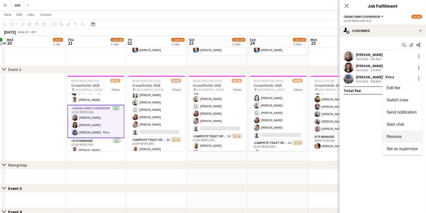
click at [399, 135] on span "Remove" at bounding box center [394, 137] width 15 height 4
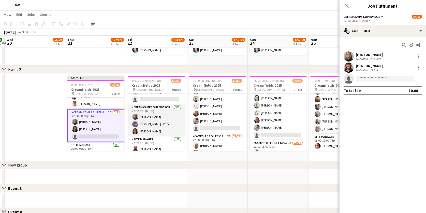
scroll to position [532, 0]
click at [155, 125] on app-card-role "Cream Camps Supervisor [DATE] 22:00-08:00 (10h) [PERSON_NAME]` Price [PERSON_NA…" at bounding box center [156, 121] width 57 height 32
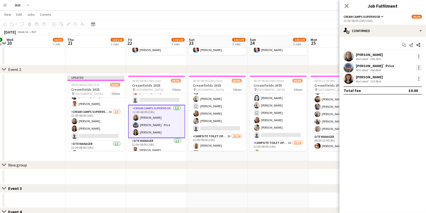
click at [420, 67] on div at bounding box center [419, 68] width 6 height 6
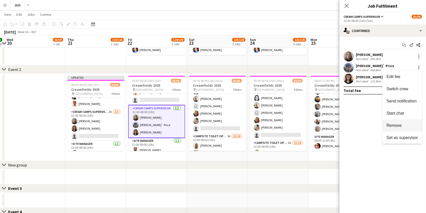
click at [394, 126] on span "Remove" at bounding box center [394, 125] width 15 height 4
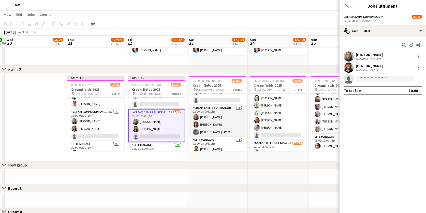
click at [213, 125] on app-card-role "Cream Camps Supervisor [DATE] 22:00-08:00 (10h) [PERSON_NAME] [PERSON_NAME] [PE…" at bounding box center [217, 121] width 57 height 32
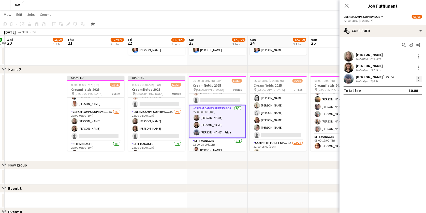
click at [421, 80] on div at bounding box center [419, 79] width 6 height 6
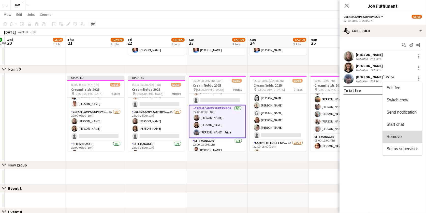
click at [397, 134] on button "Remove" at bounding box center [403, 137] width 40 height 12
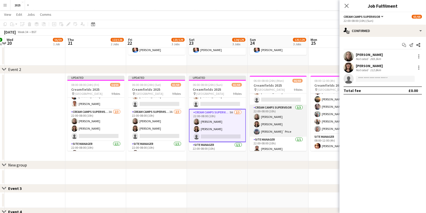
click at [279, 129] on app-card-role "Cream Camps Supervisor [DATE] 22:00-08:00 (10h) [PERSON_NAME] [PERSON_NAME] [PE…" at bounding box center [278, 121] width 57 height 32
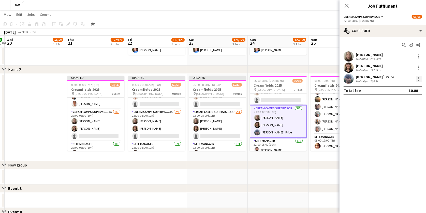
click at [419, 80] on div at bounding box center [419, 80] width 1 height 1
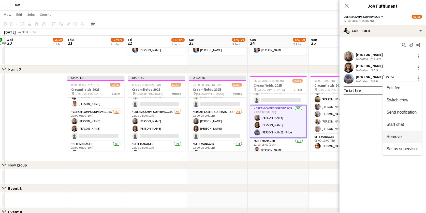
click at [398, 136] on span "Remove" at bounding box center [394, 137] width 15 height 4
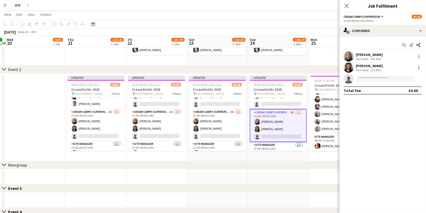
click at [327, 156] on app-date-cell "08:00-12:00 (4h) 27/27 Creamfields 2025 pin Daresbury Park 3 Roles Campsite Toi…" at bounding box center [339, 118] width 61 height 88
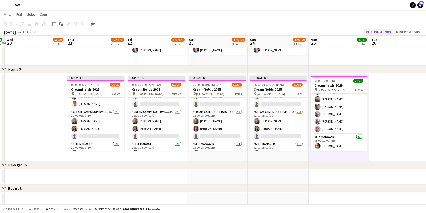
click at [381, 33] on button "Publish 4 jobs" at bounding box center [378, 32] width 29 height 7
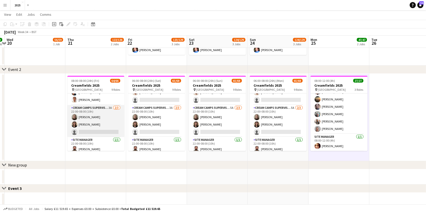
click at [110, 105] on app-card-role "Cream Camps Supervisor 3A [DATE] 22:00-08:00 (10h) [PERSON_NAME] [PERSON_NAME] …" at bounding box center [95, 121] width 57 height 32
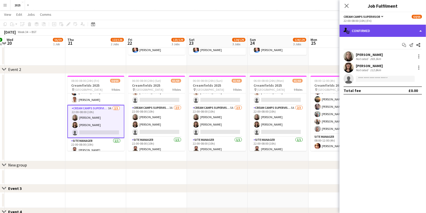
click at [369, 30] on div "single-neutral-actions-check-2 Confirmed" at bounding box center [383, 31] width 87 height 12
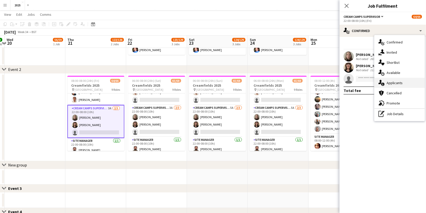
click at [396, 79] on div "single-neutral-actions-information Applicants" at bounding box center [400, 83] width 50 height 10
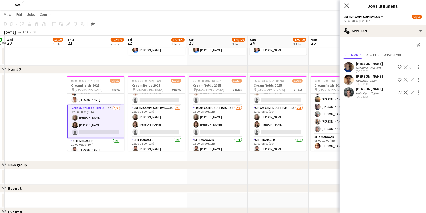
click at [347, 4] on icon "Close pop-in" at bounding box center [346, 5] width 5 height 5
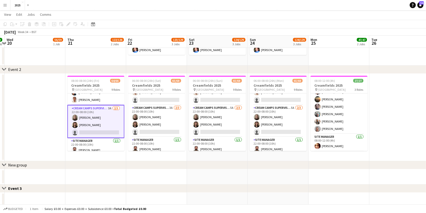
click at [386, 81] on app-date-cell at bounding box center [399, 118] width 61 height 88
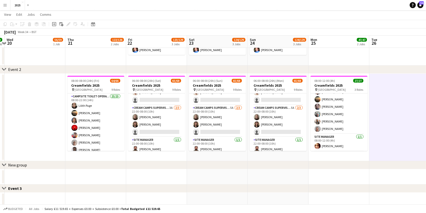
scroll to position [0, 0]
click at [55, 110] on app-date-cell at bounding box center [35, 118] width 61 height 88
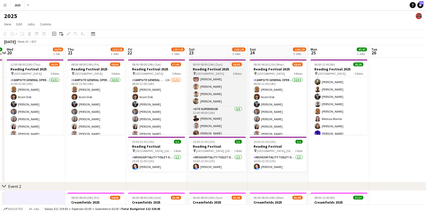
scroll to position [434, 0]
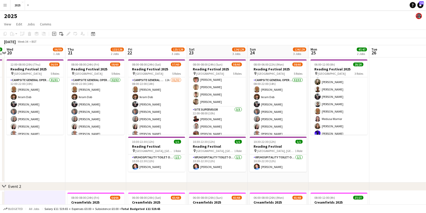
click at [98, 141] on app-date-cell "08:00-08:00 (24h) (Fri) 58/60 Reading Festival 2025 pin Richfield Avenue 5 Role…" at bounding box center [95, 120] width 61 height 125
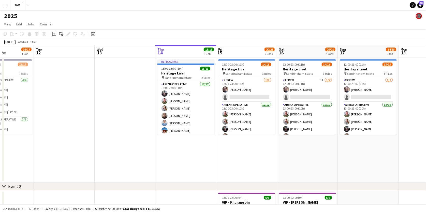
scroll to position [0, 167]
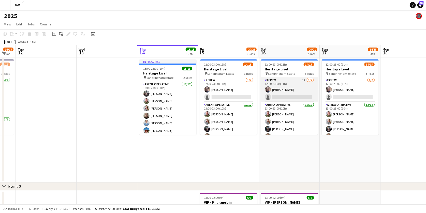
click at [304, 80] on app-card-role "X Crew 1A [DATE] 12:00-23:00 (11h) [PERSON_NAME] single-neutral-actions" at bounding box center [289, 89] width 57 height 25
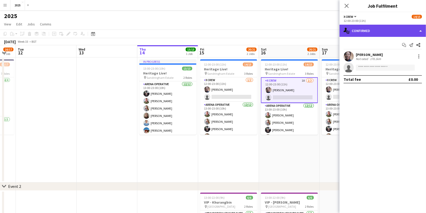
click at [402, 32] on div "single-neutral-actions-check-2 Confirmed" at bounding box center [383, 31] width 87 height 12
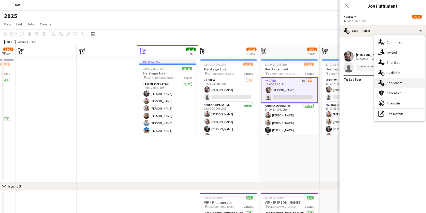
click at [393, 82] on div "single-neutral-actions-information Applicants" at bounding box center [400, 83] width 50 height 10
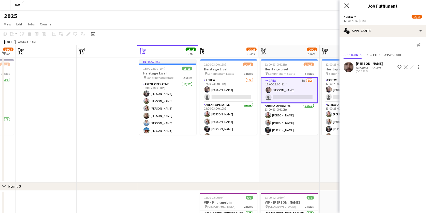
click at [346, 5] on icon at bounding box center [346, 5] width 5 height 5
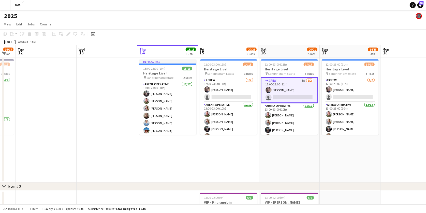
click at [355, 147] on app-date-cell "12:00-23:00 (11h) 14/15 Heritage Live! pin Sandringham Estate 3 Roles X Crew [D…" at bounding box center [350, 120] width 61 height 125
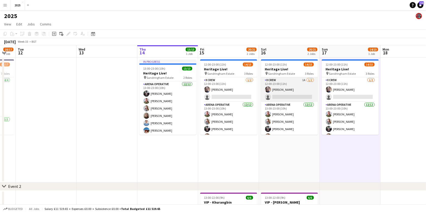
click at [303, 80] on app-card-role "X Crew 1A [DATE] 12:00-23:00 (11h) [PERSON_NAME] single-neutral-actions" at bounding box center [289, 89] width 57 height 25
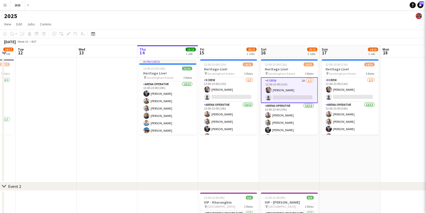
scroll to position [0, 166]
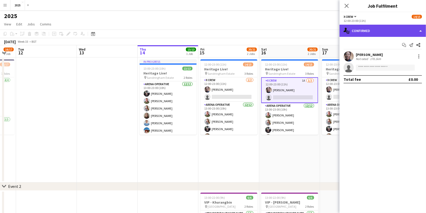
click at [371, 29] on div "single-neutral-actions-check-2 Confirmed" at bounding box center [383, 31] width 87 height 12
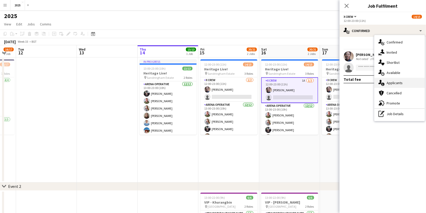
click at [387, 84] on div "single-neutral-actions-information Applicants" at bounding box center [400, 83] width 50 height 10
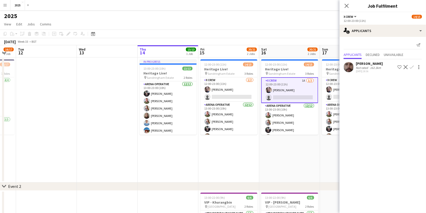
click at [378, 70] on div "[DATE] 18:36" at bounding box center [369, 71] width 27 height 3
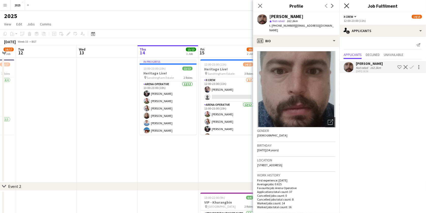
click at [346, 5] on icon at bounding box center [346, 5] width 5 height 5
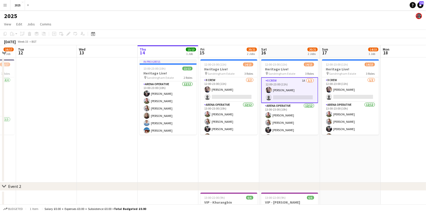
scroll to position [0, 166]
click at [404, 93] on app-date-cell at bounding box center [411, 120] width 61 height 125
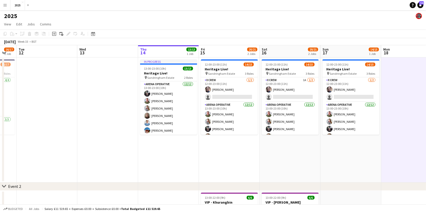
scroll to position [0, 0]
click at [6, 4] on app-icon "Menu" at bounding box center [5, 5] width 4 height 4
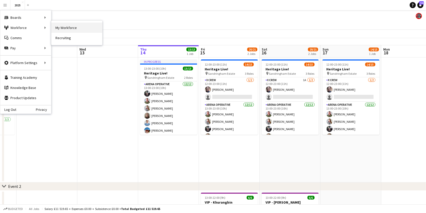
click at [73, 27] on link "My Workforce" at bounding box center [76, 28] width 51 height 10
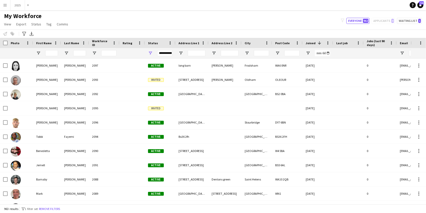
click at [5, 6] on app-icon "Menu" at bounding box center [5, 5] width 4 height 4
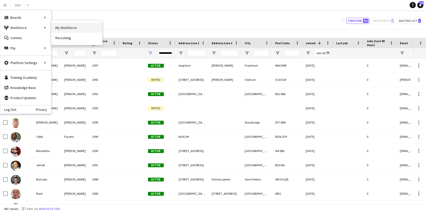
click at [71, 31] on link "My Workforce" at bounding box center [76, 28] width 51 height 10
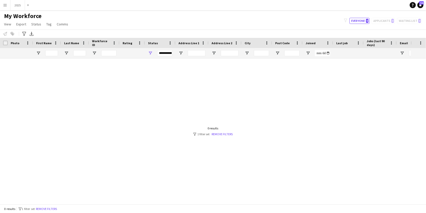
type input "**********"
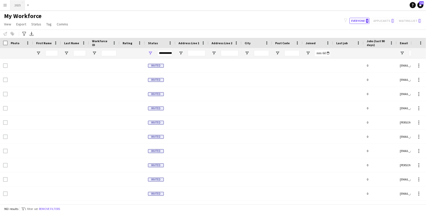
click at [16, 3] on button "2025 Close" at bounding box center [17, 5] width 15 height 10
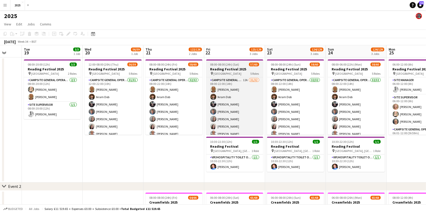
click at [225, 70] on h3 "Reading Festival 2025" at bounding box center [234, 69] width 57 height 5
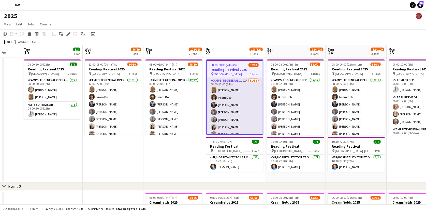
click at [246, 79] on app-card-role "Campsite General Operative 12A 31/32 08:00-22:00 (14h) [PERSON_NAME] [PERSON_NA…" at bounding box center [235, 202] width 56 height 248
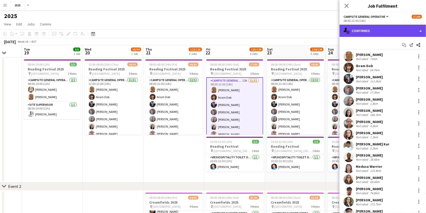
click at [395, 31] on div "single-neutral-actions-check-2 Confirmed" at bounding box center [383, 31] width 87 height 12
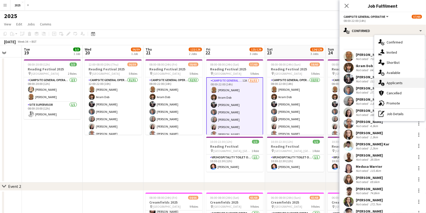
click at [393, 81] on div "single-neutral-actions-information Applicants" at bounding box center [400, 83] width 50 height 10
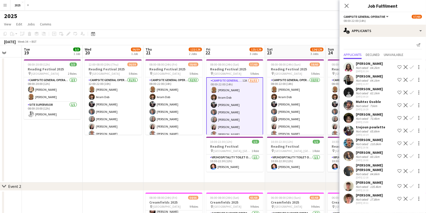
click at [368, 155] on div "Not rated" at bounding box center [362, 157] width 13 height 4
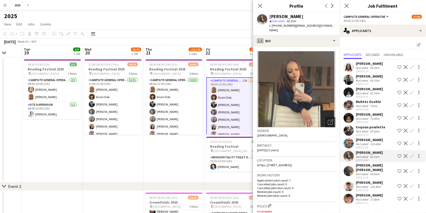
click at [367, 172] on div "Not rated" at bounding box center [362, 174] width 13 height 4
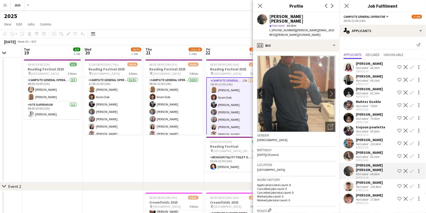
click at [363, 180] on div "[PERSON_NAME]" at bounding box center [369, 182] width 27 height 5
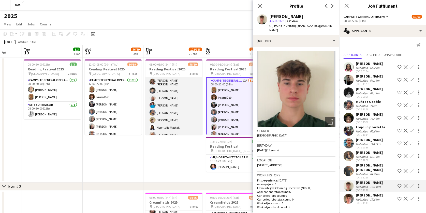
scroll to position [179, 0]
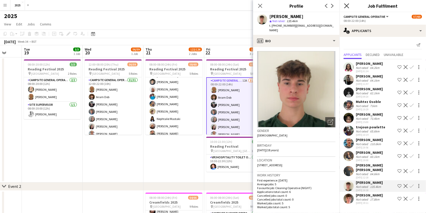
click at [348, 5] on icon "Close pop-in" at bounding box center [346, 5] width 5 height 5
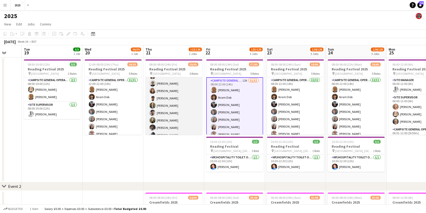
scroll to position [90, 0]
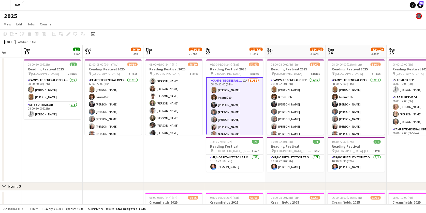
click at [114, 159] on app-date-cell "12:00-08:00 (20h) (Thu) 56/59 Reading Festival 2025 pin Richfield Avenue 5 Role…" at bounding box center [113, 120] width 61 height 125
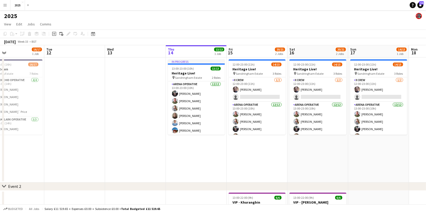
scroll to position [0, 138]
click at [5, 5] on app-icon "Menu" at bounding box center [5, 5] width 4 height 4
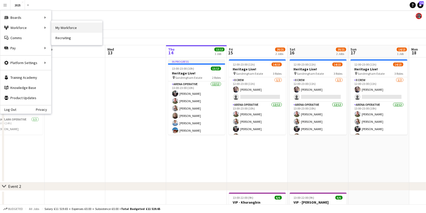
click at [64, 28] on link "My Workforce" at bounding box center [76, 28] width 51 height 10
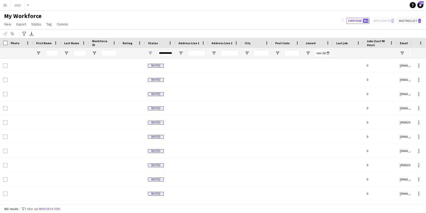
click at [311, 44] on span "Joined" at bounding box center [311, 43] width 10 height 4
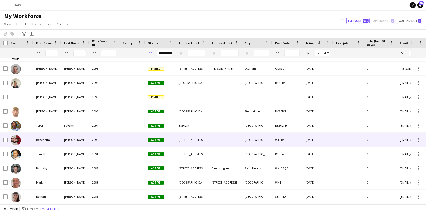
scroll to position [11, 0]
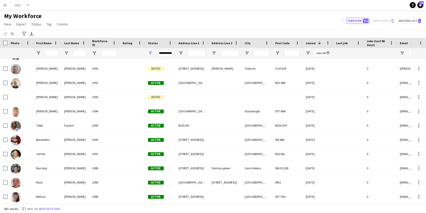
click at [7, 6] on button "Menu" at bounding box center [5, 5] width 10 height 10
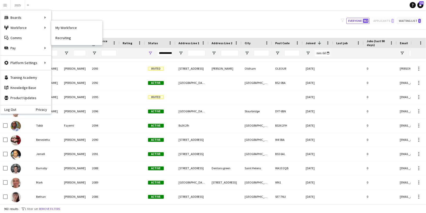
click at [166, 18] on div "My Workforce View Views Default view New view Update view Delete view Edit name…" at bounding box center [213, 20] width 426 height 17
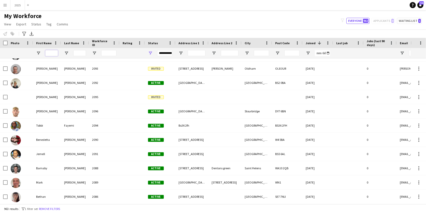
click at [48, 53] on input "First Name Filter Input" at bounding box center [51, 53] width 13 height 6
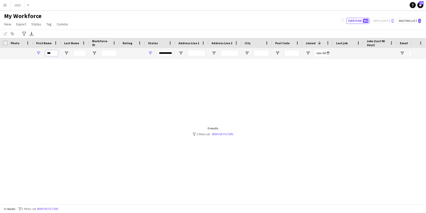
scroll to position [0, 0]
type input "***"
click at [149, 53] on span "Open Filter Menu" at bounding box center [150, 53] width 5 height 5
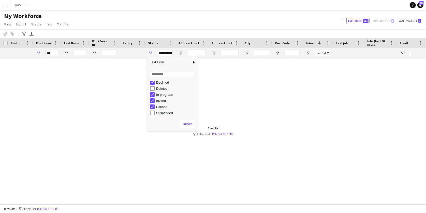
scroll to position [28, 0]
type input "**********"
click at [237, 90] on div "[PERSON_NAME] [STREET_ADDRESS] [DATE] 0 [EMAIL_ADDRESS][DOMAIN_NAME]" at bounding box center [205, 132] width 411 height 146
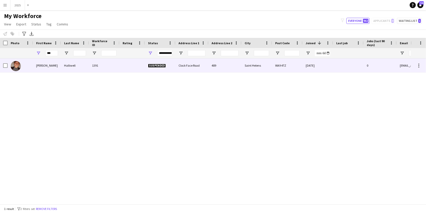
click at [70, 62] on div "Halliwell" at bounding box center [75, 66] width 28 height 14
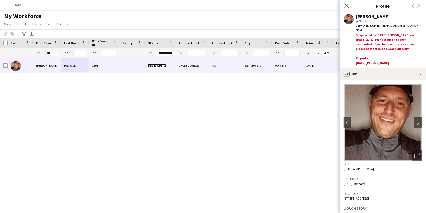
click at [347, 5] on icon "Close pop-in" at bounding box center [346, 5] width 5 height 5
